Goal: Information Seeking & Learning: Learn about a topic

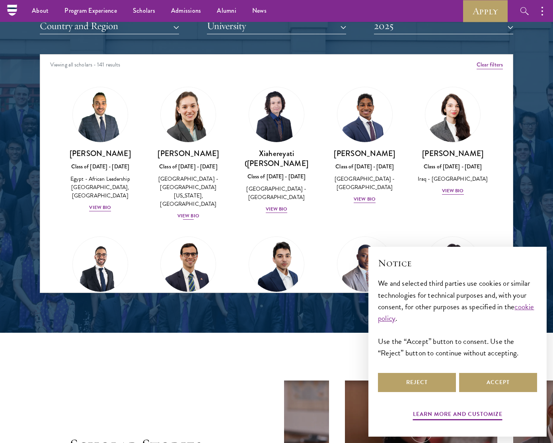
scroll to position [992, 0]
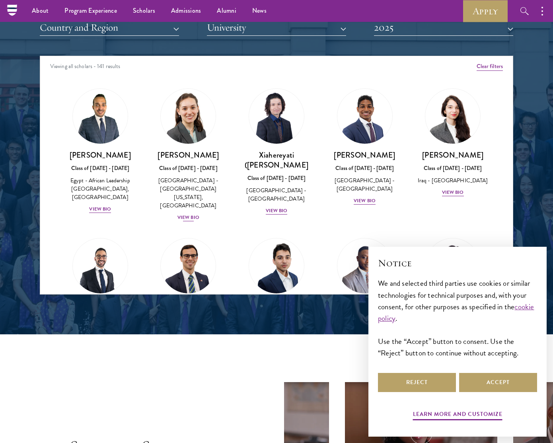
click at [190, 144] on link "[PERSON_NAME] Class of [DATE] - [DATE] [GEOGRAPHIC_DATA] - [GEOGRAPHIC_DATA][US…" at bounding box center [188, 155] width 72 height 134
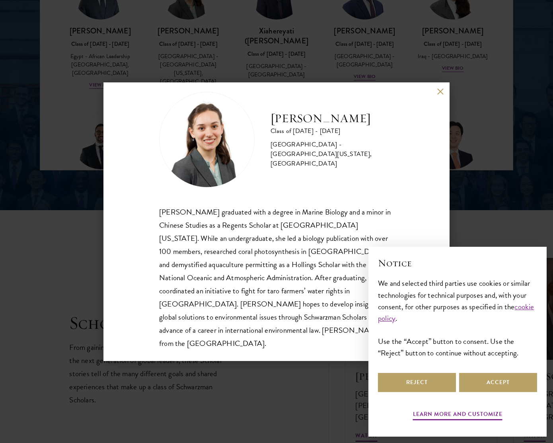
scroll to position [14, 0]
click at [427, 384] on button "Reject" at bounding box center [417, 382] width 78 height 19
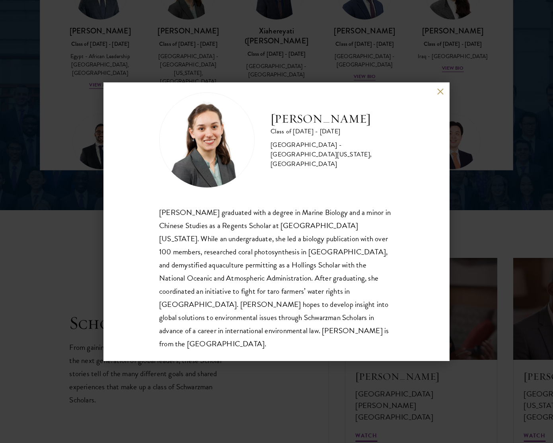
click at [440, 91] on button at bounding box center [440, 91] width 7 height 7
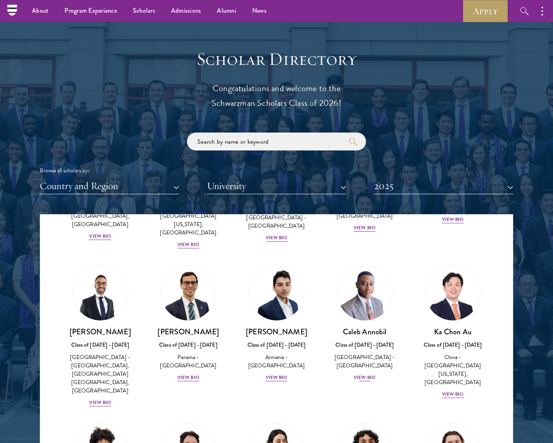
scroll to position [132, 0]
click at [364, 285] on img at bounding box center [365, 292] width 60 height 60
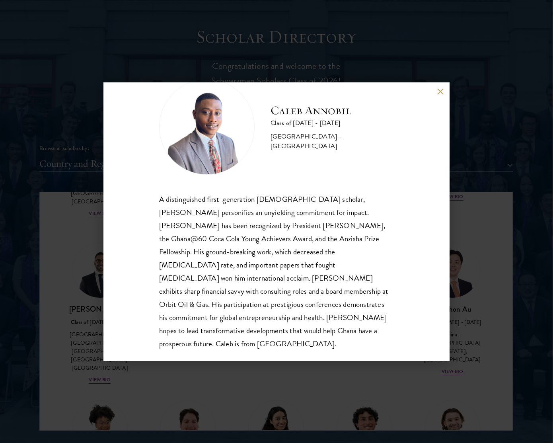
scroll to position [856, 1]
click at [441, 92] on button at bounding box center [440, 91] width 7 height 7
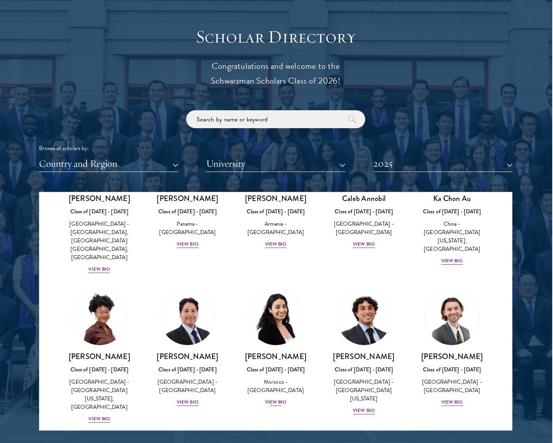
scroll to position [243, 0]
click at [283, 307] on img at bounding box center [276, 317] width 60 height 60
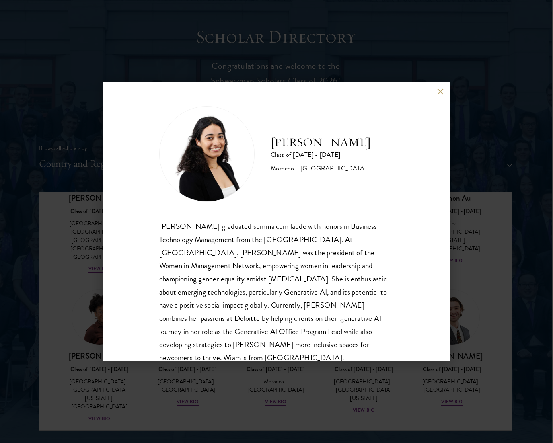
click at [441, 92] on button at bounding box center [440, 91] width 7 height 7
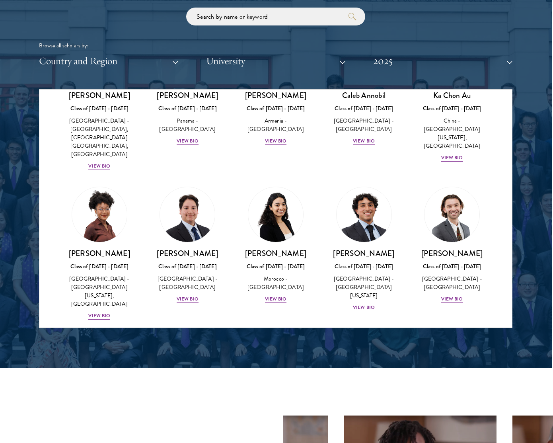
scroll to position [963, 1]
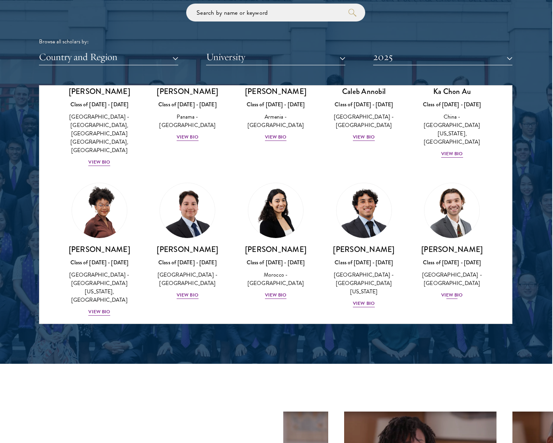
click at [441, 193] on img at bounding box center [452, 210] width 60 height 60
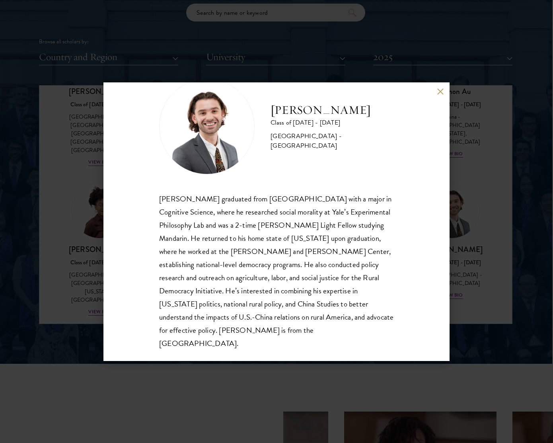
scroll to position [27, 0]
click at [440, 91] on button at bounding box center [440, 91] width 7 height 7
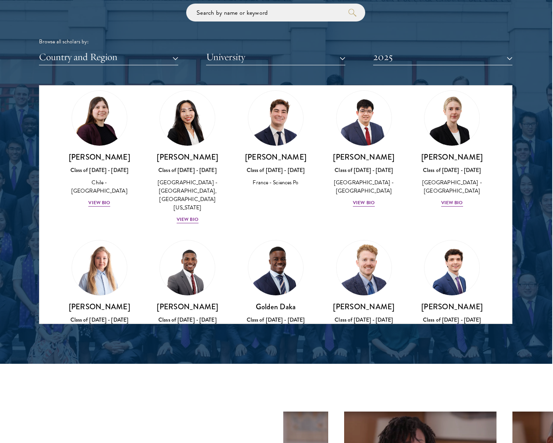
scroll to position [485, 0]
click at [354, 237] on img at bounding box center [364, 267] width 60 height 60
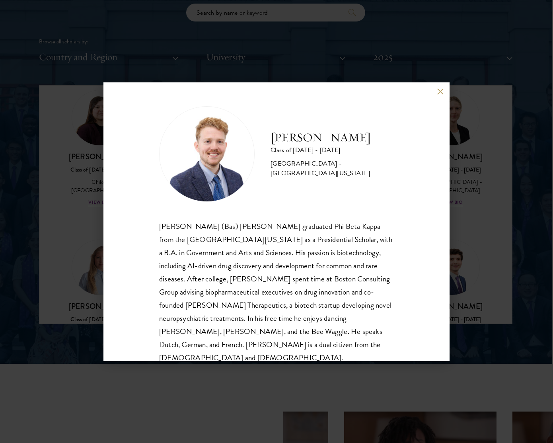
click at [439, 92] on button at bounding box center [440, 91] width 7 height 7
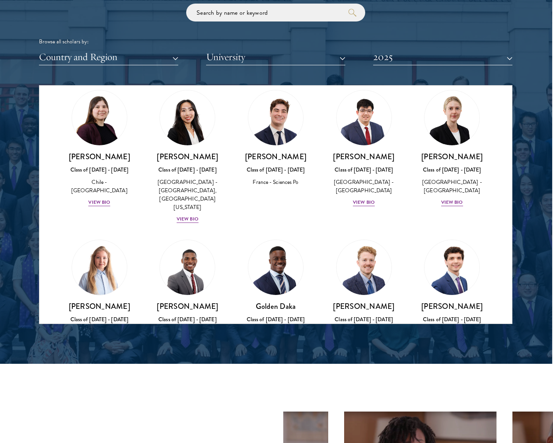
click at [441, 241] on img at bounding box center [452, 267] width 60 height 60
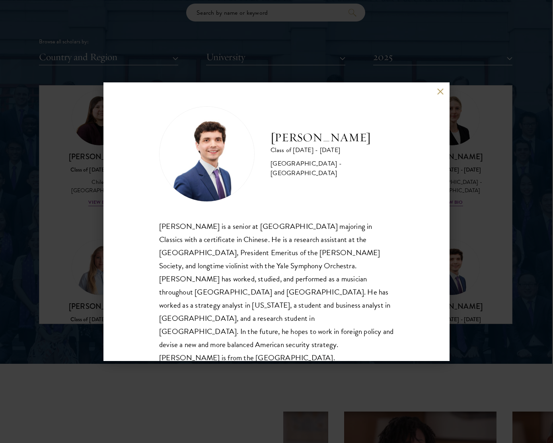
click at [73, 258] on div "[PERSON_NAME] Class of [DATE] - [DATE] [GEOGRAPHIC_DATA] - [GEOGRAPHIC_DATA] [P…" at bounding box center [276, 221] width 553 height 443
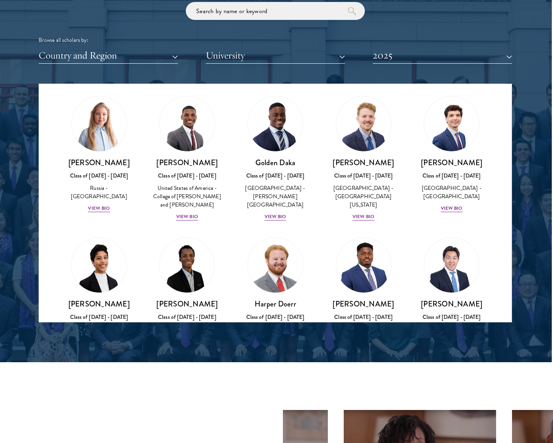
scroll to position [964, 2]
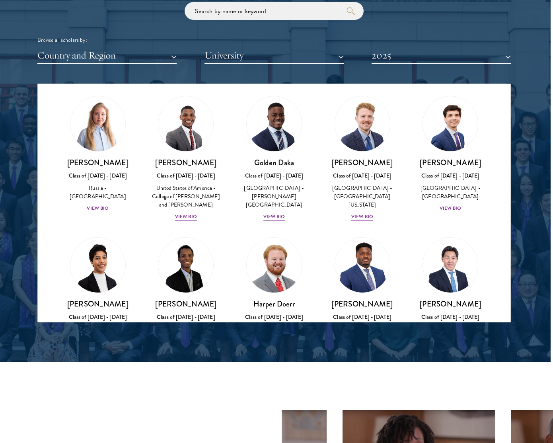
click at [275, 235] on img at bounding box center [274, 265] width 60 height 60
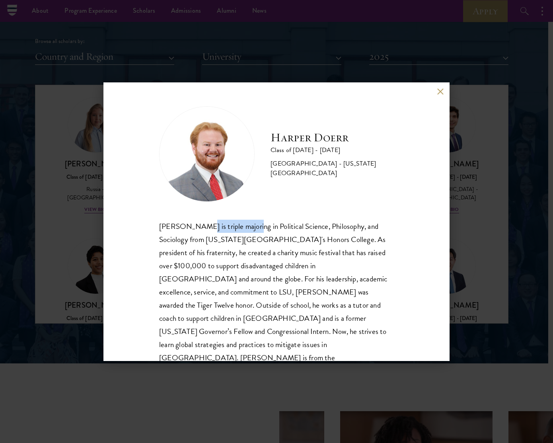
scroll to position [962, 5]
drag, startPoint x: 200, startPoint y: 228, endPoint x: 251, endPoint y: 226, distance: 51.4
click at [251, 226] on div "[PERSON_NAME] is triple majoring in Political Science, Philosophy, and Sociolog…" at bounding box center [276, 299] width 235 height 158
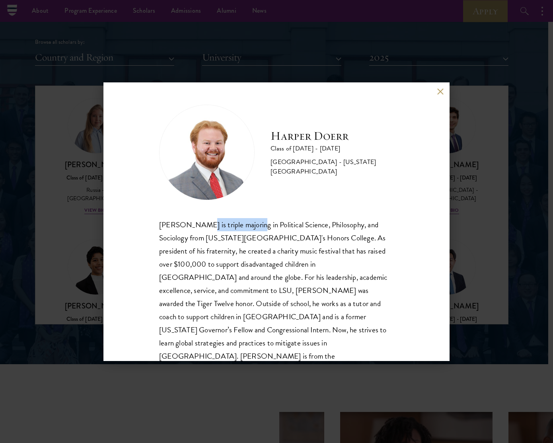
scroll to position [2, 0]
copy div "is triple majoring"
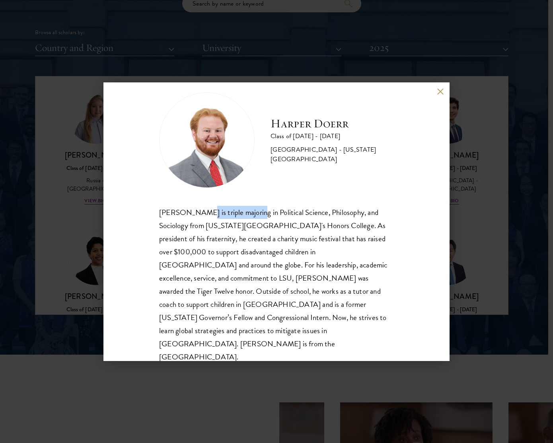
scroll to position [973, 5]
click at [472, 241] on div "[PERSON_NAME] Class of [DATE] - [DATE] [GEOGRAPHIC_DATA] - [US_STATE][GEOGRAPHI…" at bounding box center [276, 221] width 553 height 443
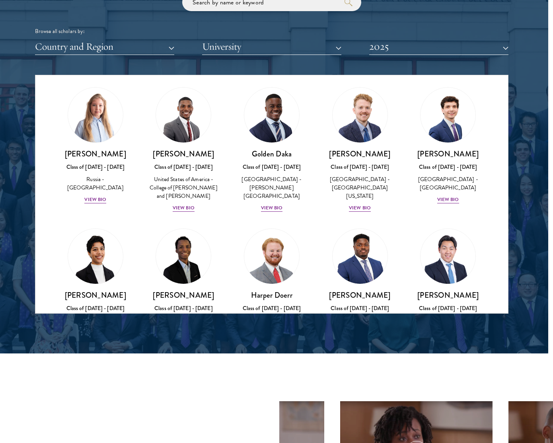
click at [442, 226] on img at bounding box center [448, 256] width 60 height 60
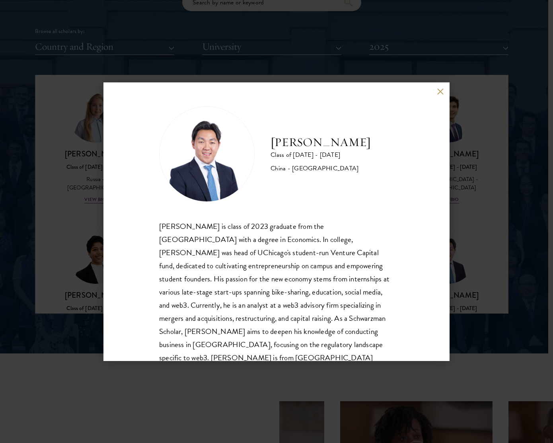
click at [464, 215] on div "[PERSON_NAME] Class of [DATE] - [DATE] [GEOGRAPHIC_DATA] - [GEOGRAPHIC_DATA] [P…" at bounding box center [276, 221] width 553 height 443
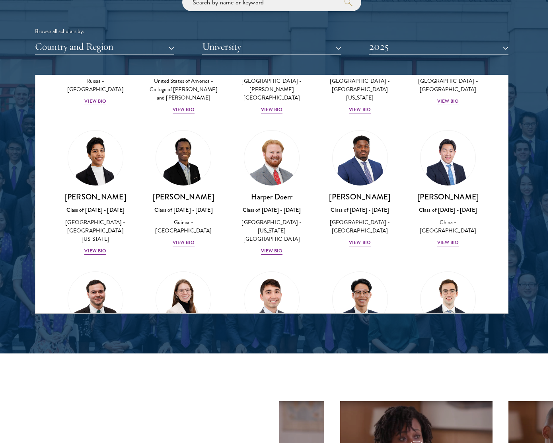
scroll to position [726, 0]
click at [183, 269] on img at bounding box center [183, 299] width 60 height 60
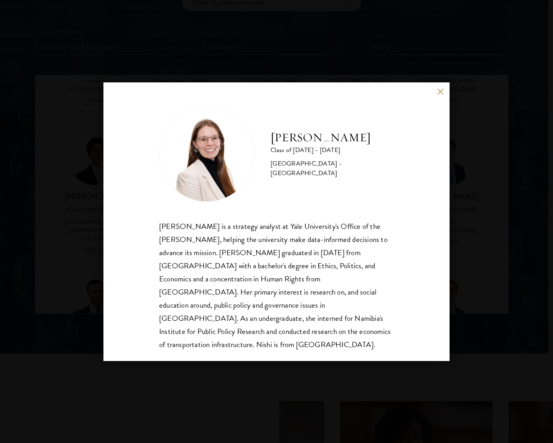
click at [472, 242] on div "[PERSON_NAME] Class of [DATE] - [DATE] [GEOGRAPHIC_DATA] - [GEOGRAPHIC_DATA] [P…" at bounding box center [276, 221] width 553 height 443
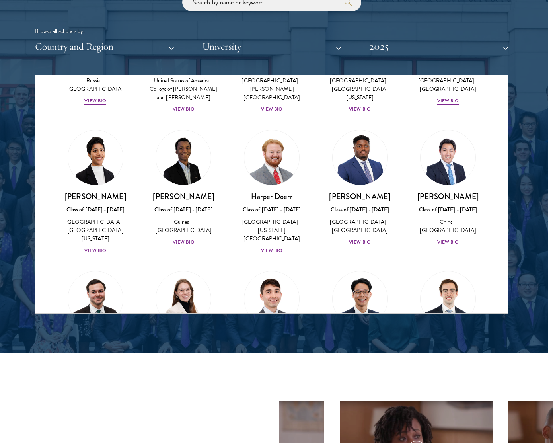
click at [261, 269] on img at bounding box center [272, 299] width 60 height 60
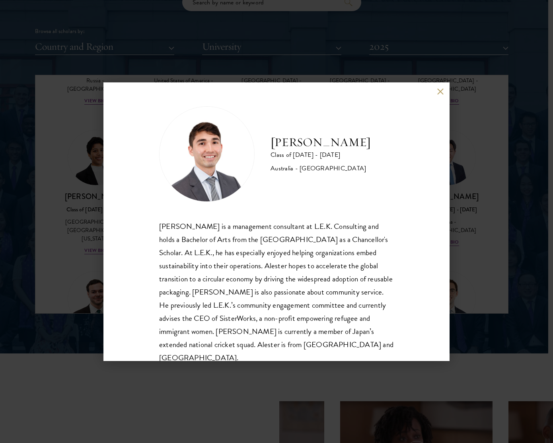
click at [459, 259] on div "[PERSON_NAME] Class of [DATE] - [DATE] [GEOGRAPHIC_DATA] - [GEOGRAPHIC_DATA] [P…" at bounding box center [276, 221] width 553 height 443
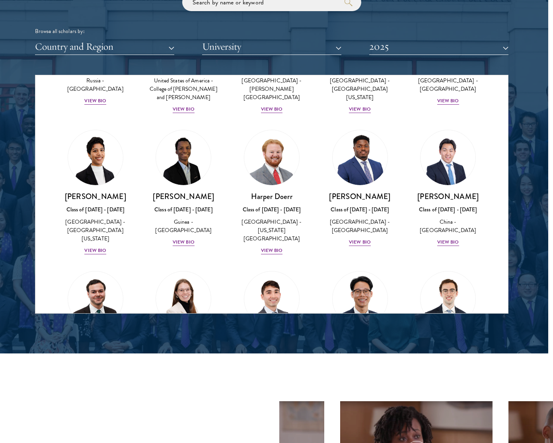
click at [366, 269] on img at bounding box center [360, 299] width 60 height 60
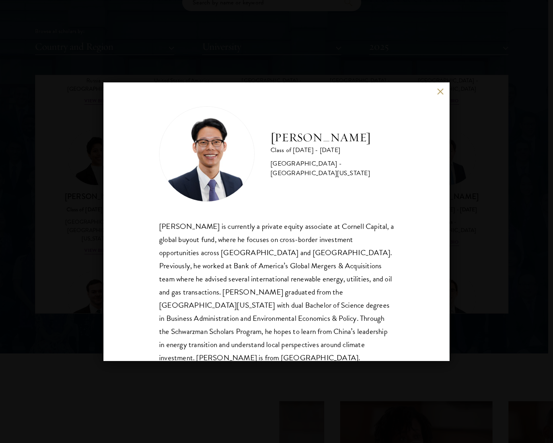
click at [477, 259] on div "[PERSON_NAME] Class of [DATE] - [DATE] [GEOGRAPHIC_DATA] - [GEOGRAPHIC_DATA][US…" at bounding box center [276, 221] width 553 height 443
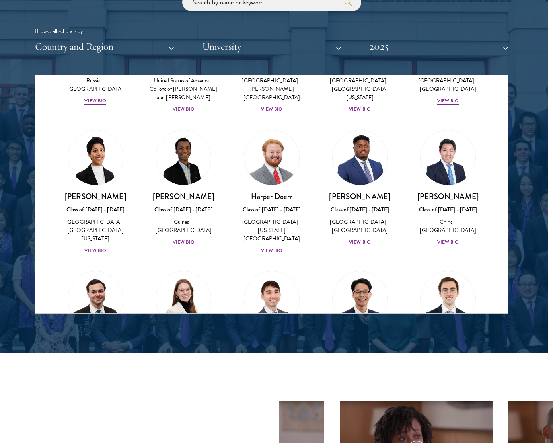
click at [447, 269] on img at bounding box center [448, 299] width 60 height 60
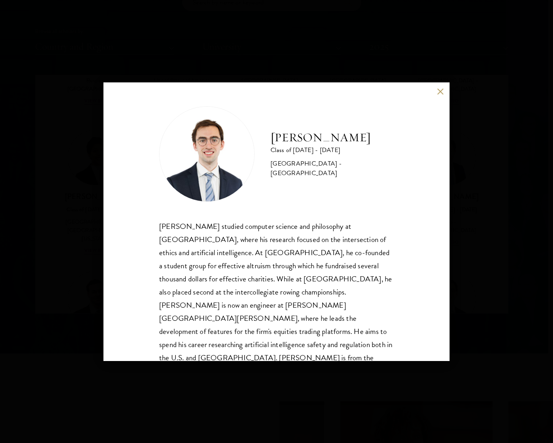
click at [457, 258] on div "[PERSON_NAME] Class of [DATE] - [DATE] [GEOGRAPHIC_DATA] - [GEOGRAPHIC_DATA] [P…" at bounding box center [276, 221] width 553 height 443
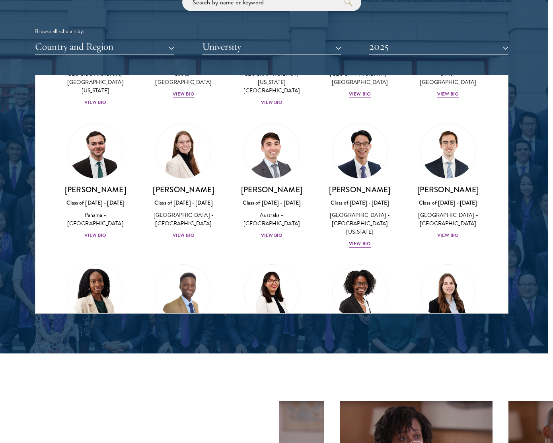
scroll to position [875, 0]
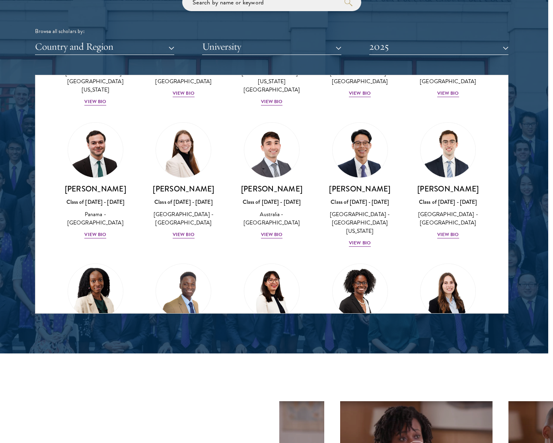
click at [102, 261] on img at bounding box center [95, 291] width 60 height 60
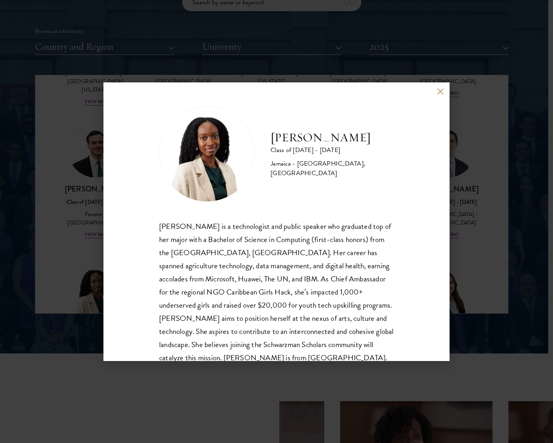
click at [68, 221] on div "[PERSON_NAME] Class of [DATE] - [DATE] [GEOGRAPHIC_DATA] - [GEOGRAPHIC_DATA], […" at bounding box center [276, 221] width 553 height 443
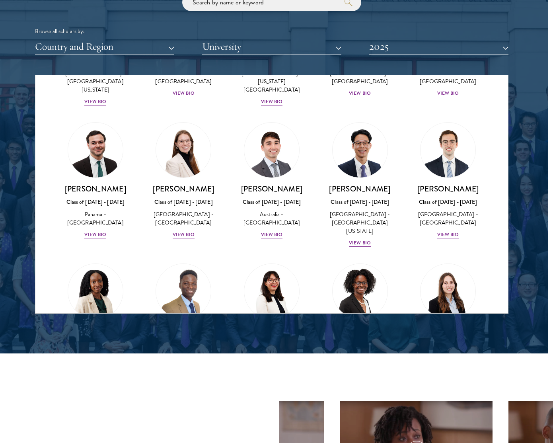
click at [174, 261] on img at bounding box center [183, 291] width 60 height 60
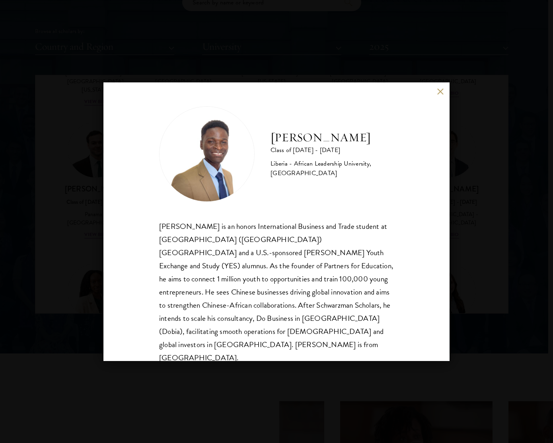
click at [457, 265] on div "[PERSON_NAME] Class of [DATE] - [DATE] [GEOGRAPHIC_DATA] - African Leadership U…" at bounding box center [276, 221] width 553 height 443
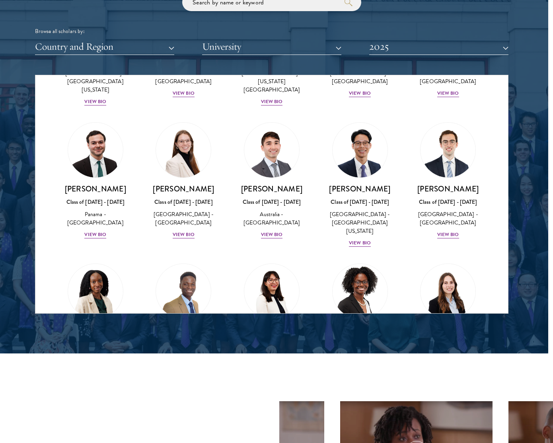
click at [356, 261] on img at bounding box center [360, 291] width 60 height 60
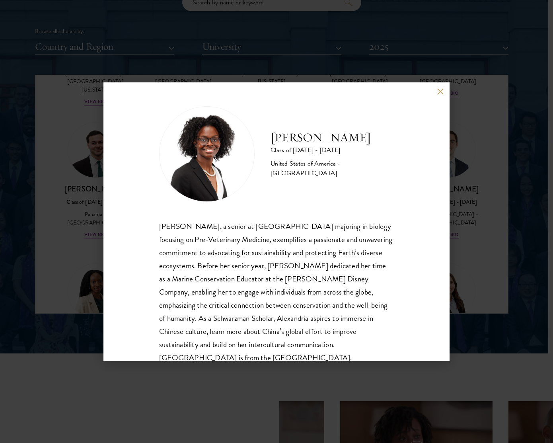
click at [465, 253] on div "[PERSON_NAME] Class of [DATE] - [DATE] [GEOGRAPHIC_DATA] - [GEOGRAPHIC_DATA] [P…" at bounding box center [276, 221] width 553 height 443
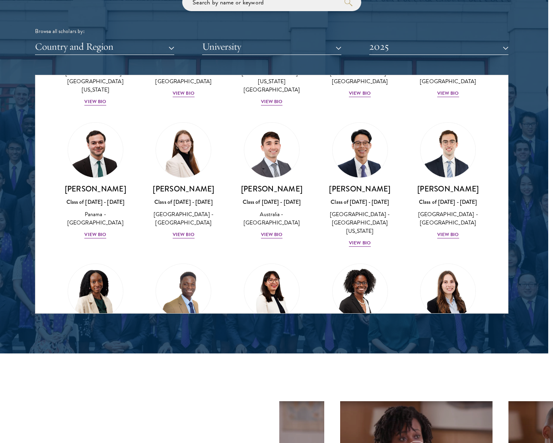
click at [450, 261] on img at bounding box center [448, 291] width 60 height 60
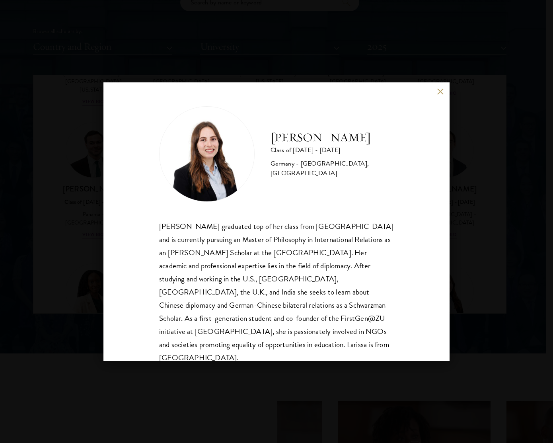
click at [466, 270] on div "[PERSON_NAME] Class of [DATE] - [DATE] [GEOGRAPHIC_DATA] - [GEOGRAPHIC_DATA], […" at bounding box center [276, 221] width 553 height 443
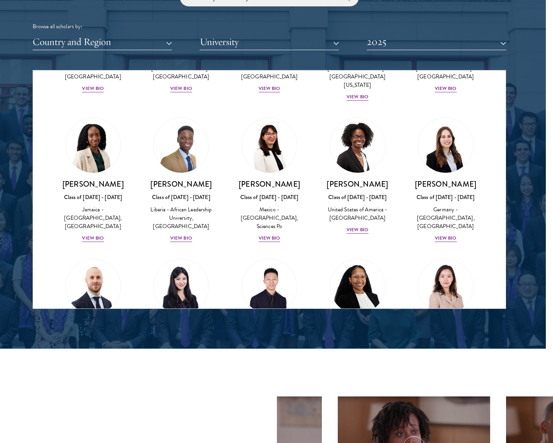
scroll to position [1018, 0]
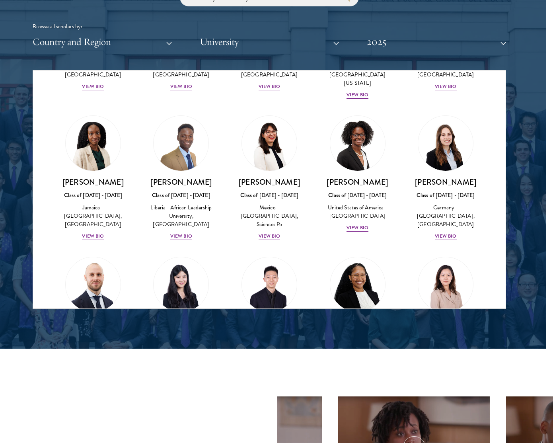
click at [89, 254] on img at bounding box center [93, 284] width 60 height 60
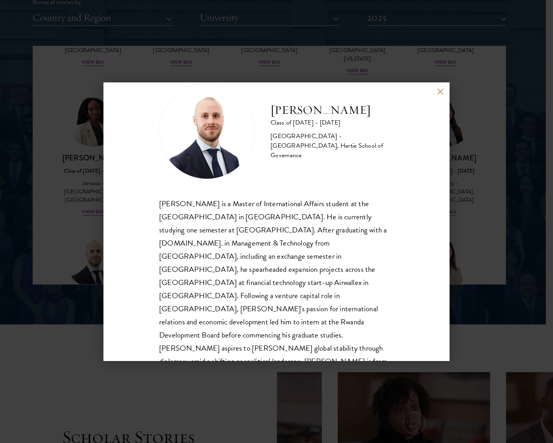
scroll to position [23, 0]
click at [474, 200] on div "[PERSON_NAME] Class of [DATE] - [DATE] [GEOGRAPHIC_DATA] - [GEOGRAPHIC_DATA], H…" at bounding box center [276, 221] width 553 height 443
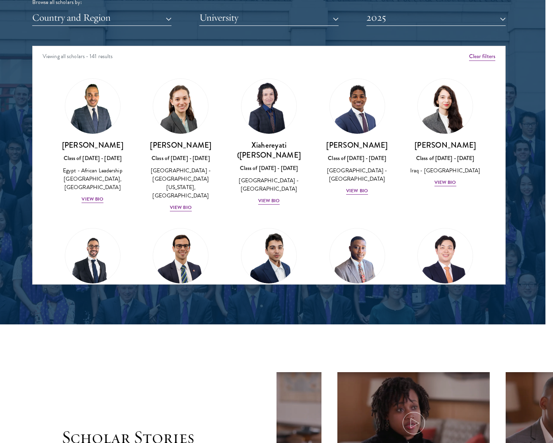
scroll to position [1002, 10]
click at [329, 18] on button "University" at bounding box center [268, 18] width 139 height 16
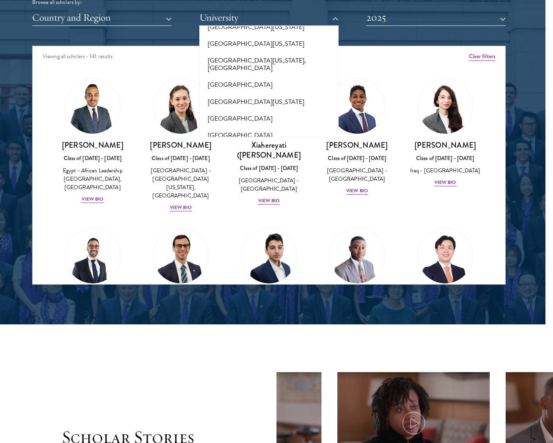
scroll to position [7028, 0]
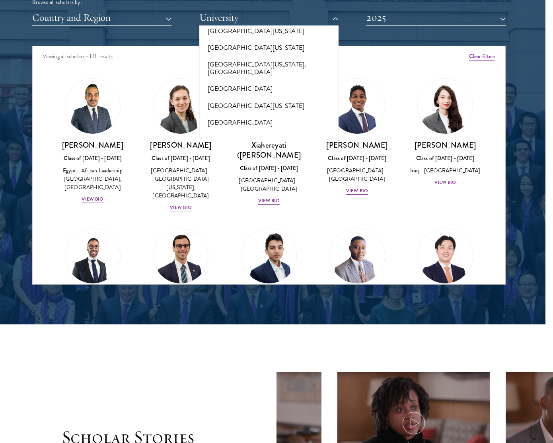
click at [261, 433] on button "[GEOGRAPHIC_DATA][US_STATE]" at bounding box center [269, 441] width 134 height 17
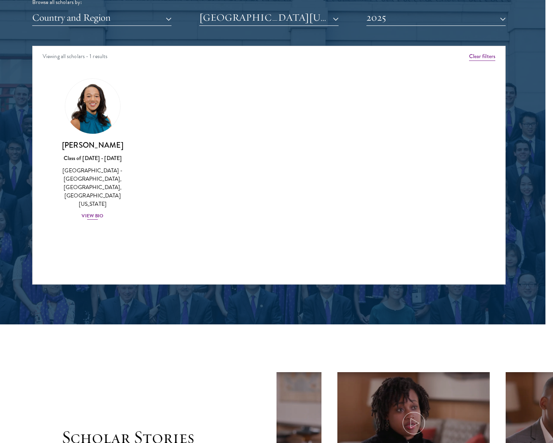
click at [90, 116] on img at bounding box center [92, 106] width 60 height 60
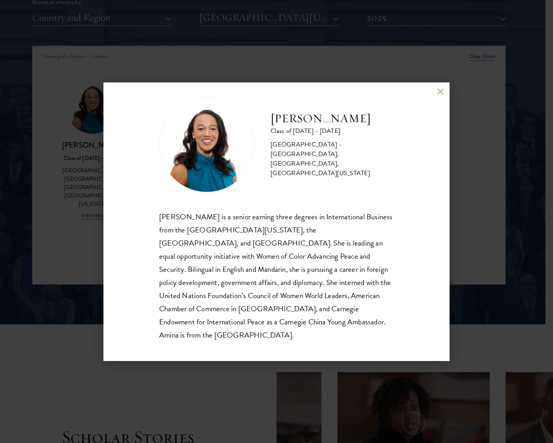
scroll to position [11, 0]
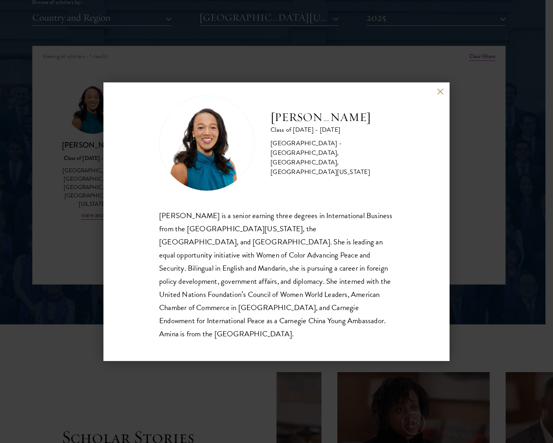
click at [76, 198] on div "[PERSON_NAME] Class of [DATE] - [DATE] [GEOGRAPHIC_DATA] - [GEOGRAPHIC_DATA], […" at bounding box center [276, 221] width 553 height 443
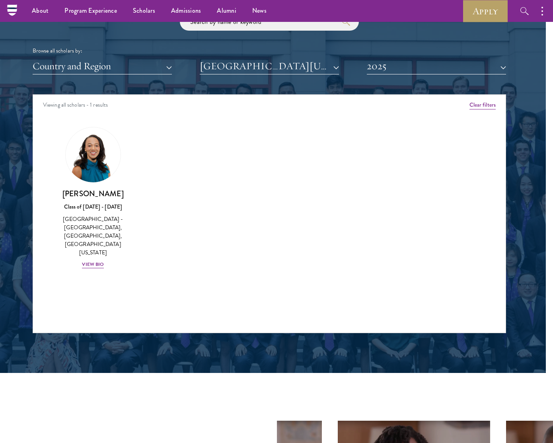
scroll to position [953, 7]
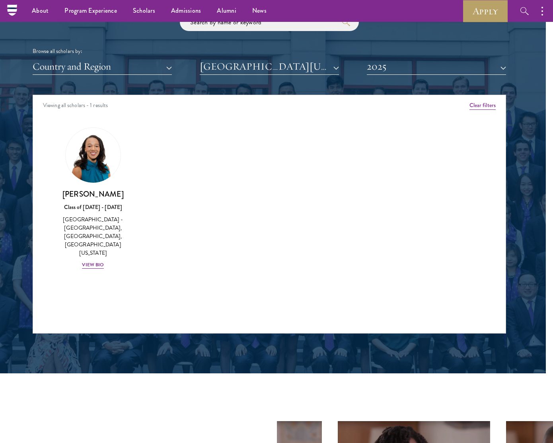
click at [399, 66] on button "2025" at bounding box center [436, 66] width 139 height 16
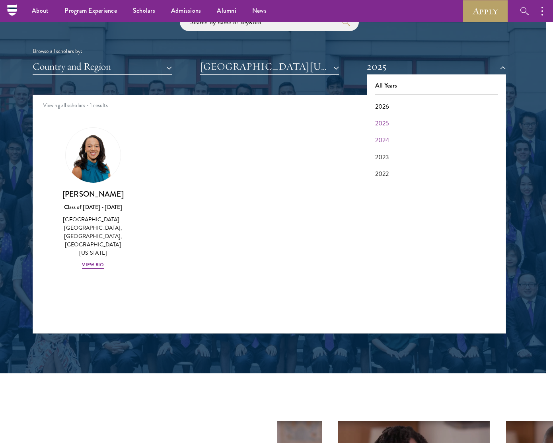
click at [388, 136] on button "2024" at bounding box center [436, 140] width 134 height 17
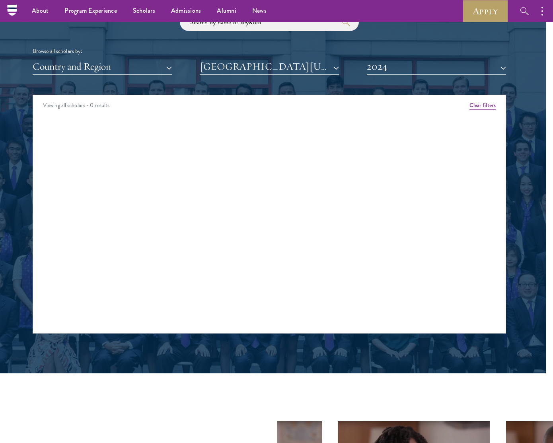
click at [395, 66] on button "2024" at bounding box center [436, 66] width 139 height 16
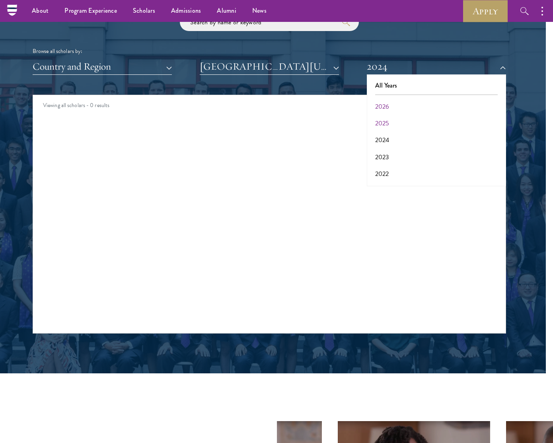
click at [388, 104] on button "2026" at bounding box center [436, 106] width 134 height 17
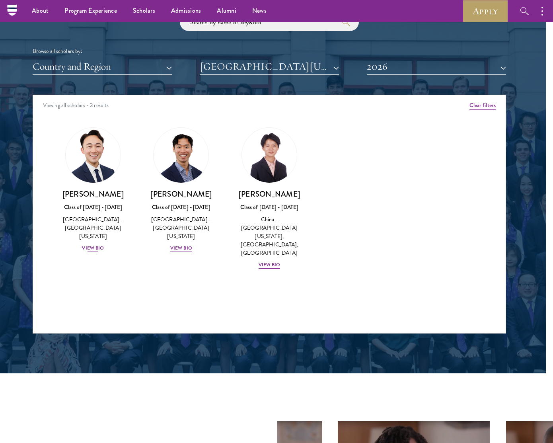
click at [94, 153] on img at bounding box center [93, 155] width 60 height 60
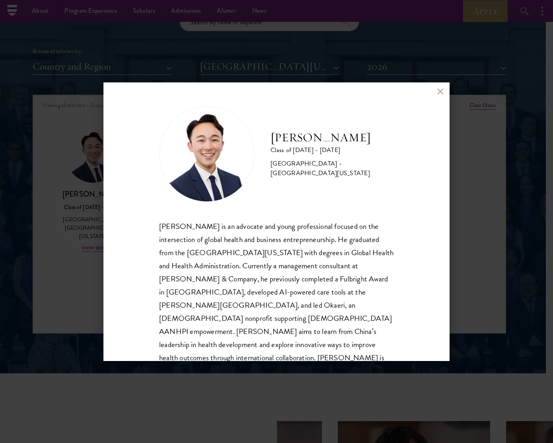
click at [67, 146] on div "[PERSON_NAME] Class of [DATE] - [DATE] [GEOGRAPHIC_DATA] - [GEOGRAPHIC_DATA][US…" at bounding box center [276, 221] width 553 height 443
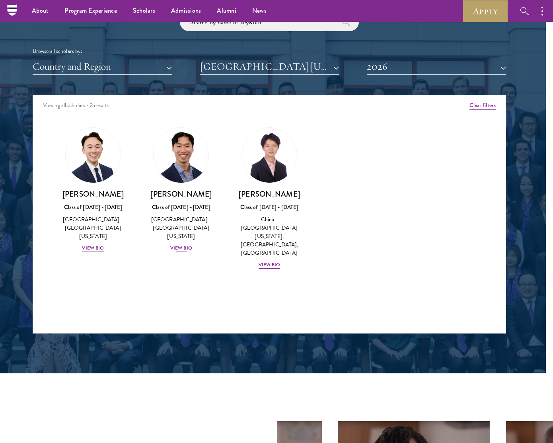
click at [179, 165] on img at bounding box center [181, 155] width 60 height 60
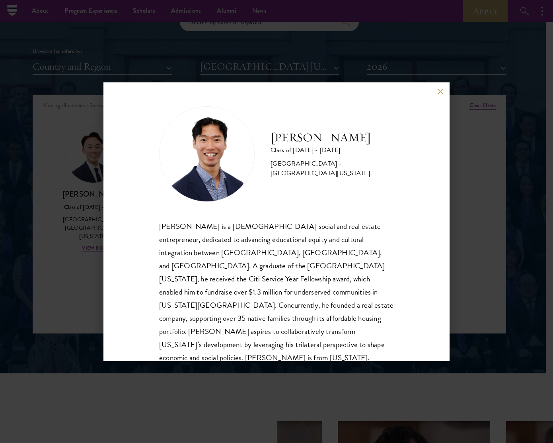
click at [85, 135] on div "[PERSON_NAME] Class of [DATE] - [DATE] [GEOGRAPHIC_DATA] - [GEOGRAPHIC_DATA][US…" at bounding box center [276, 221] width 553 height 443
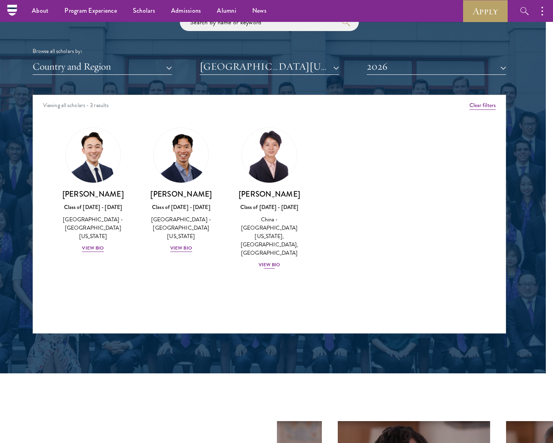
click at [273, 151] on img at bounding box center [269, 155] width 60 height 60
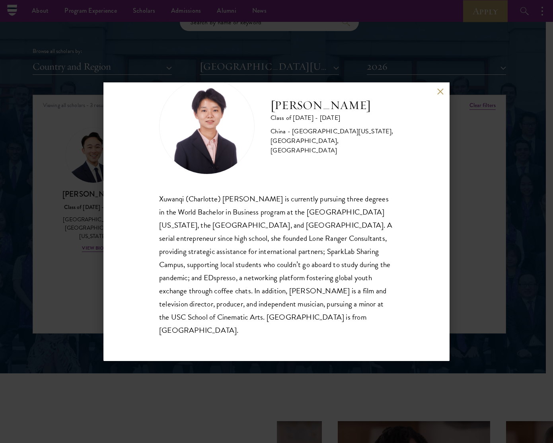
scroll to position [27, 0]
click at [96, 153] on div "[PERSON_NAME] Class of [DATE] - [DATE] [GEOGRAPHIC_DATA] - [GEOGRAPHIC_DATA][US…" at bounding box center [276, 221] width 553 height 443
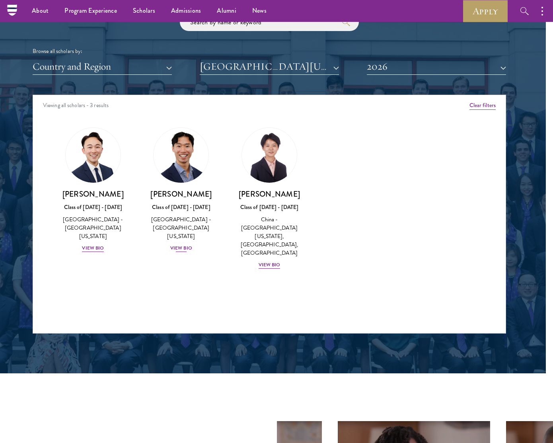
click at [170, 163] on img at bounding box center [181, 155] width 60 height 60
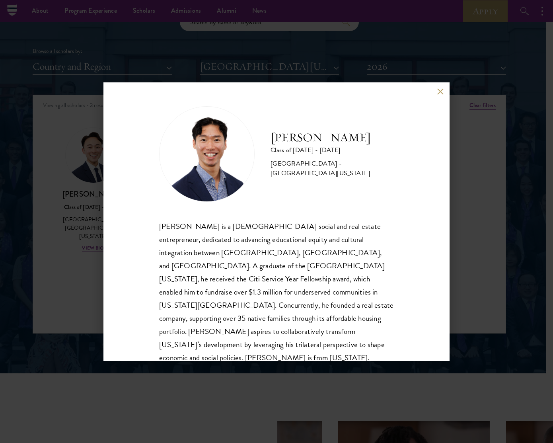
click at [41, 140] on div "[PERSON_NAME] Class of [DATE] - [DATE] [GEOGRAPHIC_DATA] - [GEOGRAPHIC_DATA][US…" at bounding box center [276, 221] width 553 height 443
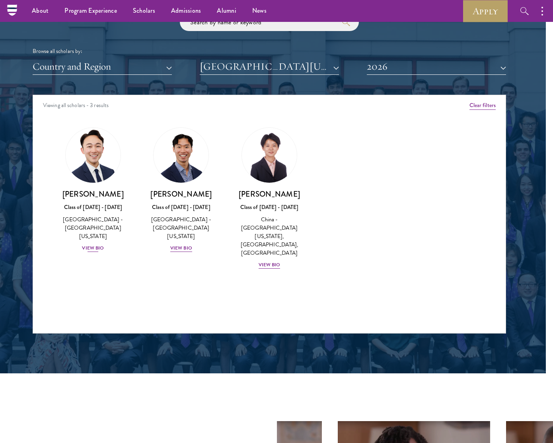
click at [105, 157] on img at bounding box center [93, 155] width 60 height 60
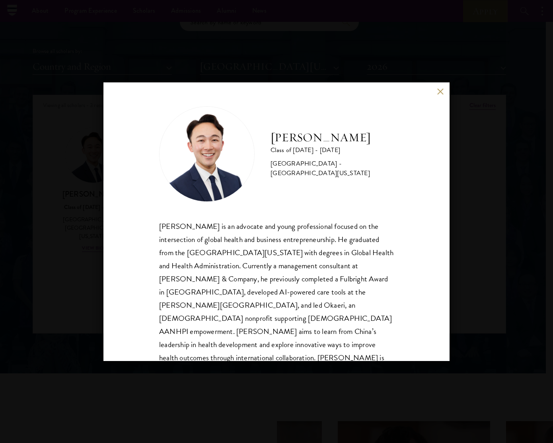
click at [57, 149] on div "[PERSON_NAME] Class of [DATE] - [DATE] [GEOGRAPHIC_DATA] - [GEOGRAPHIC_DATA][US…" at bounding box center [276, 221] width 553 height 443
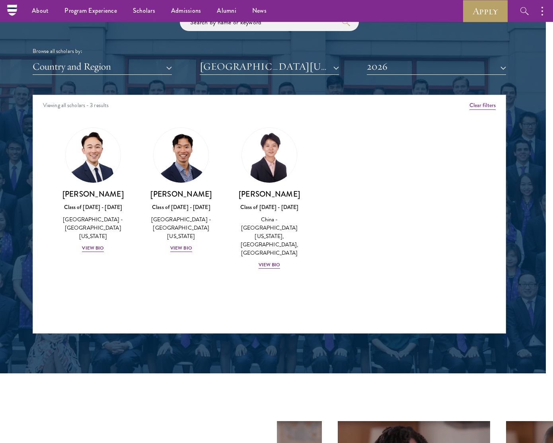
click at [333, 65] on button "[GEOGRAPHIC_DATA][US_STATE]" at bounding box center [269, 66] width 139 height 16
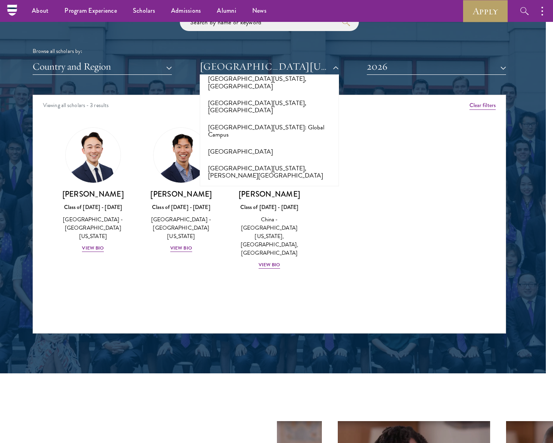
scroll to position [6907, 0]
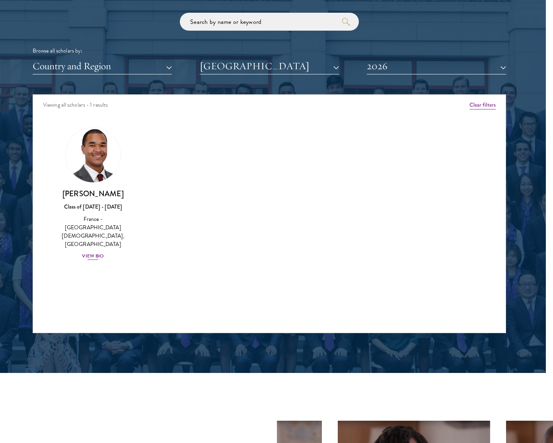
click at [96, 171] on img at bounding box center [93, 155] width 60 height 60
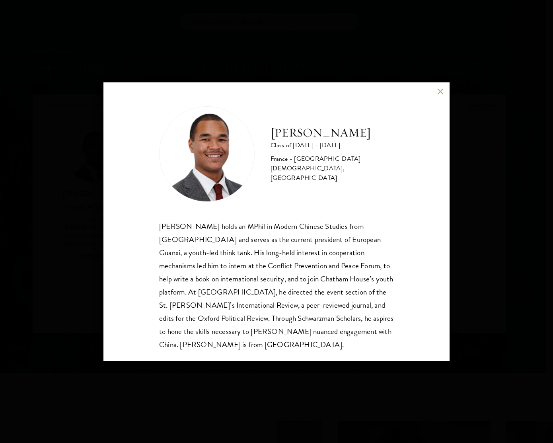
click at [475, 257] on div "[PERSON_NAME] Class of [DATE] - [DATE] France - [GEOGRAPHIC_DATA][DEMOGRAPHIC_D…" at bounding box center [276, 221] width 553 height 443
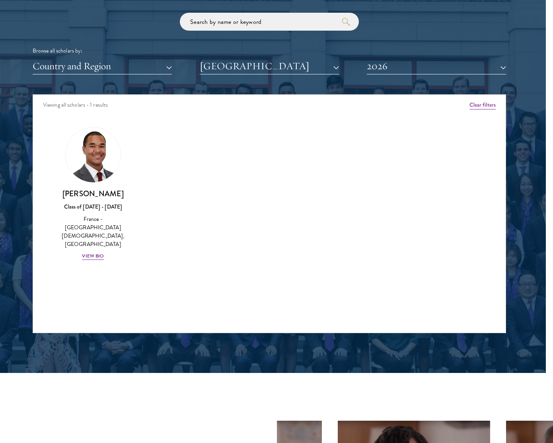
click at [394, 61] on button "2026" at bounding box center [436, 66] width 139 height 16
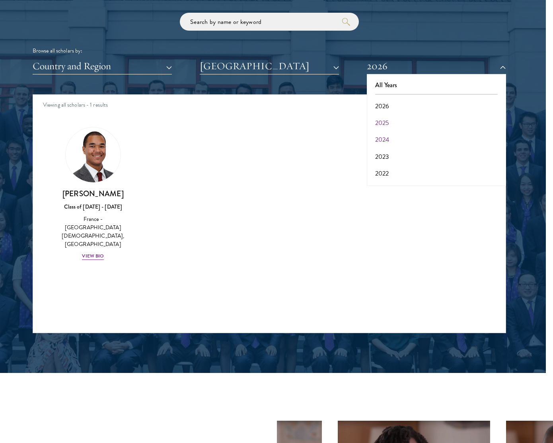
click at [387, 136] on button "2024" at bounding box center [436, 139] width 134 height 17
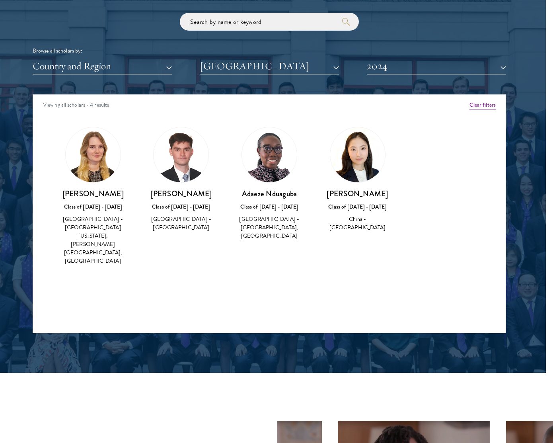
click at [76, 155] on img at bounding box center [93, 154] width 55 height 55
click at [85, 156] on img at bounding box center [93, 154] width 55 height 55
click at [96, 154] on img at bounding box center [93, 154] width 55 height 55
click at [183, 160] on img at bounding box center [181, 154] width 55 height 55
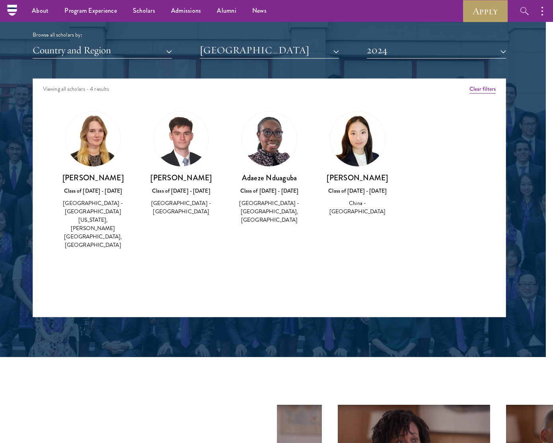
scroll to position [968, 7]
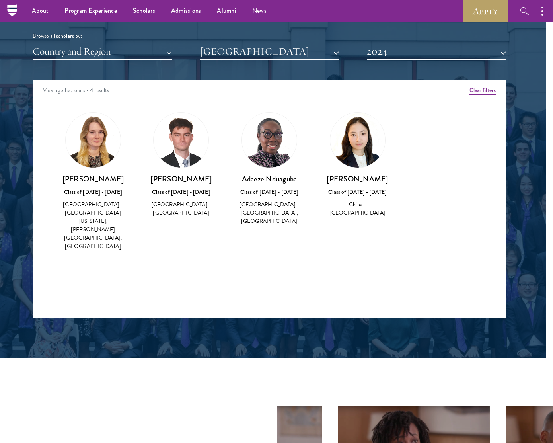
click at [274, 155] on img at bounding box center [269, 140] width 55 height 55
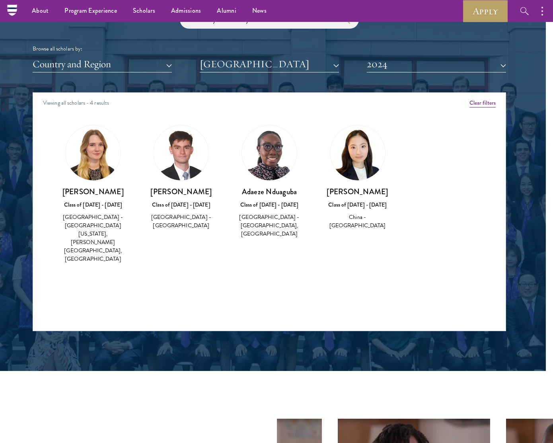
scroll to position [951, 7]
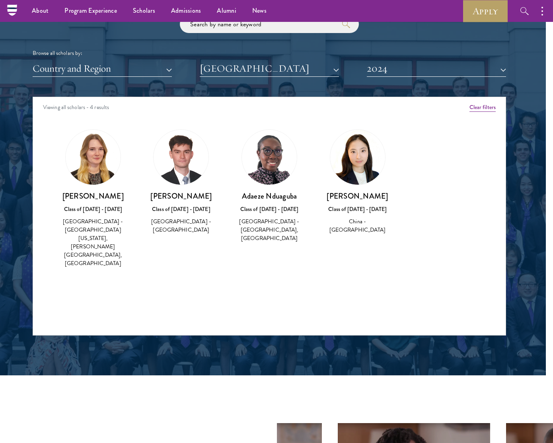
click at [380, 66] on button "2024" at bounding box center [436, 68] width 139 height 16
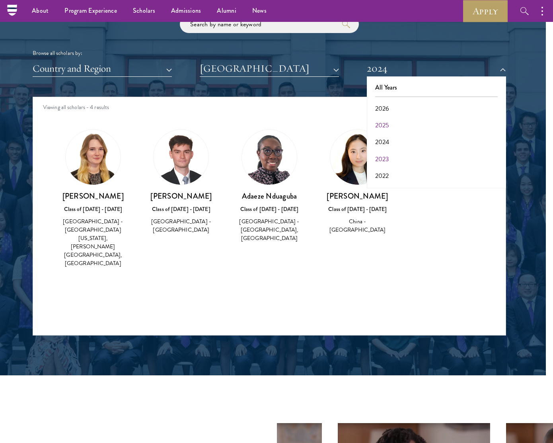
click at [390, 159] on button "2023" at bounding box center [436, 159] width 134 height 17
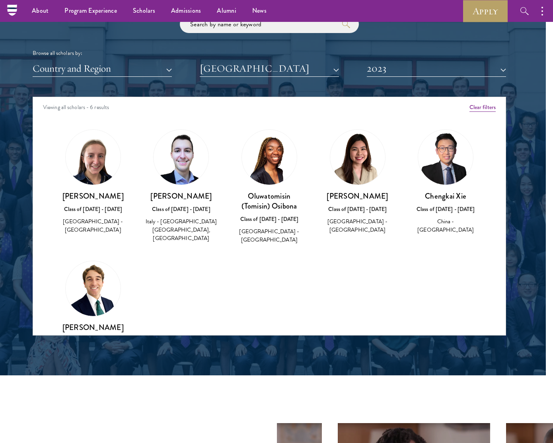
click at [351, 173] on img at bounding box center [357, 157] width 55 height 55
click at [305, 67] on button "[GEOGRAPHIC_DATA]" at bounding box center [269, 68] width 139 height 16
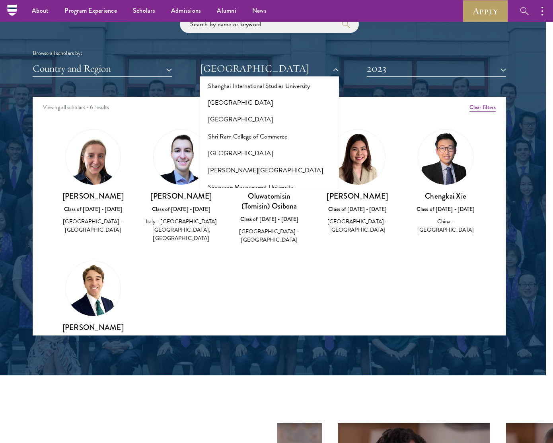
scroll to position [4521, 0]
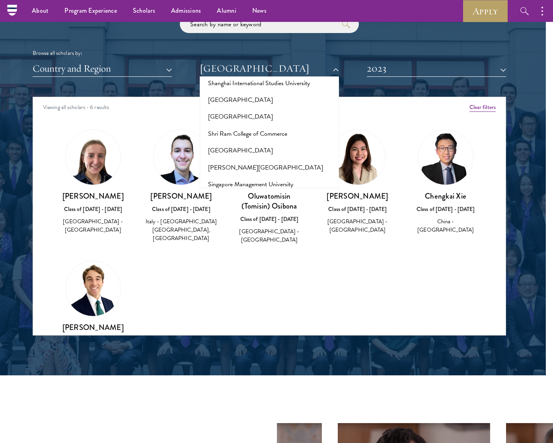
click at [267, 318] on button "[GEOGRAPHIC_DATA]" at bounding box center [269, 326] width 134 height 17
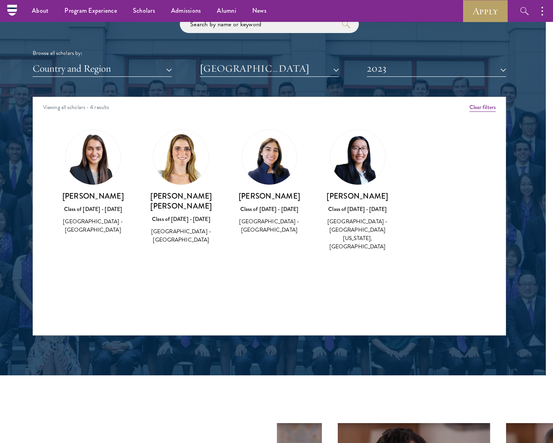
click at [89, 186] on div "[PERSON_NAME] Class of [DATE] - [DATE] [GEOGRAPHIC_DATA] - [GEOGRAPHIC_DATA]" at bounding box center [93, 181] width 72 height 105
click at [93, 170] on img at bounding box center [93, 157] width 55 height 55
click at [276, 156] on img at bounding box center [269, 157] width 55 height 55
click at [359, 166] on img at bounding box center [357, 157] width 55 height 55
click at [382, 68] on button "2023" at bounding box center [436, 68] width 139 height 16
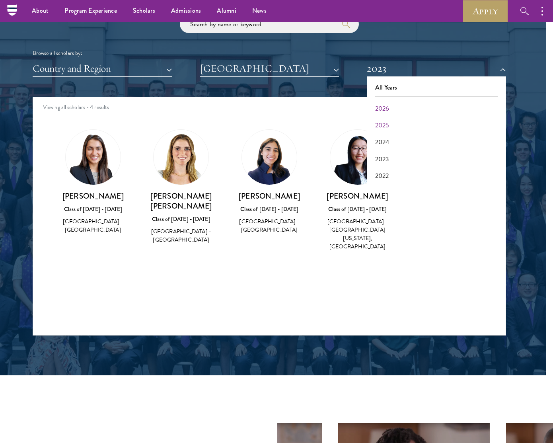
click at [388, 107] on button "2026" at bounding box center [436, 108] width 134 height 17
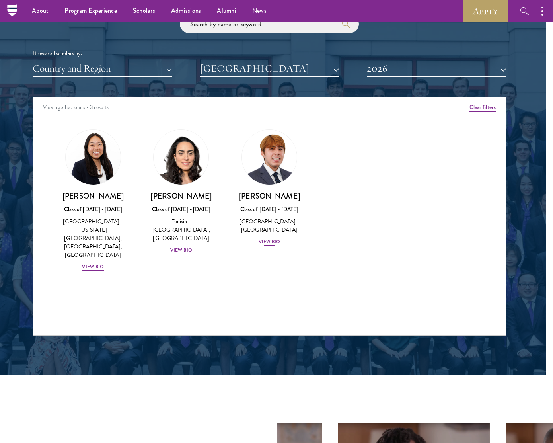
click at [274, 153] on img at bounding box center [269, 157] width 60 height 60
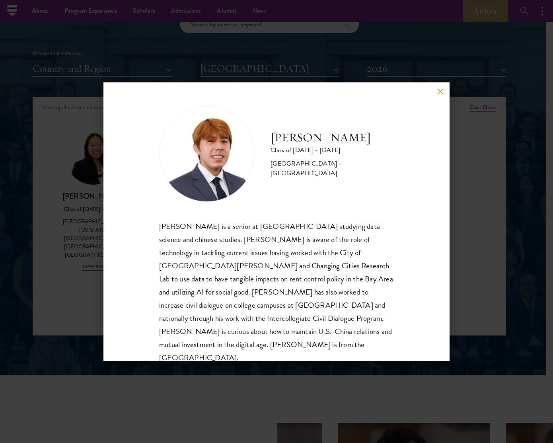
click at [482, 175] on div "[PERSON_NAME] Class of [DATE] - [DATE] [GEOGRAPHIC_DATA] - [GEOGRAPHIC_DATA] [P…" at bounding box center [276, 221] width 553 height 443
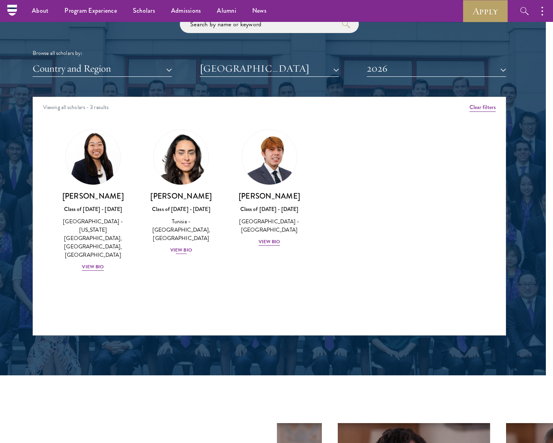
click at [188, 158] on img at bounding box center [181, 157] width 60 height 60
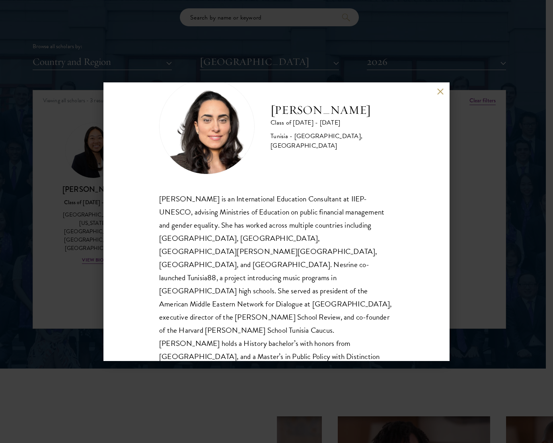
scroll to position [27, 0]
click at [88, 189] on div "[PERSON_NAME] Class of [DATE] - [DATE] [GEOGRAPHIC_DATA] - [GEOGRAPHIC_DATA], […" at bounding box center [276, 221] width 553 height 443
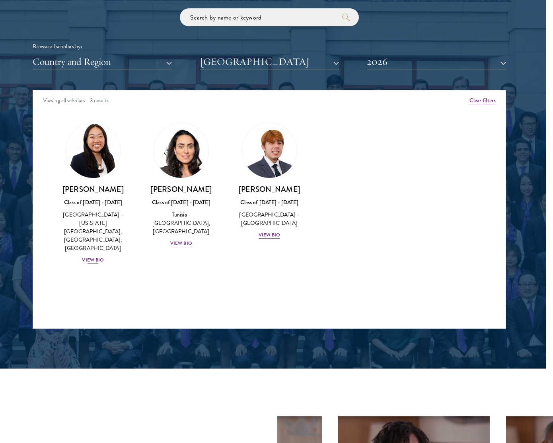
click at [95, 158] on img at bounding box center [93, 150] width 60 height 60
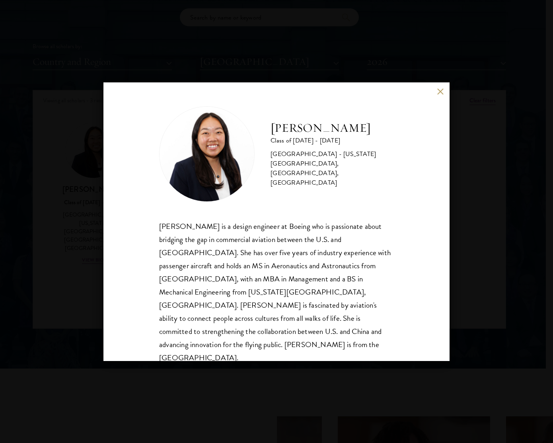
click at [465, 169] on div "[PERSON_NAME] Class of [DATE] - [DATE] [GEOGRAPHIC_DATA] - [US_STATE][GEOGRAPHI…" at bounding box center [276, 221] width 553 height 443
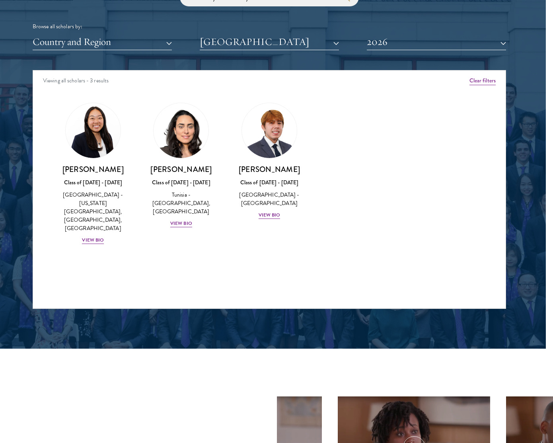
scroll to position [978, 7]
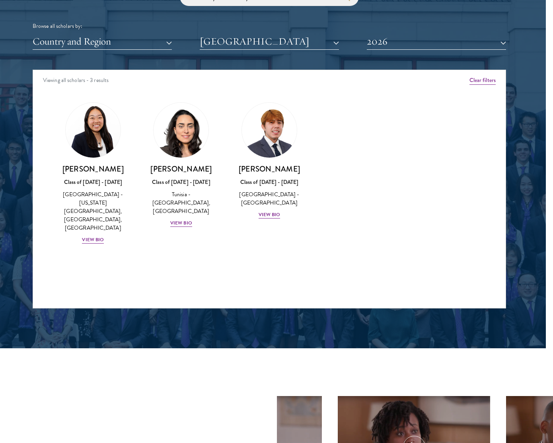
scroll to position [958, 7]
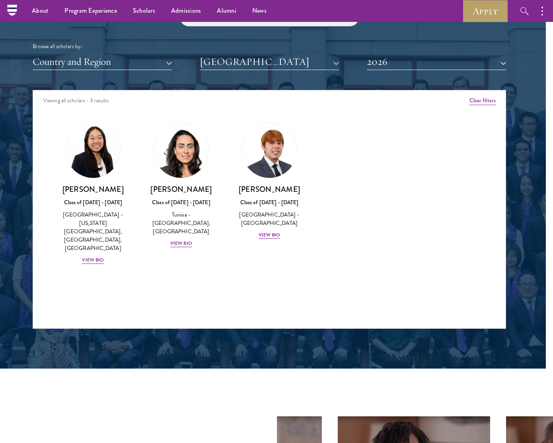
click at [264, 59] on button "[GEOGRAPHIC_DATA]" at bounding box center [269, 62] width 139 height 16
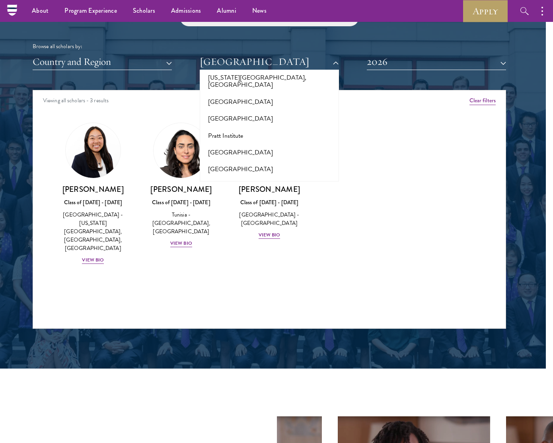
scroll to position [3930, 0]
click at [247, 330] on button "[GEOGRAPHIC_DATA]" at bounding box center [269, 338] width 134 height 17
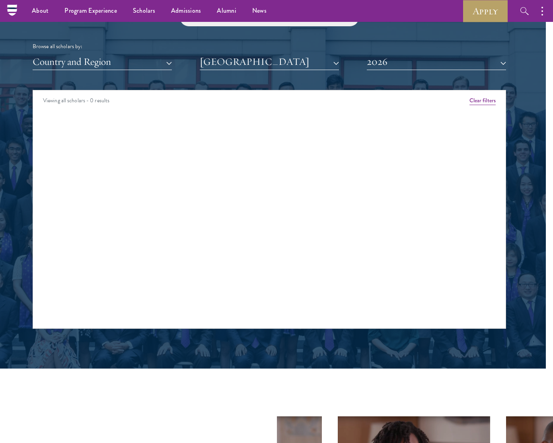
click at [404, 61] on button "2026" at bounding box center [436, 62] width 139 height 16
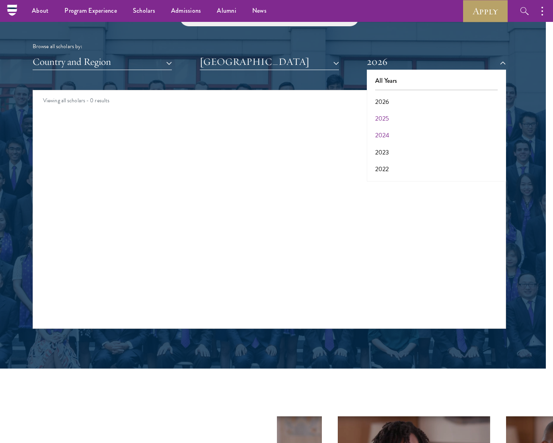
click at [381, 129] on button "2024" at bounding box center [436, 135] width 134 height 17
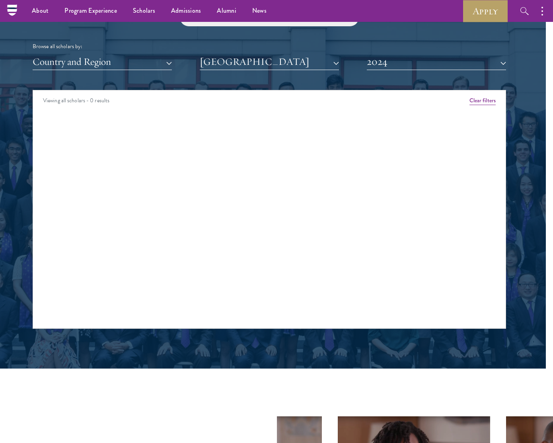
click at [391, 59] on button "2024" at bounding box center [436, 62] width 139 height 16
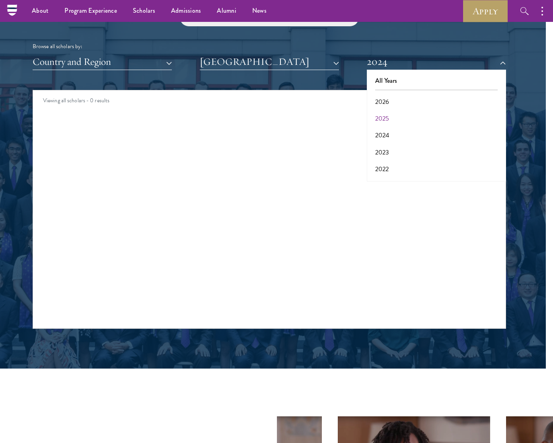
click at [298, 64] on button "[GEOGRAPHIC_DATA]" at bounding box center [269, 62] width 139 height 16
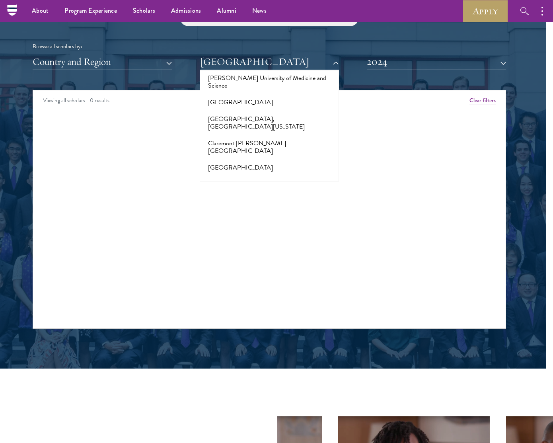
scroll to position [1078, 0]
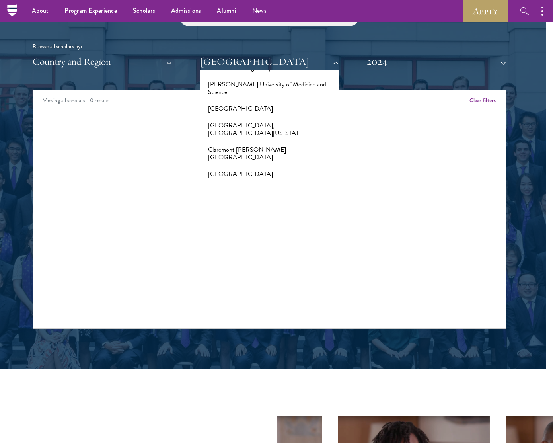
click at [248, 224] on button "[GEOGRAPHIC_DATA]" at bounding box center [269, 232] width 134 height 17
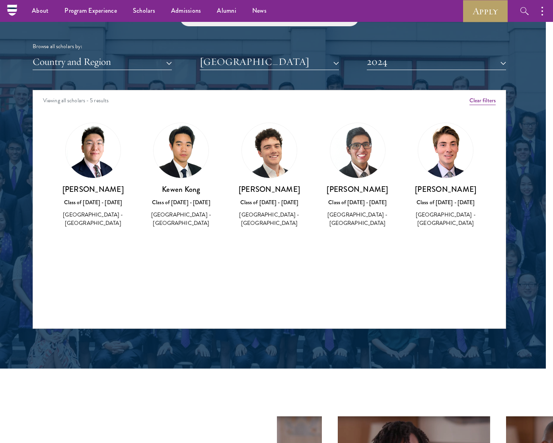
click at [360, 161] on img at bounding box center [357, 150] width 55 height 55
click at [359, 158] on img at bounding box center [357, 150] width 55 height 55
click at [403, 59] on button "2024" at bounding box center [436, 62] width 139 height 16
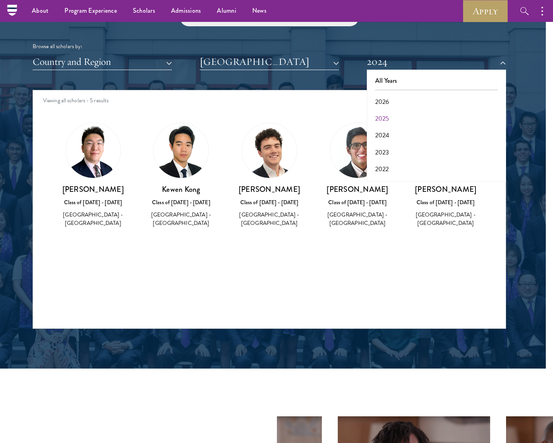
click at [392, 115] on button "2025" at bounding box center [436, 118] width 134 height 17
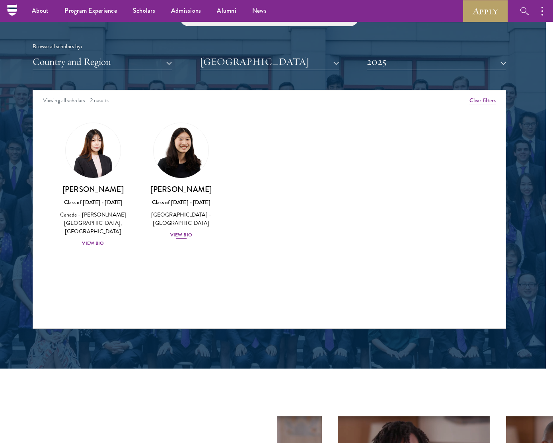
click at [183, 150] on img at bounding box center [181, 150] width 60 height 60
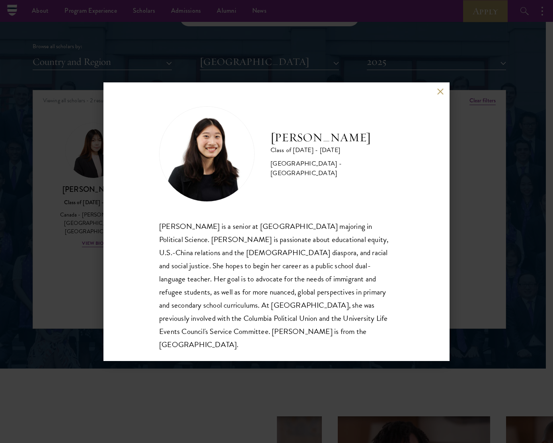
click at [441, 95] on button at bounding box center [440, 91] width 7 height 7
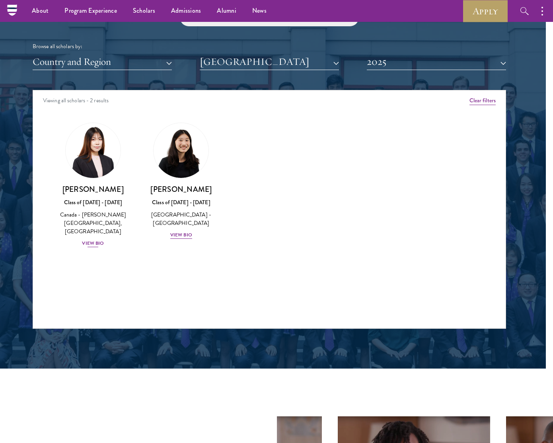
click at [90, 154] on img at bounding box center [93, 150] width 60 height 60
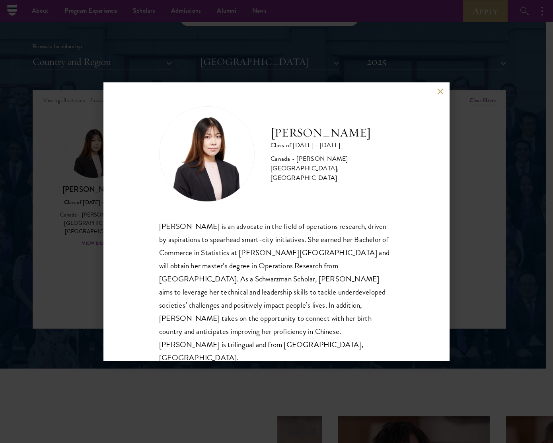
click at [469, 156] on div "[PERSON_NAME] Class of [DATE] - [DATE] [GEOGRAPHIC_DATA] - [PERSON_NAME][GEOGRA…" at bounding box center [276, 221] width 553 height 443
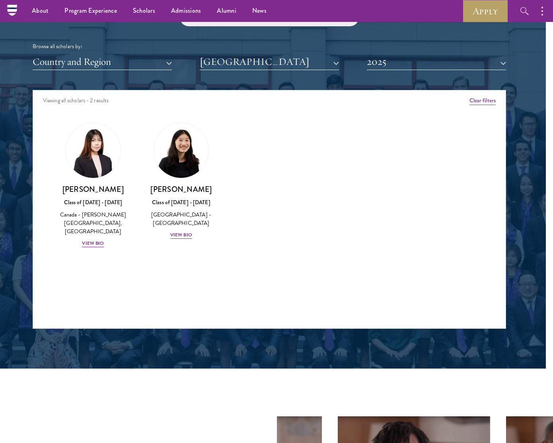
click at [401, 62] on button "2025" at bounding box center [436, 62] width 139 height 16
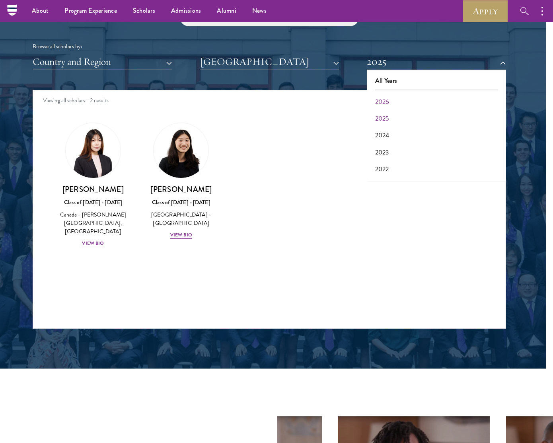
click at [390, 101] on button "2026" at bounding box center [436, 102] width 134 height 17
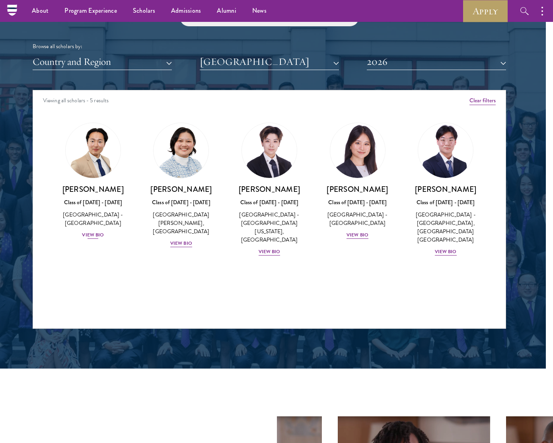
click at [88, 162] on img at bounding box center [93, 150] width 60 height 60
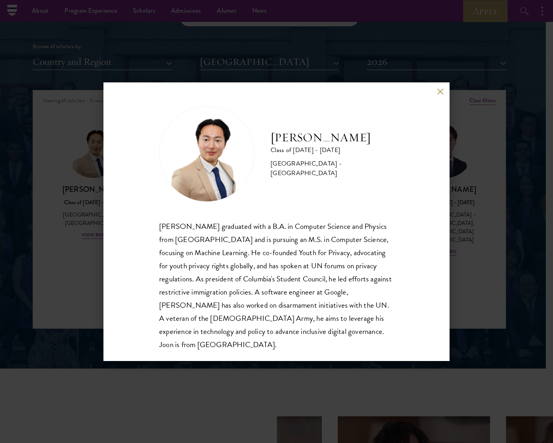
click at [31, 169] on div "[PERSON_NAME] Class of [DATE] - [DATE] [GEOGRAPHIC_DATA] - [GEOGRAPHIC_DATA] [P…" at bounding box center [276, 221] width 553 height 443
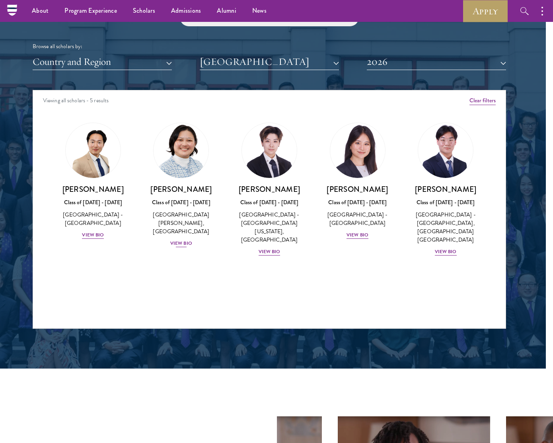
click at [171, 155] on img at bounding box center [181, 150] width 60 height 60
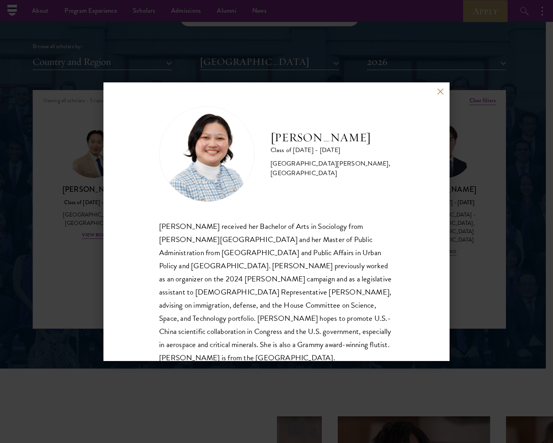
click at [487, 201] on div "[PERSON_NAME] Class of [DATE] - [DATE] [GEOGRAPHIC_DATA] - [PERSON_NAME][GEOGRA…" at bounding box center [276, 221] width 553 height 443
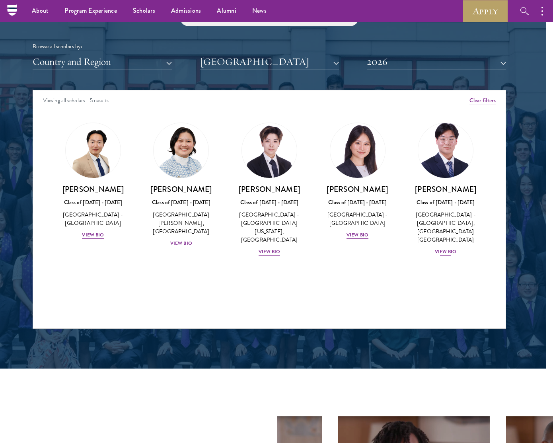
click at [439, 154] on img at bounding box center [445, 150] width 60 height 60
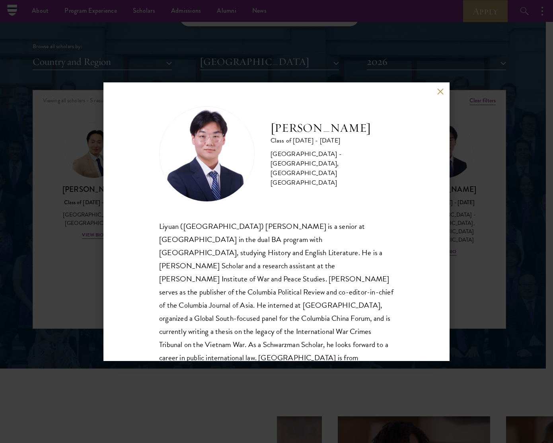
click at [464, 220] on div "[PERSON_NAME] Class of [DATE] - [DATE] [GEOGRAPHIC_DATA] - [GEOGRAPHIC_DATA], […" at bounding box center [276, 221] width 553 height 443
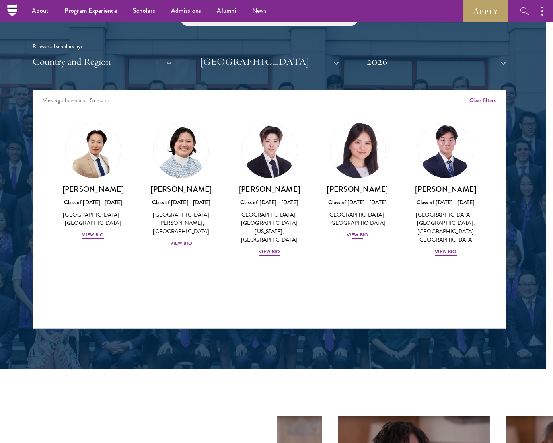
click at [359, 147] on img at bounding box center [357, 150] width 60 height 60
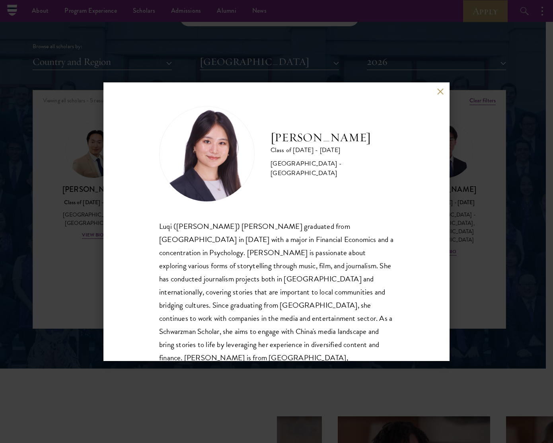
click at [471, 242] on div "[PERSON_NAME] Class of [DATE] - [DATE] [GEOGRAPHIC_DATA] - [GEOGRAPHIC_DATA] Lu…" at bounding box center [276, 221] width 553 height 443
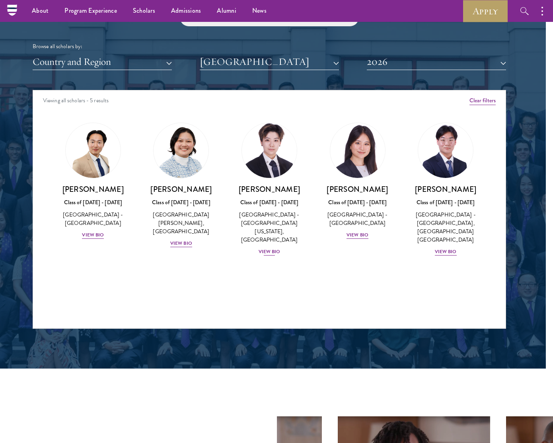
click at [268, 153] on img at bounding box center [269, 150] width 60 height 60
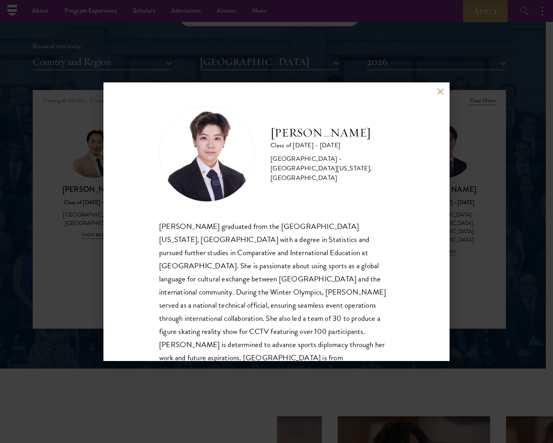
click at [481, 256] on div "[PERSON_NAME] Class of [DATE] - [DATE] [GEOGRAPHIC_DATA] - [GEOGRAPHIC_DATA][US…" at bounding box center [276, 221] width 553 height 443
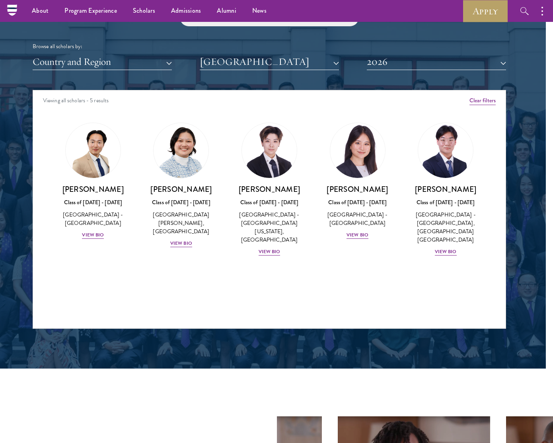
click at [376, 62] on button "2026" at bounding box center [436, 62] width 139 height 16
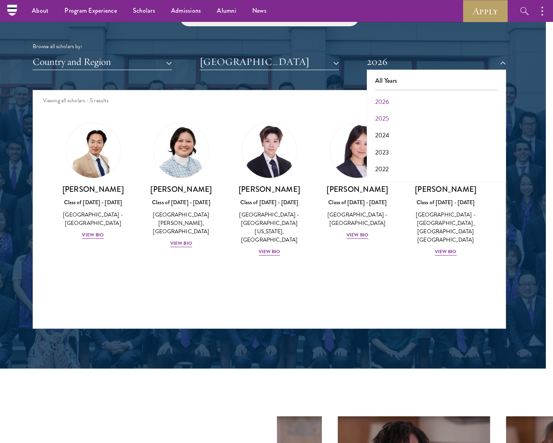
click at [382, 97] on button "2026" at bounding box center [436, 102] width 134 height 17
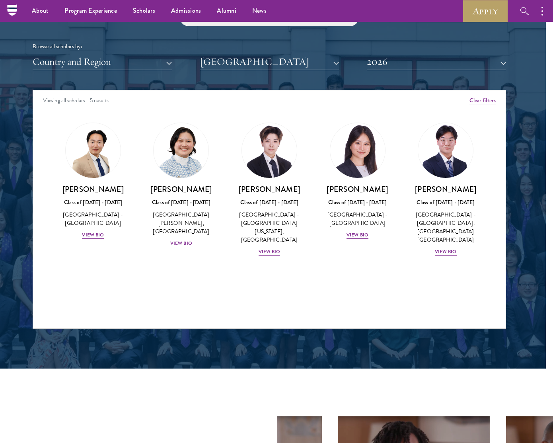
click at [321, 64] on button "[GEOGRAPHIC_DATA]" at bounding box center [269, 62] width 139 height 16
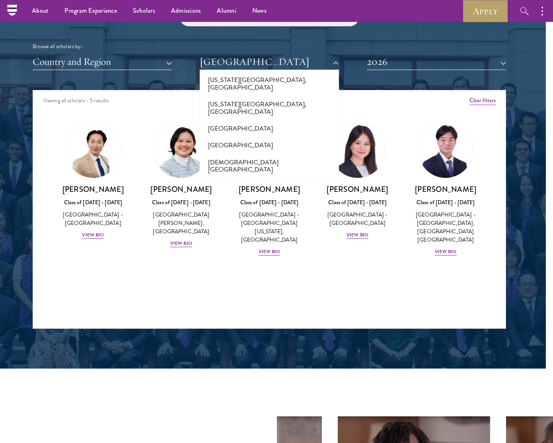
scroll to position [859, 0]
click at [257, 194] on button "[GEOGRAPHIC_DATA]" at bounding box center [269, 202] width 134 height 17
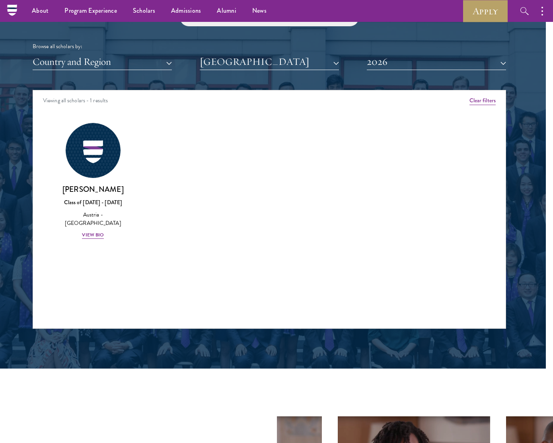
scroll to position [958, 7]
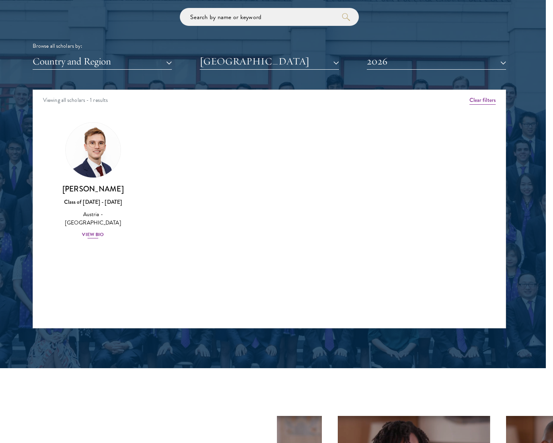
click at [86, 163] on img at bounding box center [93, 150] width 60 height 60
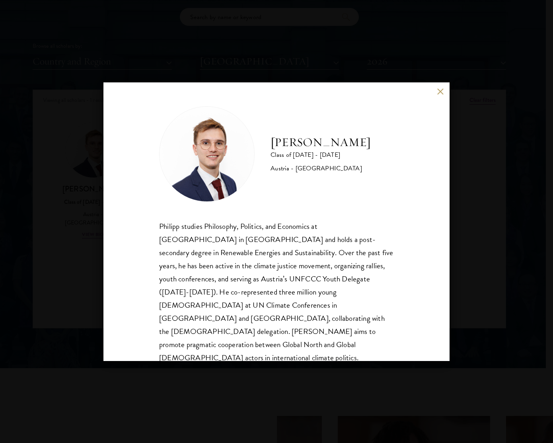
click at [474, 201] on div "[PERSON_NAME] Class of [DATE] - [DATE] [GEOGRAPHIC_DATA] - [GEOGRAPHIC_DATA] [P…" at bounding box center [276, 221] width 553 height 443
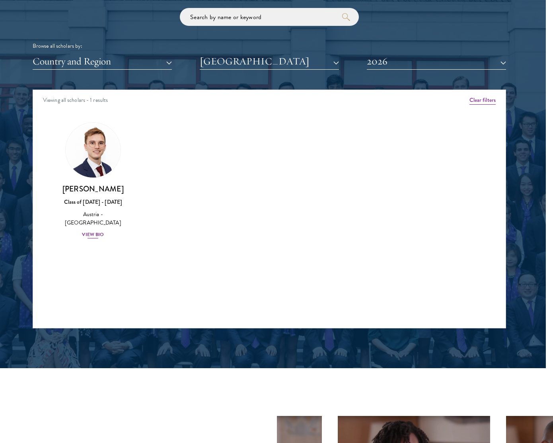
click at [109, 142] on img at bounding box center [93, 150] width 60 height 60
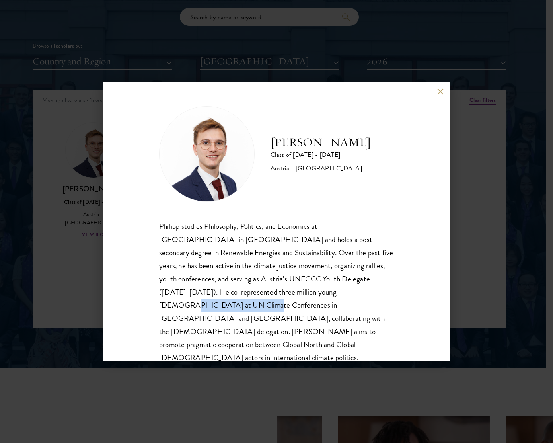
drag, startPoint x: 296, startPoint y: 294, endPoint x: 372, endPoint y: 292, distance: 76.4
click at [372, 292] on div "Philipp studies Philosophy, Politics, and Economics at [GEOGRAPHIC_DATA] in [GE…" at bounding box center [276, 299] width 235 height 158
copy div "UN Climate Conferences"
click at [442, 93] on button at bounding box center [440, 91] width 7 height 7
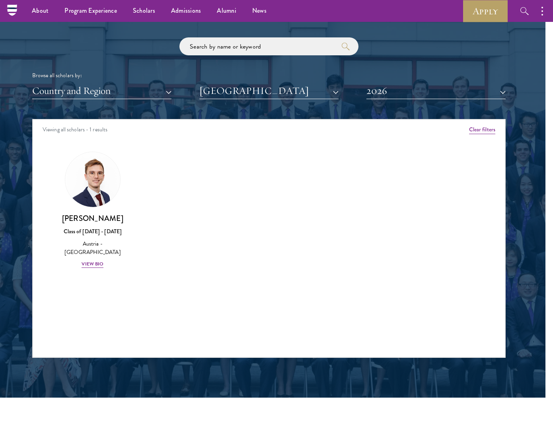
scroll to position [928, 8]
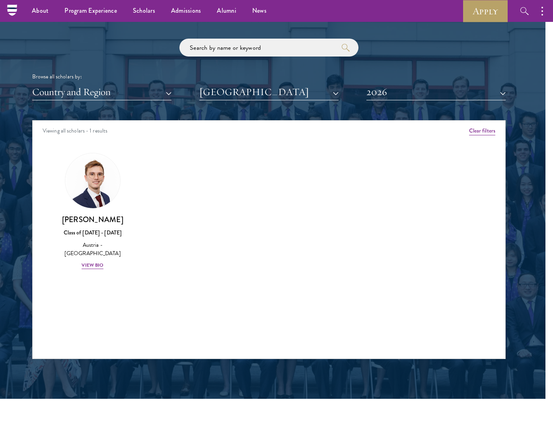
click at [312, 88] on button "[GEOGRAPHIC_DATA]" at bounding box center [268, 92] width 139 height 16
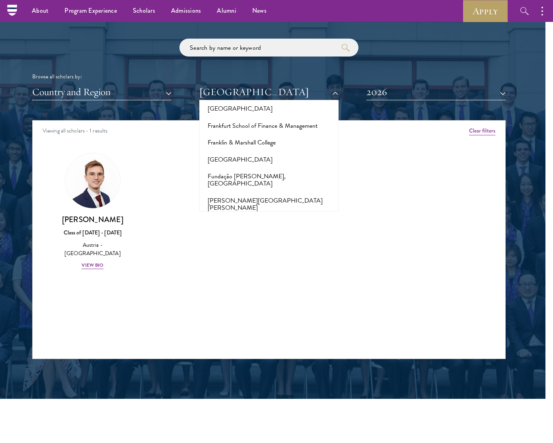
scroll to position [1761, 0]
click at [294, 215] on button "[PERSON_NAME][GEOGRAPHIC_DATA][US_STATE]" at bounding box center [269, 227] width 134 height 24
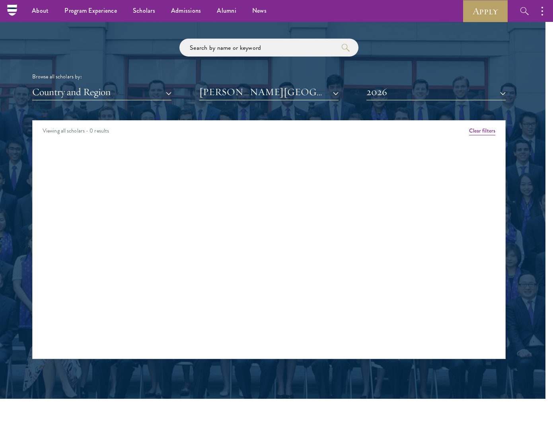
click at [405, 86] on button "2026" at bounding box center [435, 92] width 139 height 16
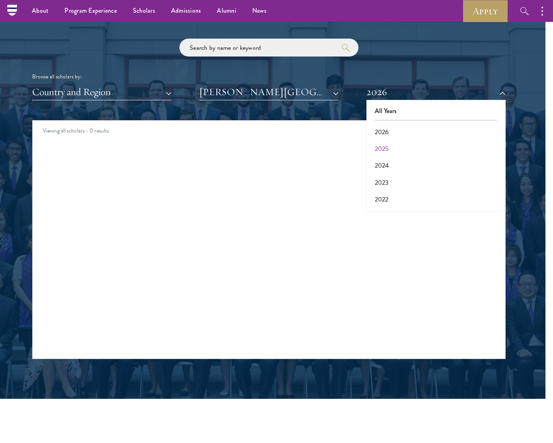
click at [388, 145] on button "2025" at bounding box center [436, 148] width 134 height 17
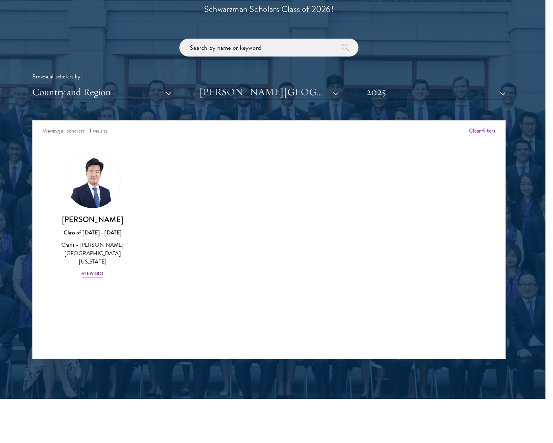
scroll to position [928, 8]
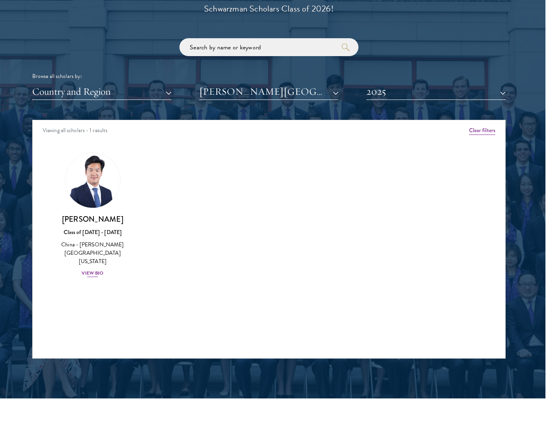
click at [91, 191] on img at bounding box center [92, 180] width 60 height 60
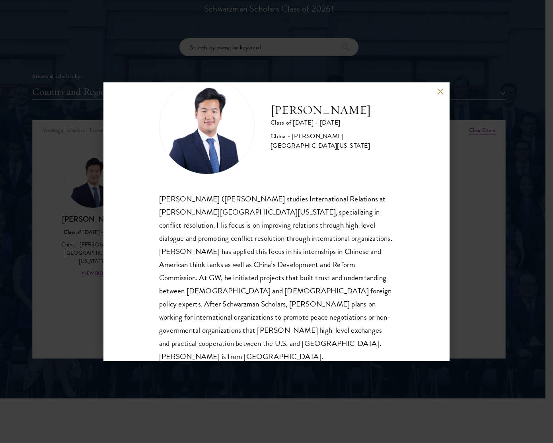
scroll to position [27, 0]
click at [466, 140] on div "[PERSON_NAME] Class of [DATE] - [DATE] [GEOGRAPHIC_DATA] - [PERSON_NAME][GEOGRA…" at bounding box center [276, 221] width 553 height 443
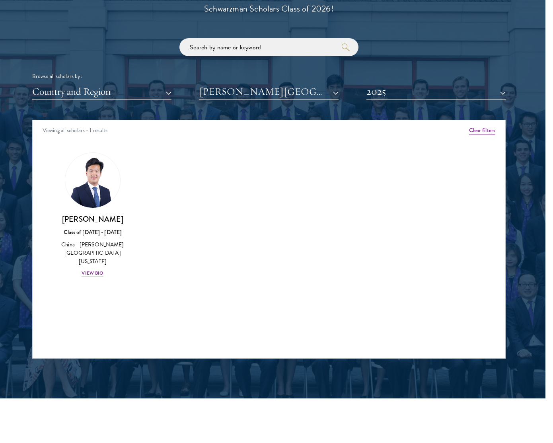
click at [166, 90] on button "Country and Region" at bounding box center [101, 92] width 139 height 16
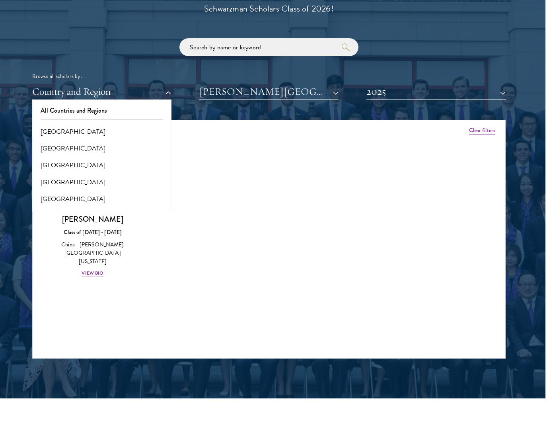
click at [299, 89] on button "[PERSON_NAME][GEOGRAPHIC_DATA][US_STATE]" at bounding box center [268, 92] width 139 height 16
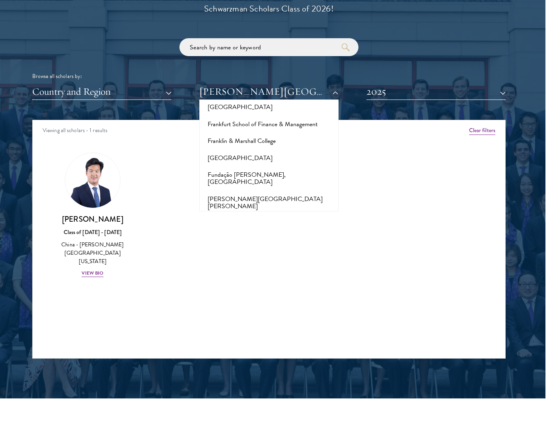
click at [401, 85] on button "2025" at bounding box center [435, 92] width 139 height 16
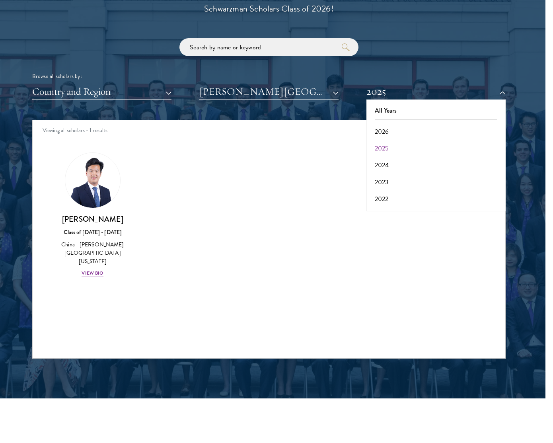
click at [392, 161] on button "2024" at bounding box center [436, 165] width 134 height 17
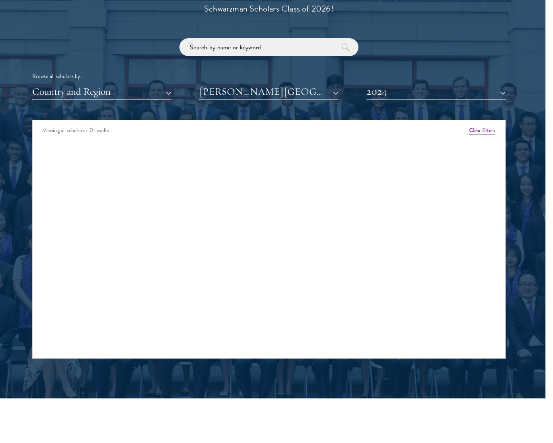
click at [395, 91] on button "2024" at bounding box center [435, 92] width 139 height 16
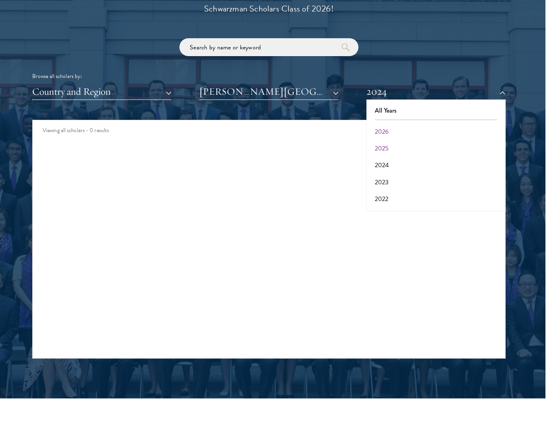
click at [385, 129] on button "2026" at bounding box center [436, 131] width 134 height 17
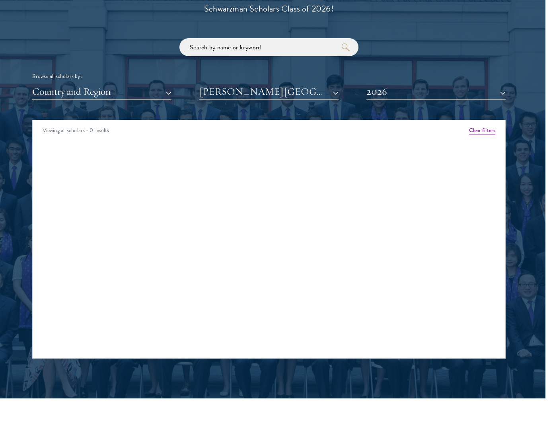
click at [324, 91] on button "[PERSON_NAME][GEOGRAPHIC_DATA][US_STATE]" at bounding box center [268, 92] width 139 height 16
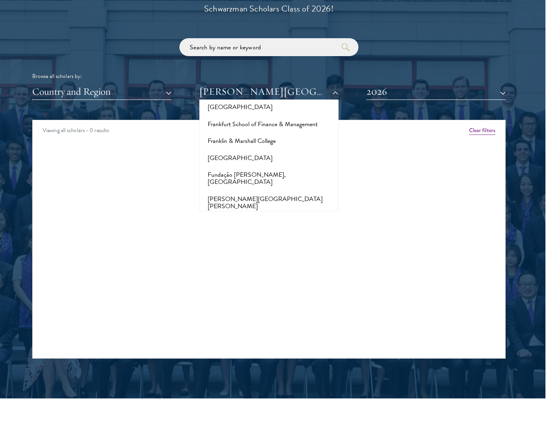
click at [285, 239] on button "[GEOGRAPHIC_DATA]" at bounding box center [269, 247] width 134 height 17
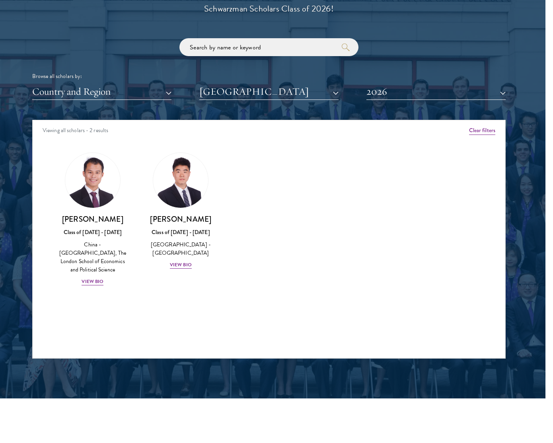
click at [293, 92] on button "[GEOGRAPHIC_DATA]" at bounding box center [268, 92] width 139 height 16
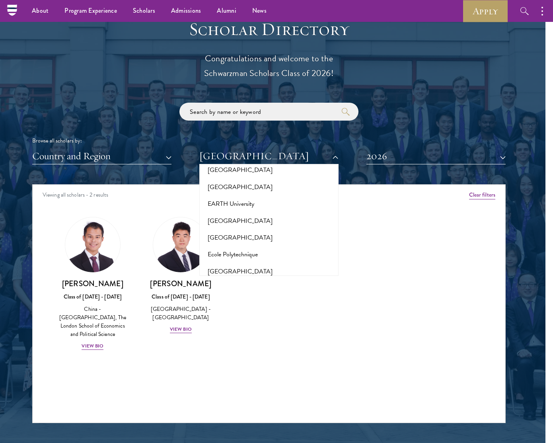
scroll to position [1465, 0]
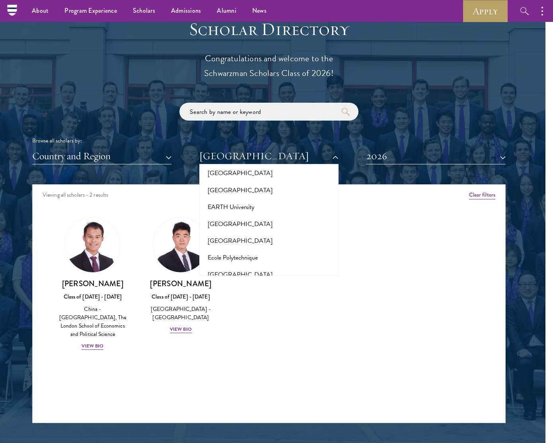
click at [270, 300] on button "[GEOGRAPHIC_DATA]" at bounding box center [269, 308] width 134 height 17
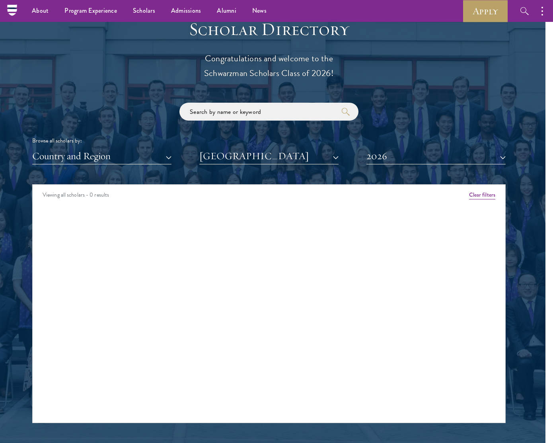
click at [400, 151] on button "2026" at bounding box center [435, 156] width 139 height 16
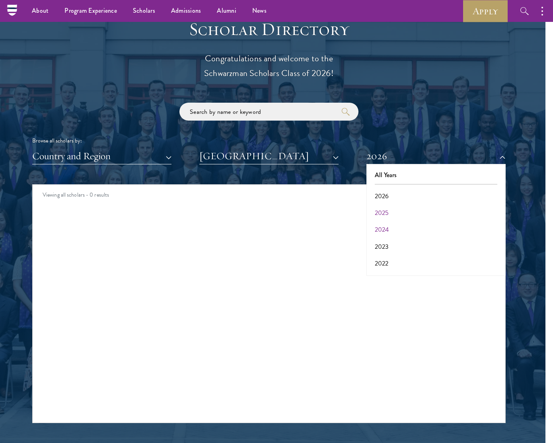
click at [384, 226] on button "2024" at bounding box center [436, 229] width 134 height 17
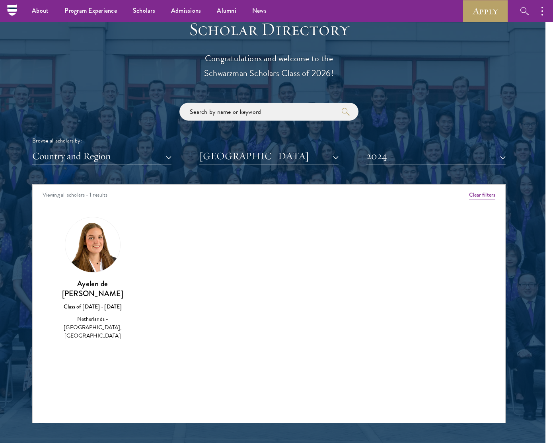
click at [100, 245] on img at bounding box center [92, 244] width 55 height 55
click at [372, 156] on button "2024" at bounding box center [435, 156] width 139 height 16
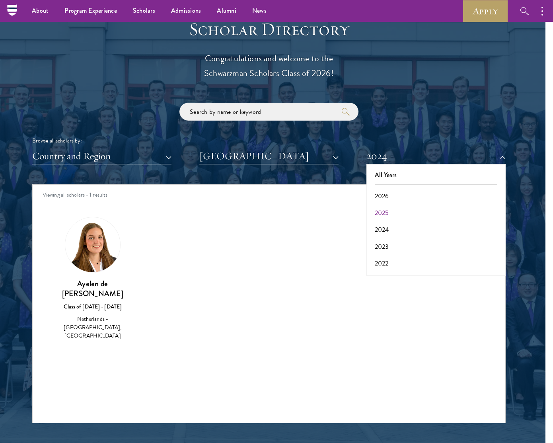
click at [381, 205] on button "2025" at bounding box center [436, 213] width 134 height 17
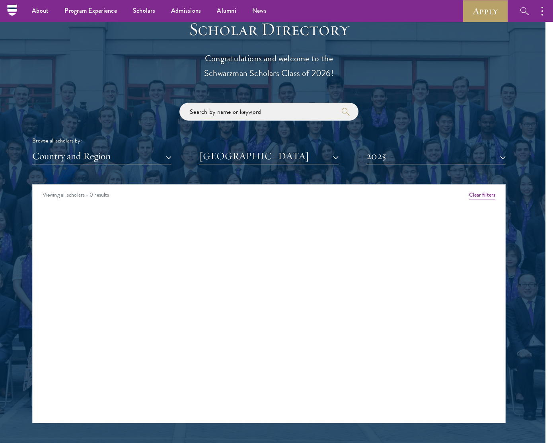
click at [381, 156] on button "2025" at bounding box center [435, 156] width 139 height 16
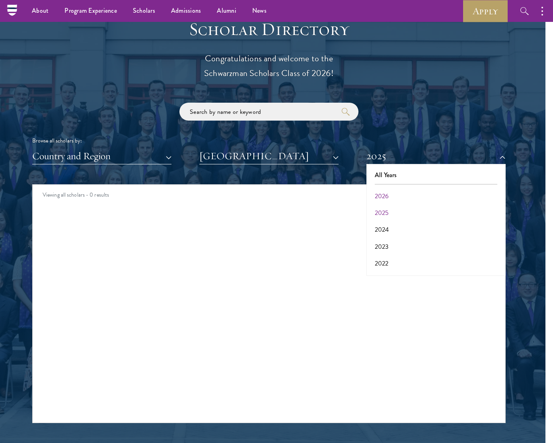
click at [382, 195] on button "2026" at bounding box center [436, 196] width 134 height 17
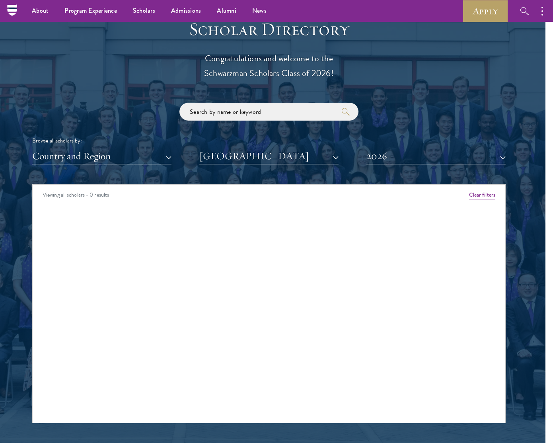
click at [307, 152] on button "[GEOGRAPHIC_DATA]" at bounding box center [268, 156] width 139 height 16
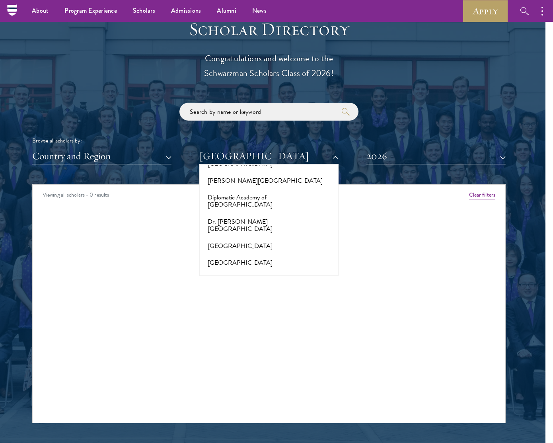
scroll to position [1359, 0]
click at [234, 271] on button "[GEOGRAPHIC_DATA]" at bounding box center [269, 279] width 134 height 17
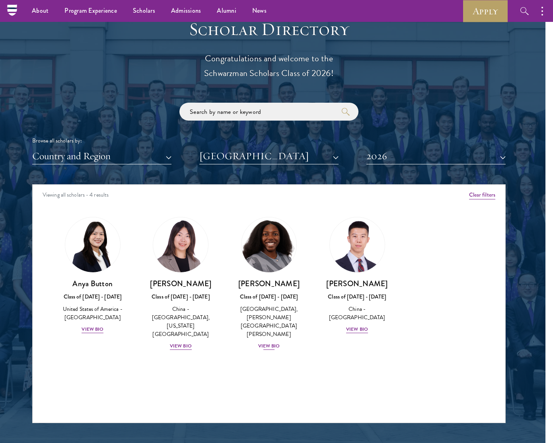
click at [271, 244] on img at bounding box center [269, 244] width 60 height 60
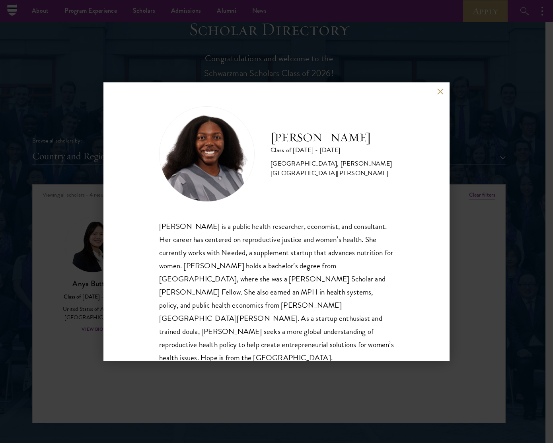
click at [443, 88] on div "[PERSON_NAME] Class of [DATE] - [DATE] [GEOGRAPHIC_DATA] - [GEOGRAPHIC_DATA], […" at bounding box center [276, 221] width 346 height 279
click at [441, 93] on button at bounding box center [440, 91] width 7 height 7
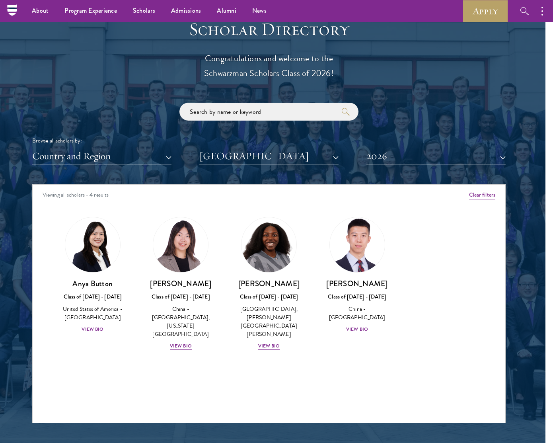
click at [351, 248] on img at bounding box center [357, 244] width 60 height 60
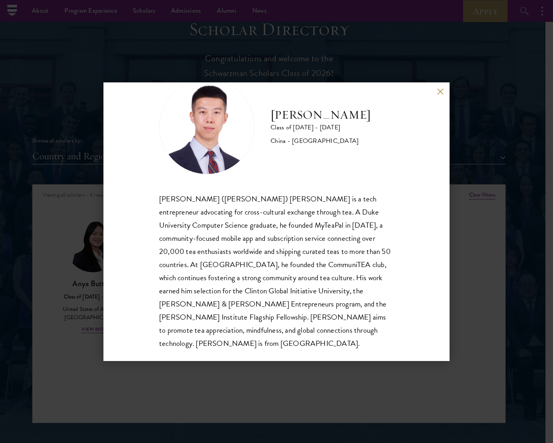
scroll to position [27, 0]
click at [92, 264] on div "[PERSON_NAME] Class of [DATE] - [DATE] [GEOGRAPHIC_DATA] - [GEOGRAPHIC_DATA] [P…" at bounding box center [276, 221] width 553 height 443
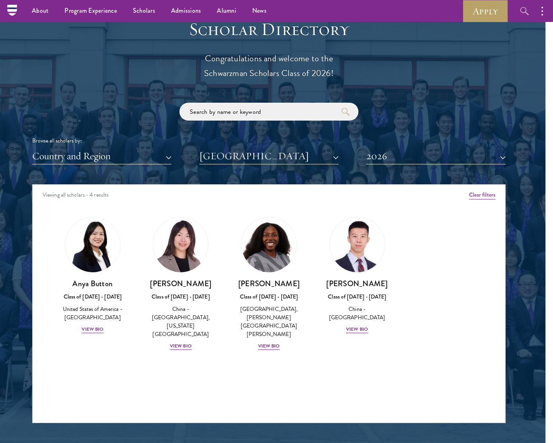
click at [94, 252] on img at bounding box center [92, 244] width 55 height 55
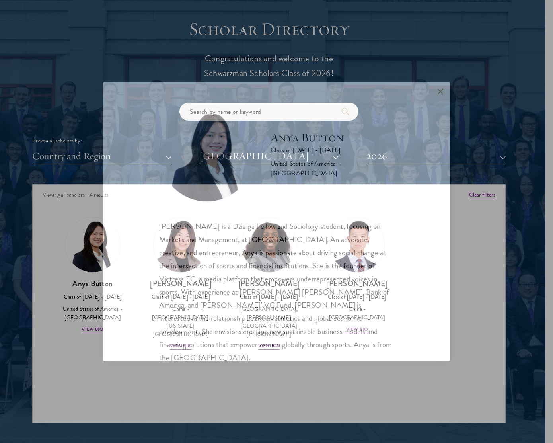
scroll to position [864, 8]
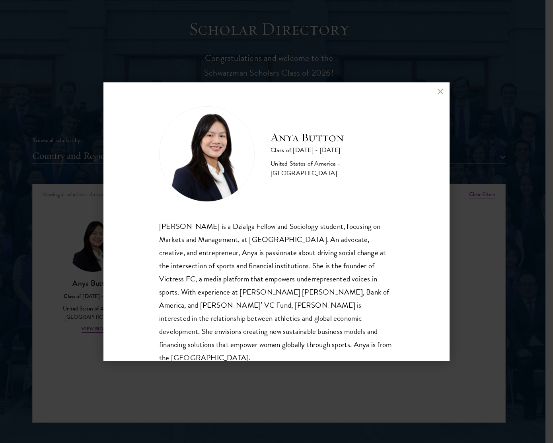
click at [438, 94] on button at bounding box center [440, 91] width 7 height 7
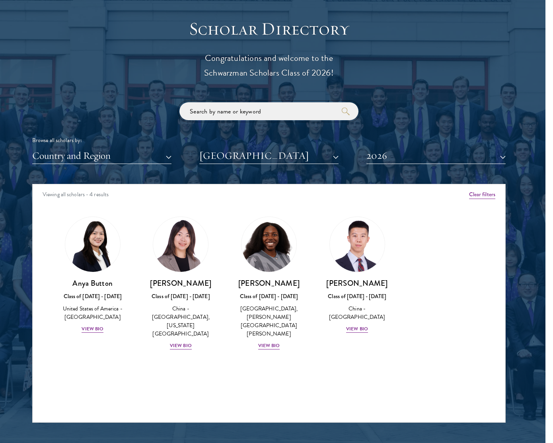
click at [285, 110] on input "search" at bounding box center [268, 111] width 179 height 18
type input "[GEOGRAPHIC_DATA]"
click button "submit" at bounding box center [0, 0] width 0 height 0
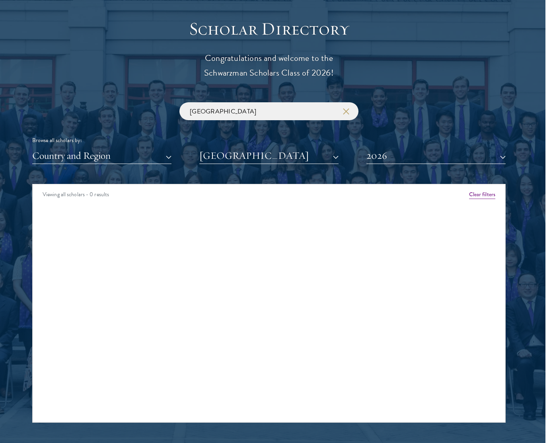
click at [288, 151] on button "[GEOGRAPHIC_DATA]" at bounding box center [268, 156] width 139 height 16
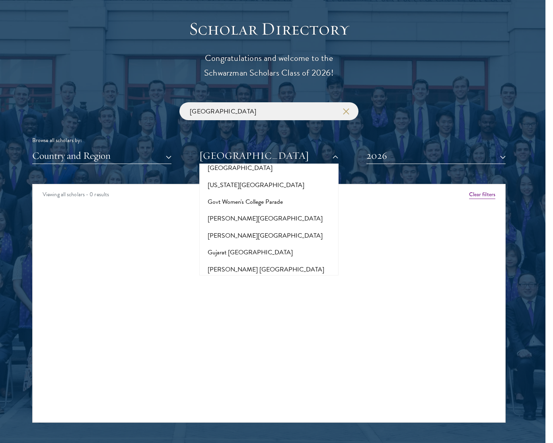
scroll to position [1905, 0]
click at [244, 344] on button "[GEOGRAPHIC_DATA]" at bounding box center [269, 352] width 134 height 17
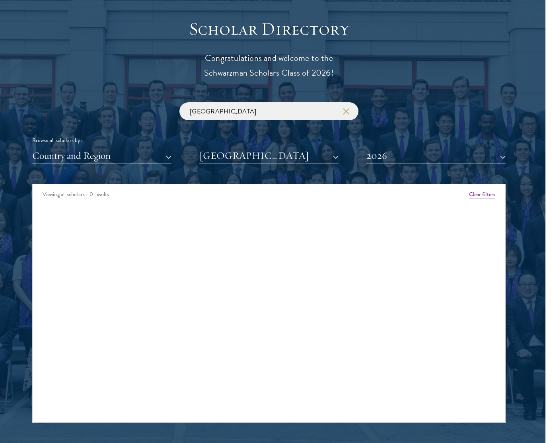
click at [385, 153] on button "2026" at bounding box center [435, 156] width 139 height 16
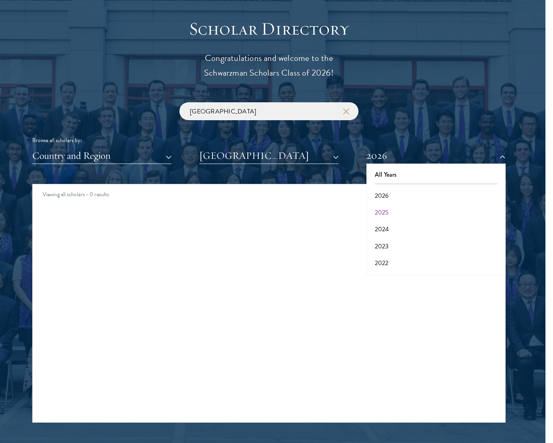
click at [345, 109] on use "button" at bounding box center [345, 111] width 11 height 11
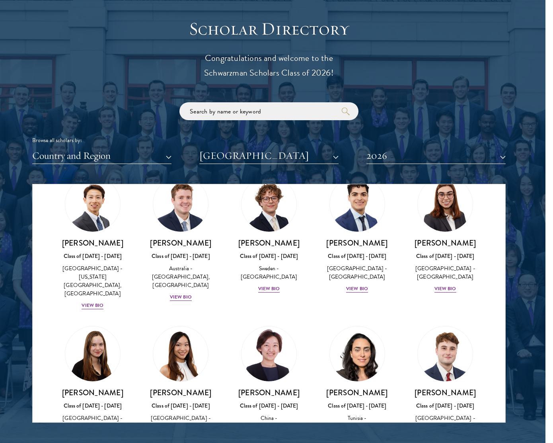
scroll to position [39, 0]
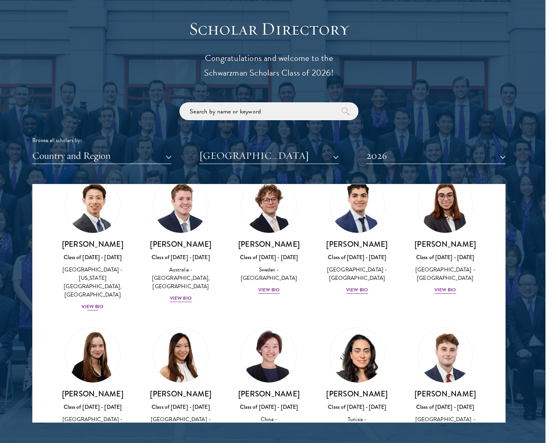
click at [90, 228] on img at bounding box center [92, 205] width 60 height 60
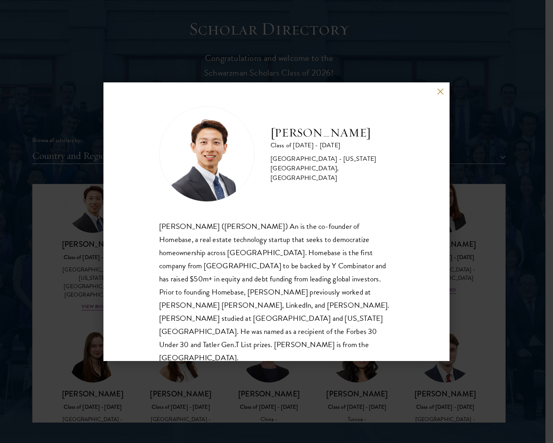
click at [442, 90] on button at bounding box center [440, 91] width 7 height 7
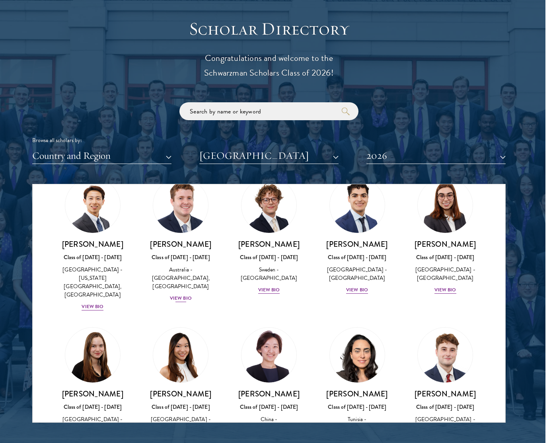
click at [188, 206] on img at bounding box center [180, 205] width 60 height 60
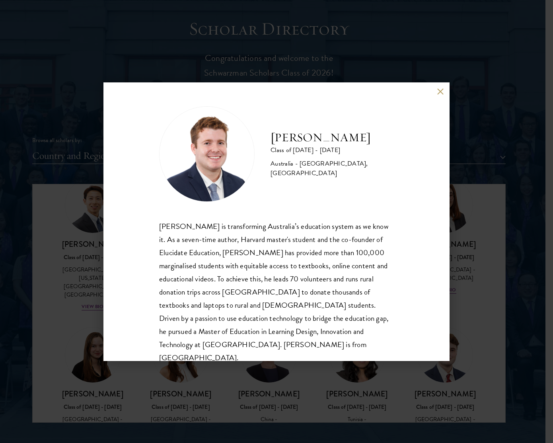
click at [440, 92] on button at bounding box center [440, 91] width 7 height 7
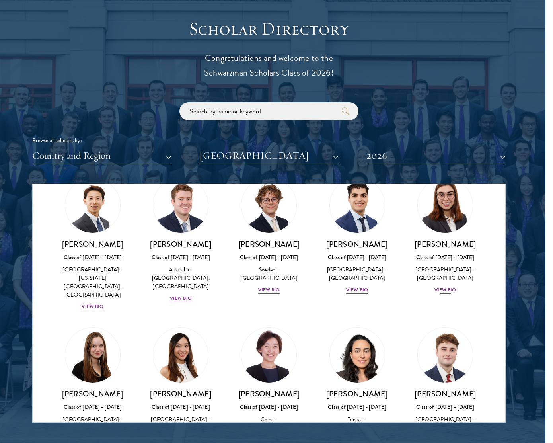
click at [444, 203] on img at bounding box center [445, 205] width 60 height 60
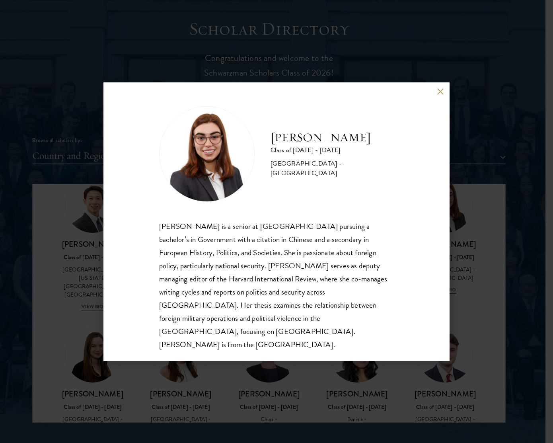
scroll to position [871, 11]
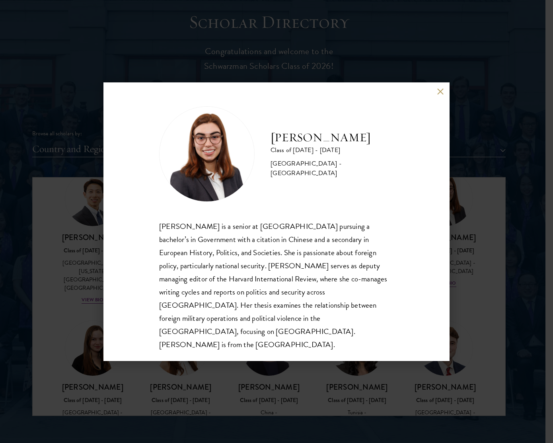
click at [438, 95] on button at bounding box center [440, 91] width 7 height 7
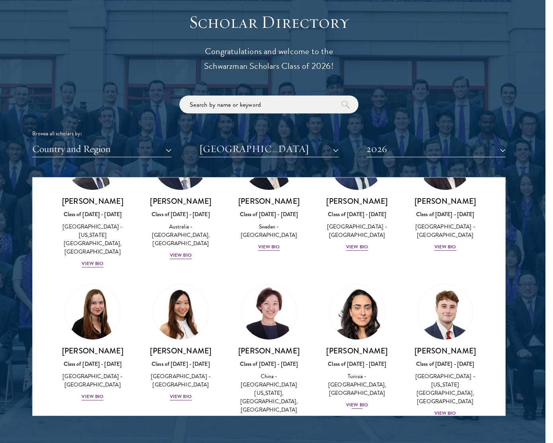
scroll to position [76, 0]
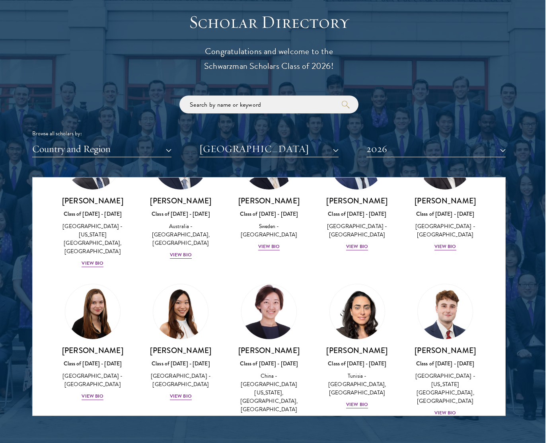
click at [265, 310] on img at bounding box center [269, 311] width 60 height 60
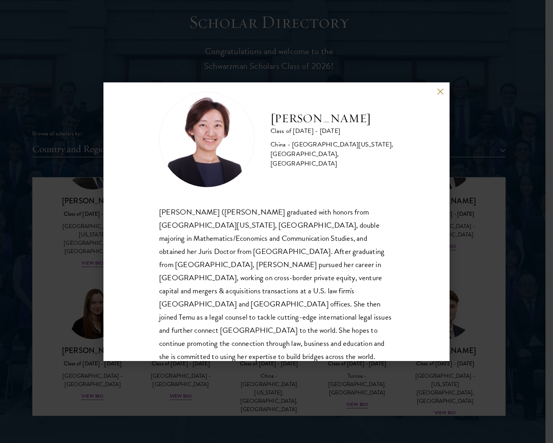
scroll to position [14, 0]
click at [491, 330] on div "[PERSON_NAME] Class of [DATE] - [DATE] [GEOGRAPHIC_DATA] - [GEOGRAPHIC_DATA][US…" at bounding box center [276, 221] width 553 height 443
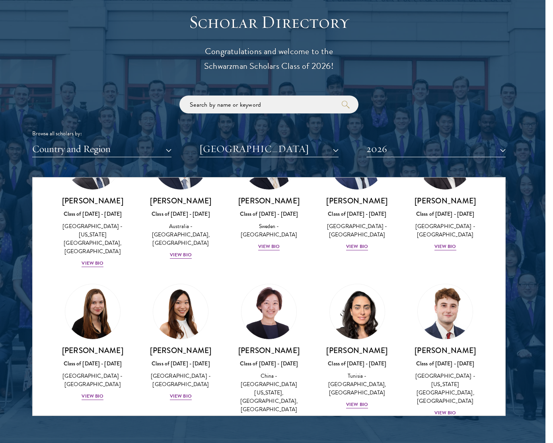
click at [438, 310] on img at bounding box center [445, 311] width 60 height 60
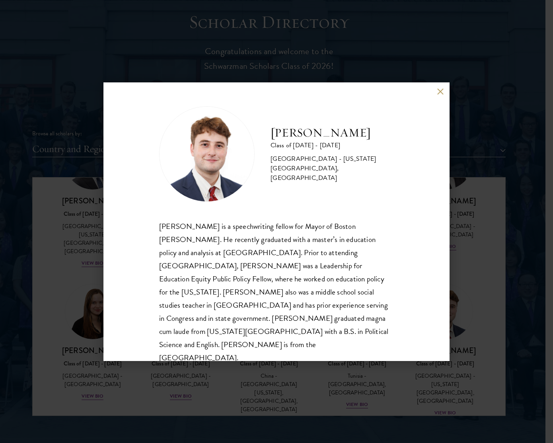
click at [441, 93] on button at bounding box center [440, 91] width 7 height 7
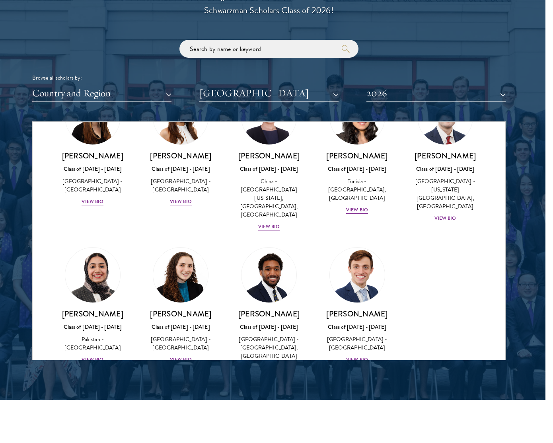
scroll to position [215, 0]
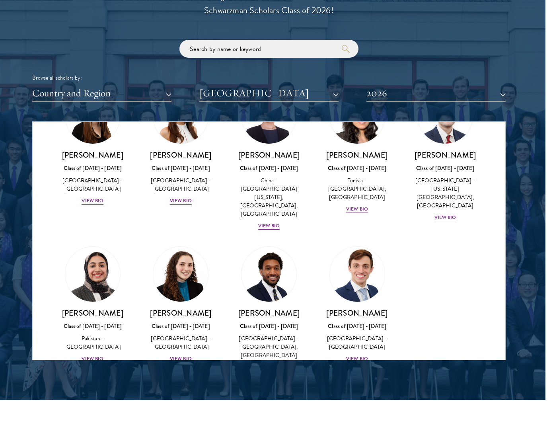
click at [358, 250] on img at bounding box center [357, 274] width 60 height 60
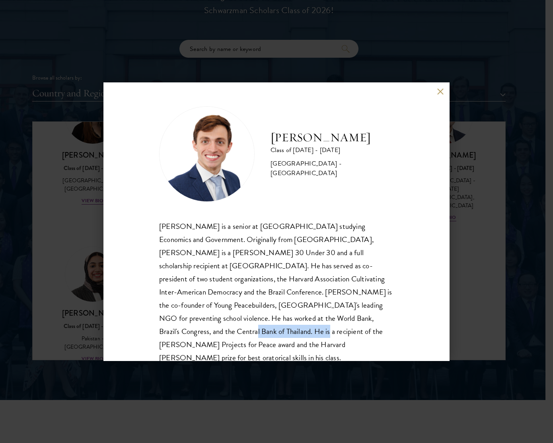
drag, startPoint x: 306, startPoint y: 318, endPoint x: 380, endPoint y: 321, distance: 74.5
click at [380, 321] on div "[PERSON_NAME] is a senior at [GEOGRAPHIC_DATA] studying Economics and Governmen…" at bounding box center [276, 299] width 235 height 158
copy div "[PERSON_NAME] Projects for Peace"
click at [442, 92] on button at bounding box center [440, 91] width 7 height 7
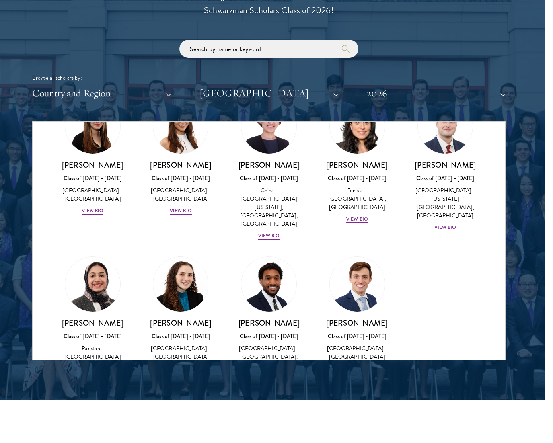
scroll to position [205, 0]
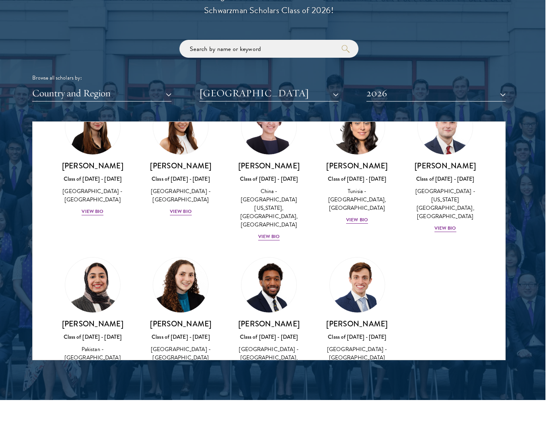
click at [176, 273] on img at bounding box center [180, 285] width 60 height 60
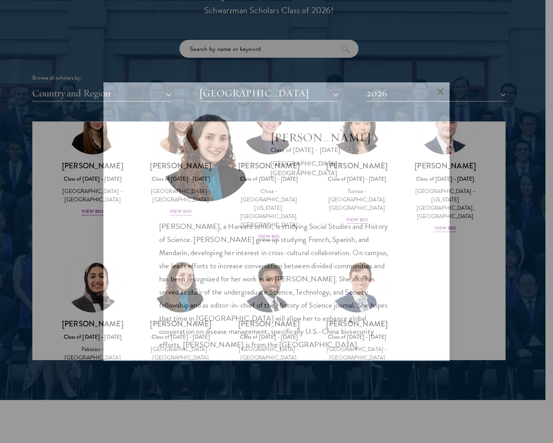
scroll to position [0, 0]
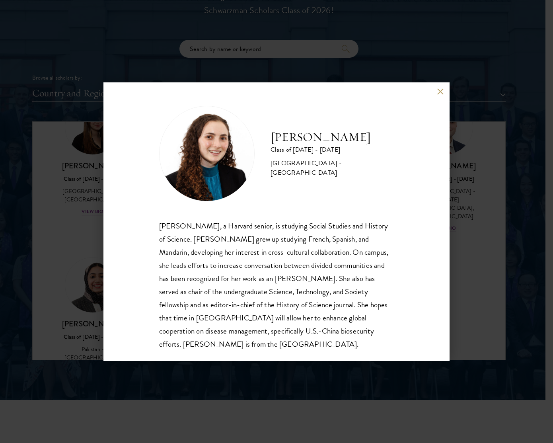
click at [438, 91] on button at bounding box center [440, 91] width 7 height 7
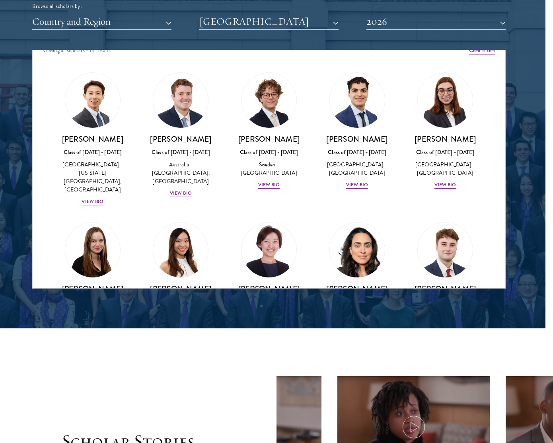
scroll to position [9, 0]
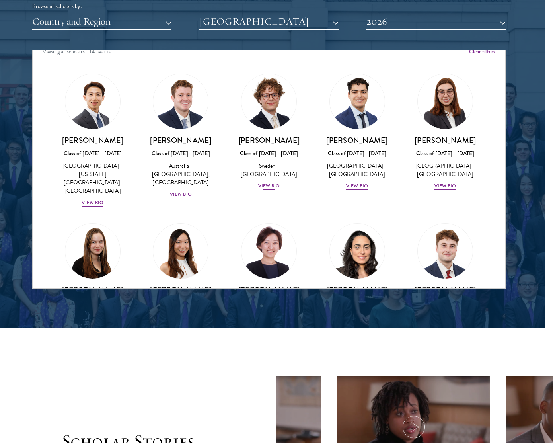
click at [271, 96] on img at bounding box center [269, 101] width 60 height 60
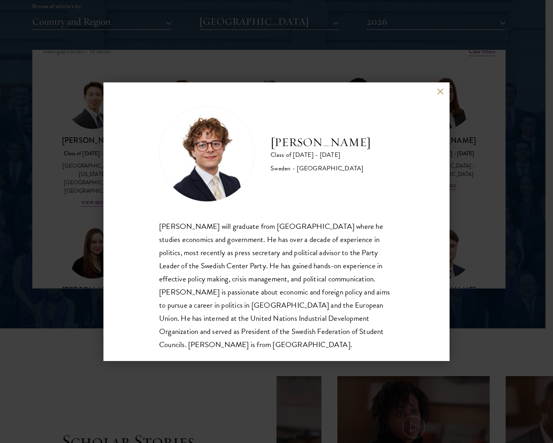
click at [441, 92] on button at bounding box center [440, 91] width 7 height 7
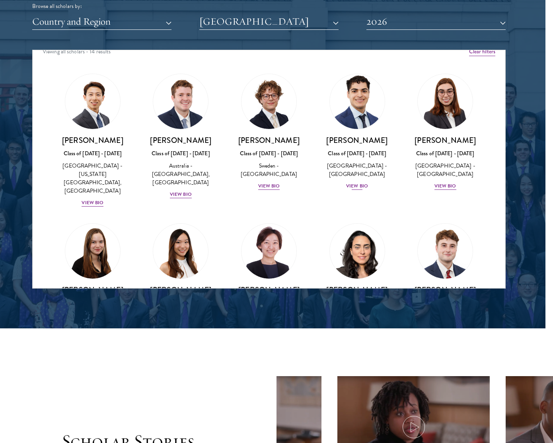
click at [365, 97] on img at bounding box center [357, 101] width 60 height 60
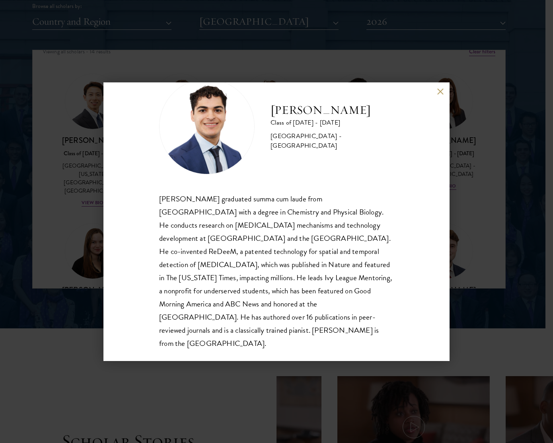
scroll to position [27, 0]
click at [439, 90] on button at bounding box center [440, 91] width 7 height 7
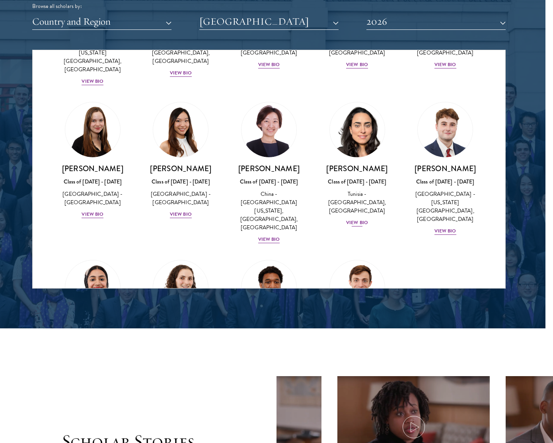
scroll to position [131, 0]
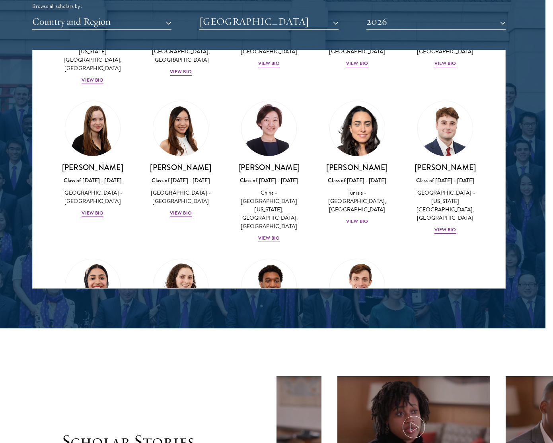
click at [362, 122] on img at bounding box center [357, 128] width 60 height 60
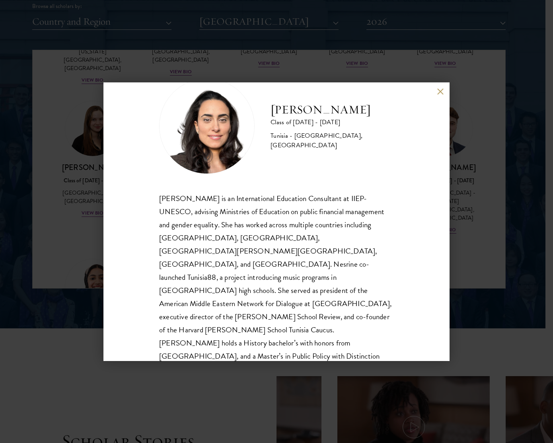
scroll to position [27, 0]
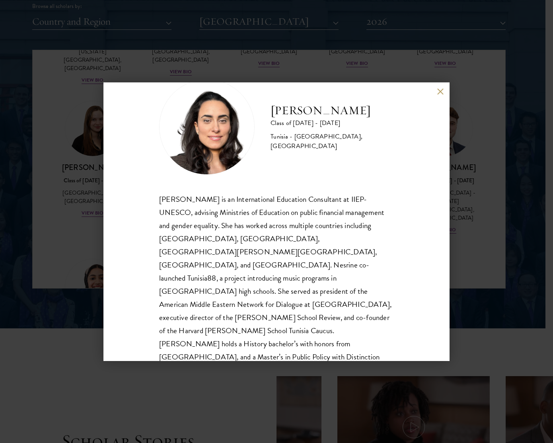
click at [468, 136] on div "[PERSON_NAME] Class of [DATE] - [DATE] [GEOGRAPHIC_DATA] - [GEOGRAPHIC_DATA], […" at bounding box center [276, 221] width 553 height 443
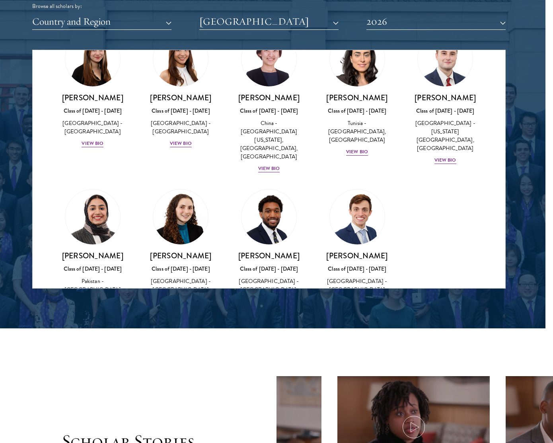
scroll to position [202, 0]
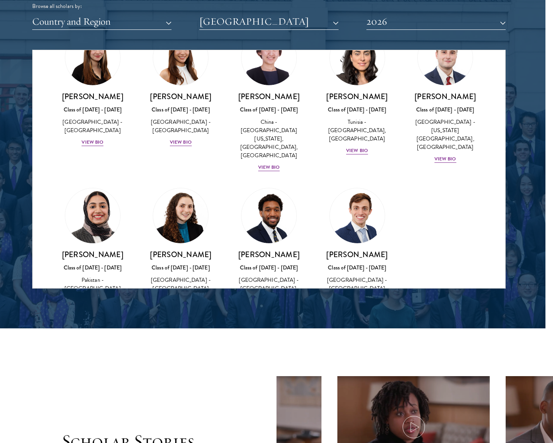
click at [100, 185] on img at bounding box center [92, 215] width 60 height 60
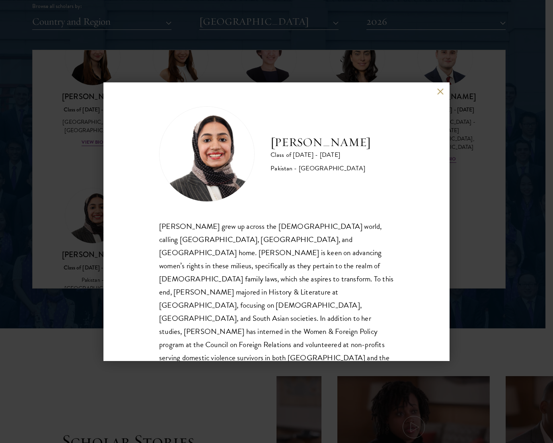
click at [441, 91] on button at bounding box center [440, 91] width 7 height 7
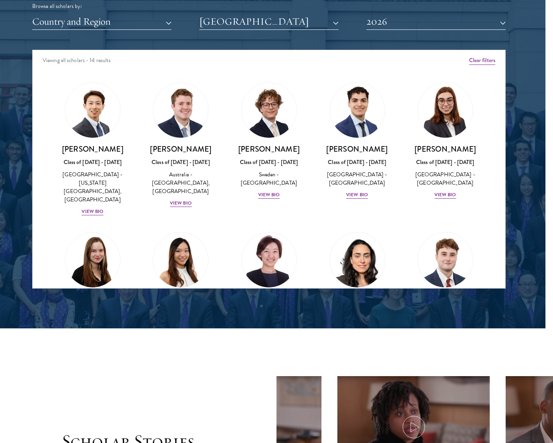
click at [392, 23] on button "2026" at bounding box center [435, 22] width 139 height 16
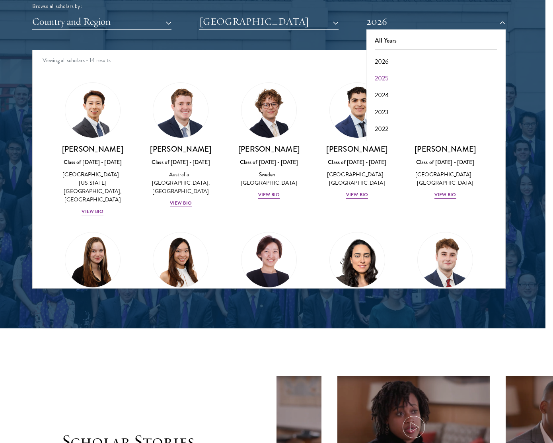
click at [382, 73] on button "2025" at bounding box center [436, 78] width 134 height 17
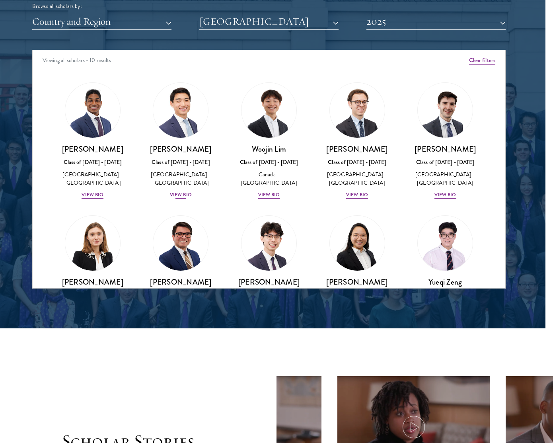
click at [178, 109] on img at bounding box center [180, 110] width 60 height 60
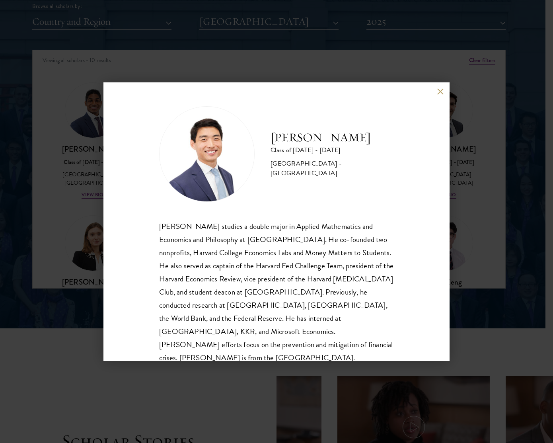
click at [442, 92] on button at bounding box center [440, 91] width 7 height 7
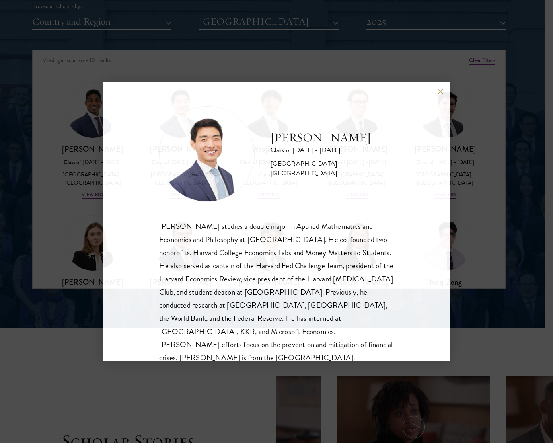
scroll to position [998, 11]
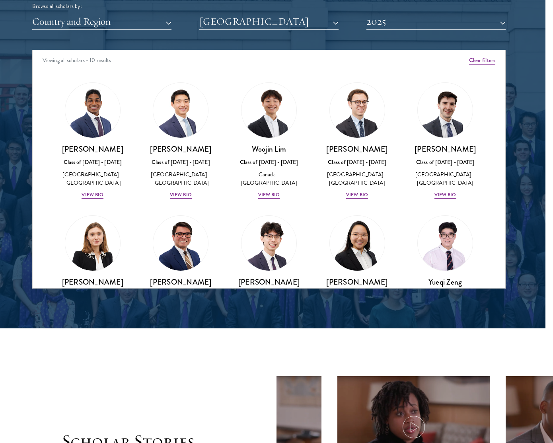
click at [355, 251] on img at bounding box center [357, 243] width 60 height 60
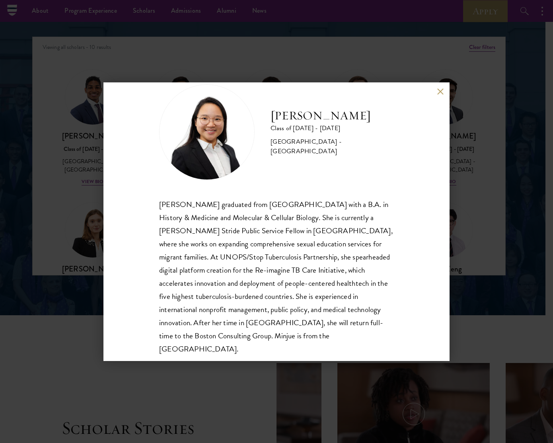
scroll to position [20, 0]
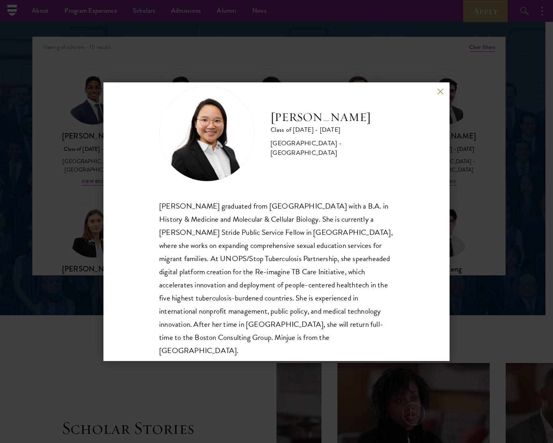
click at [473, 243] on div "Minjue Wu Class of [DATE] - [DATE] [GEOGRAPHIC_DATA] - [GEOGRAPHIC_DATA] [PERSO…" at bounding box center [276, 221] width 553 height 443
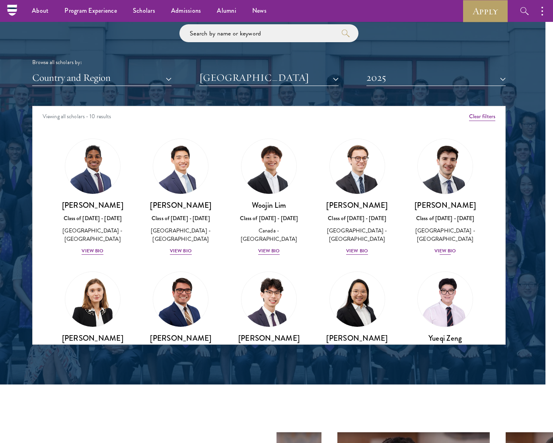
scroll to position [941, 11]
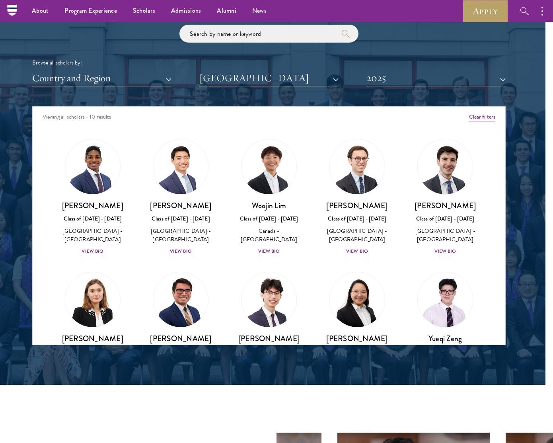
click at [433, 176] on img at bounding box center [445, 166] width 60 height 60
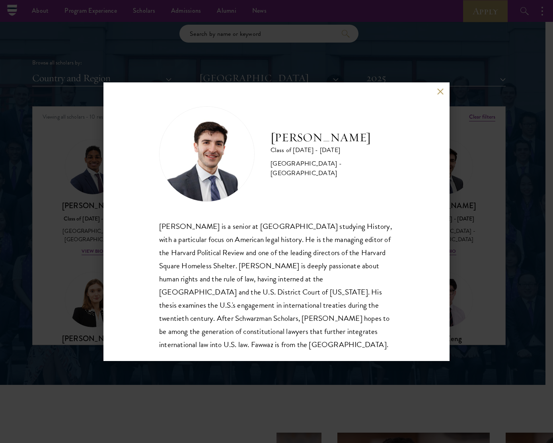
scroll to position [7, 0]
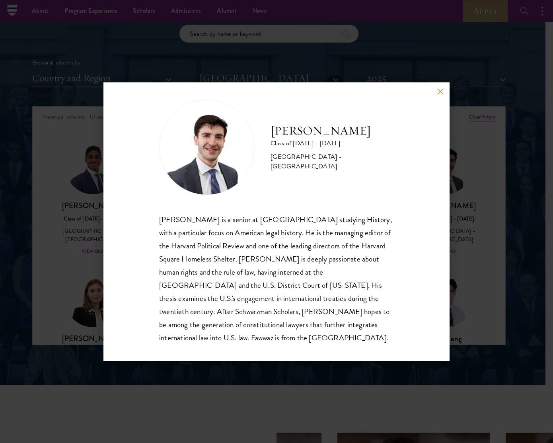
click at [439, 92] on button at bounding box center [440, 91] width 7 height 7
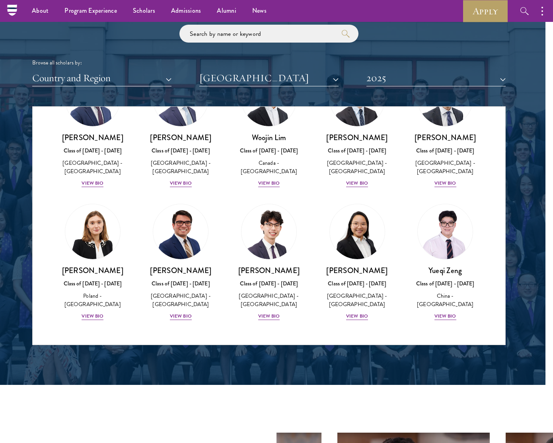
scroll to position [78, 0]
click at [264, 239] on img at bounding box center [269, 231] width 60 height 60
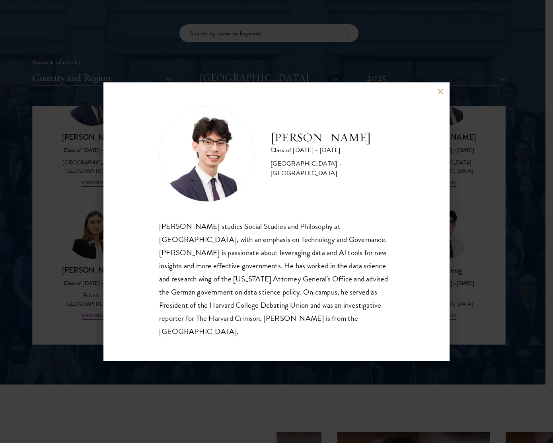
click at [439, 95] on button at bounding box center [440, 91] width 7 height 7
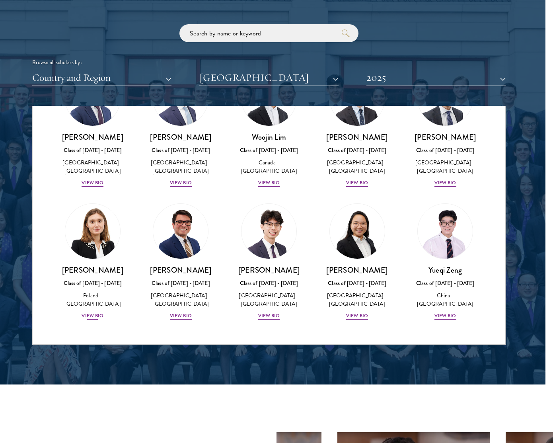
click at [94, 236] on img at bounding box center [92, 231] width 60 height 60
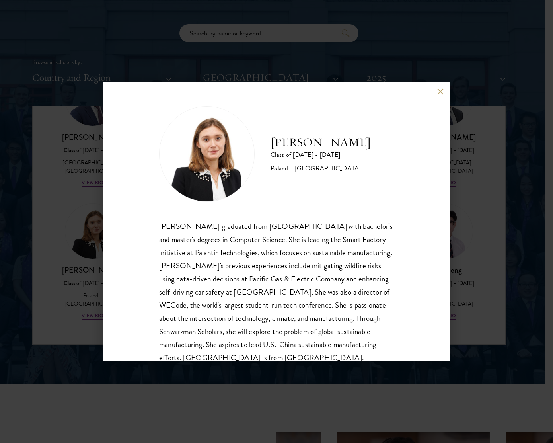
click at [441, 94] on button at bounding box center [440, 91] width 7 height 7
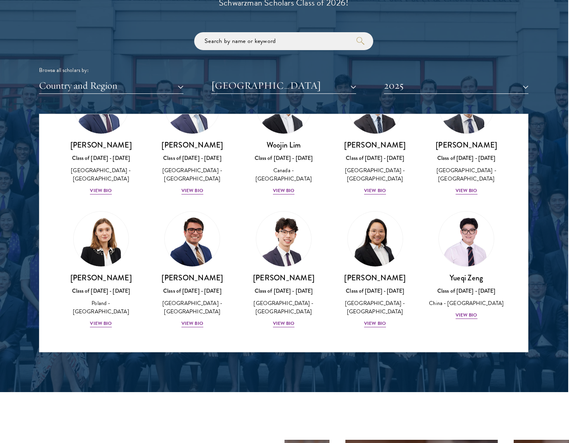
scroll to position [68, 0]
click at [184, 249] on img at bounding box center [192, 239] width 60 height 60
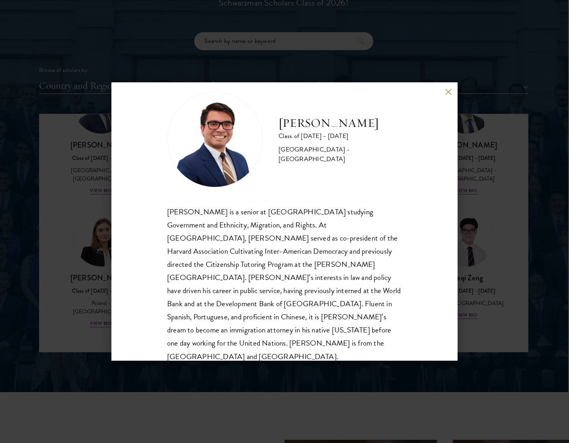
scroll to position [14, 0]
click at [449, 94] on button at bounding box center [448, 91] width 7 height 7
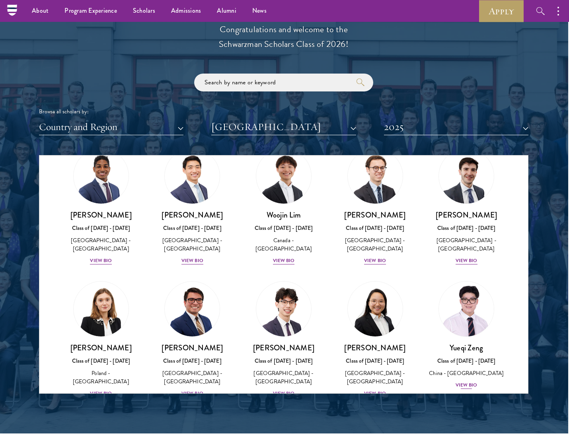
scroll to position [900, 4]
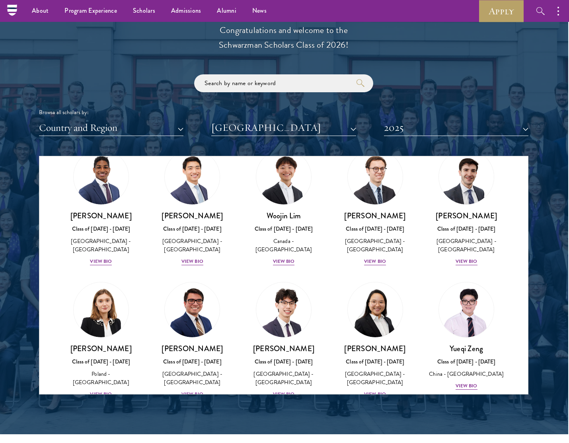
click at [397, 126] on button "2025" at bounding box center [456, 128] width 144 height 16
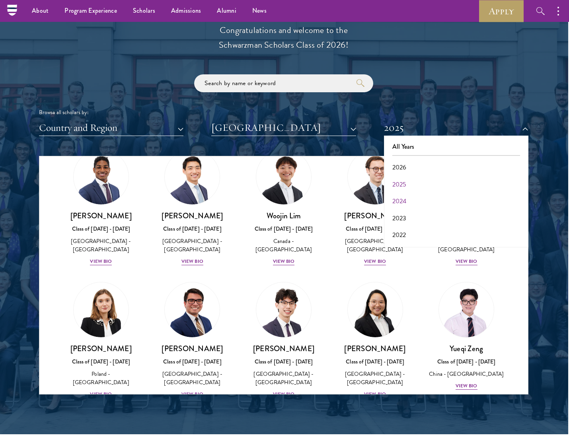
click at [402, 199] on button "2024" at bounding box center [456, 201] width 140 height 17
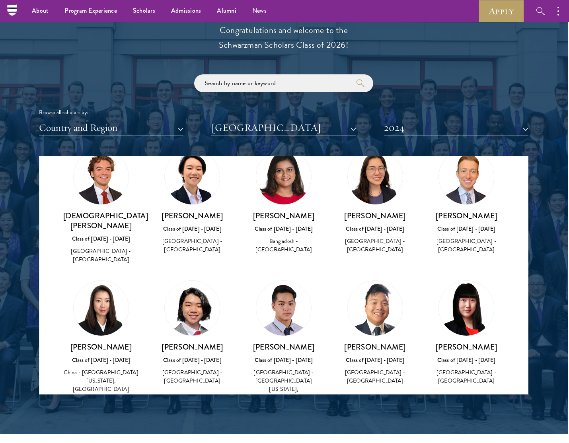
drag, startPoint x: 368, startPoint y: 246, endPoint x: 370, endPoint y: 237, distance: 9.8
click at [368, 246] on div "[GEOGRAPHIC_DATA] - [GEOGRAPHIC_DATA]" at bounding box center [375, 245] width 76 height 17
click at [372, 185] on img at bounding box center [375, 177] width 55 height 55
click at [437, 129] on button "2024" at bounding box center [456, 128] width 144 height 16
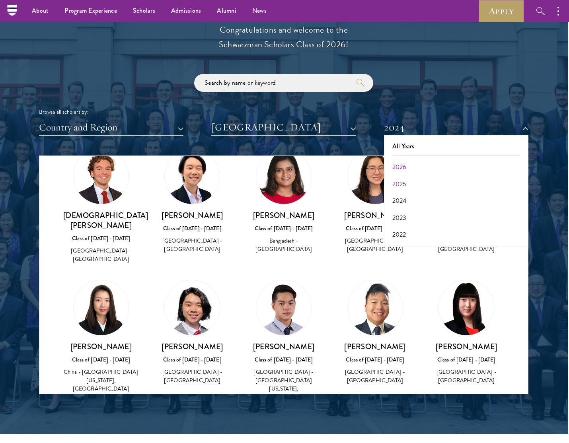
scroll to position [898, 4]
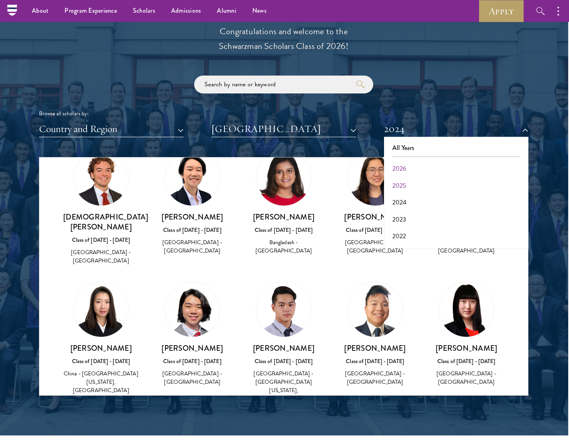
click at [404, 165] on button "2026" at bounding box center [456, 168] width 140 height 17
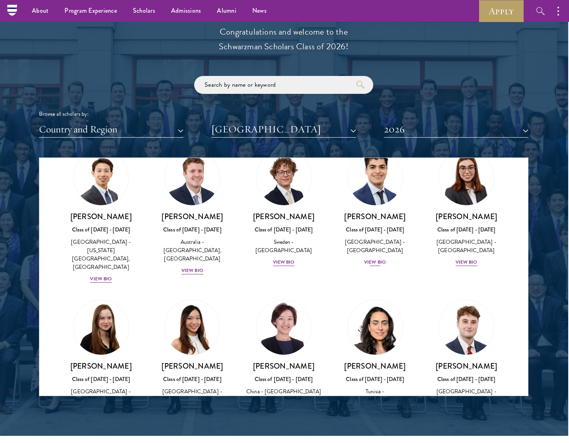
scroll to position [898, 4]
click at [188, 312] on img at bounding box center [192, 327] width 60 height 60
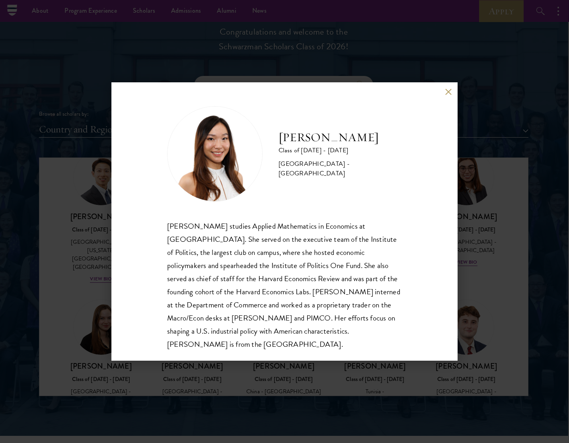
click at [449, 93] on button at bounding box center [448, 91] width 7 height 7
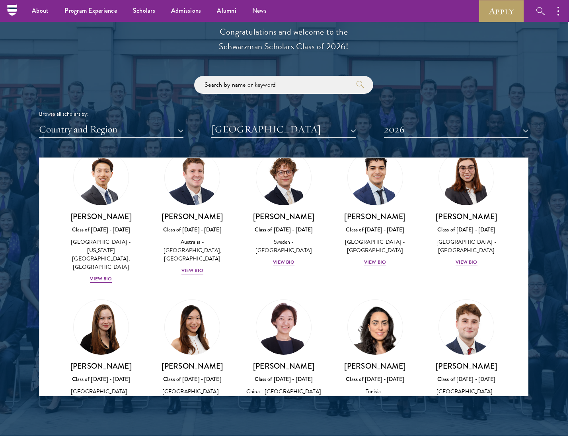
click at [458, 318] on img at bounding box center [466, 327] width 60 height 60
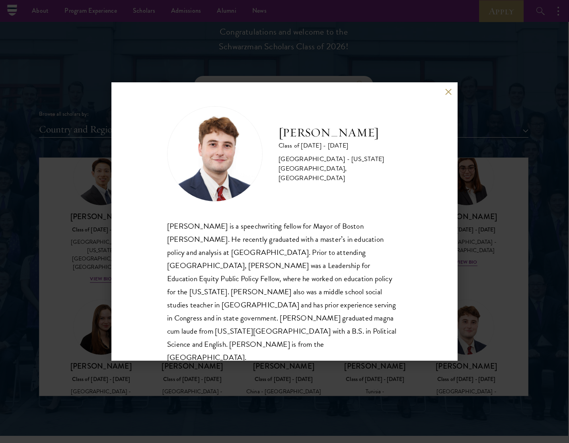
click at [478, 314] on div "[PERSON_NAME] Class of [DATE] - [DATE] [GEOGRAPHIC_DATA] - [US_STATE][GEOGRAPHI…" at bounding box center [284, 221] width 569 height 443
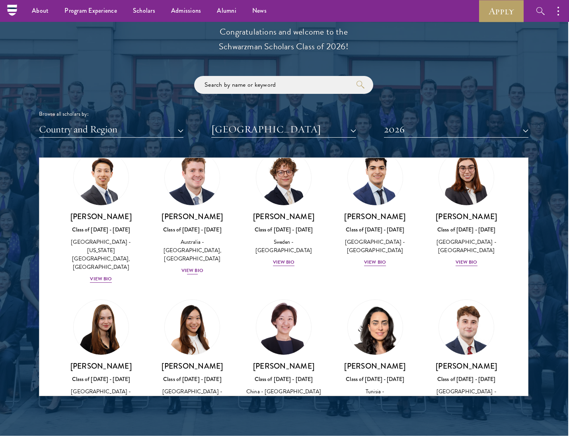
click at [193, 180] on img at bounding box center [192, 178] width 60 height 60
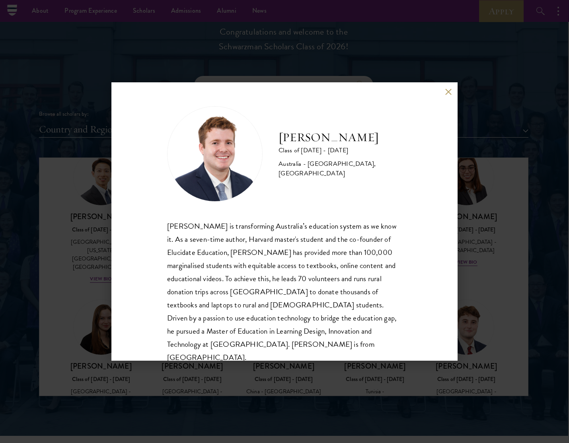
click at [481, 250] on div "[PERSON_NAME] Class of [DATE] - [DATE] [GEOGRAPHIC_DATA] - [GEOGRAPHIC_DATA], […" at bounding box center [284, 221] width 569 height 443
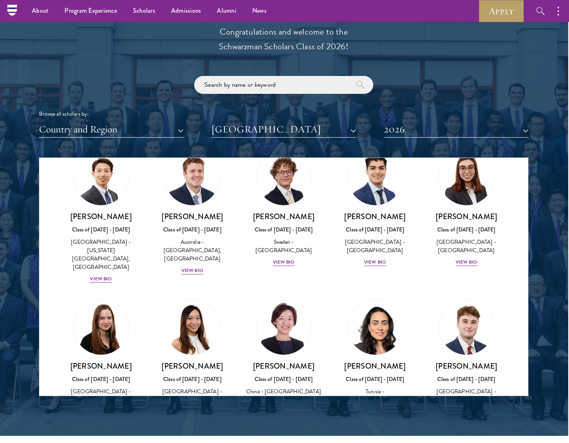
click at [396, 128] on button "2026" at bounding box center [456, 129] width 144 height 16
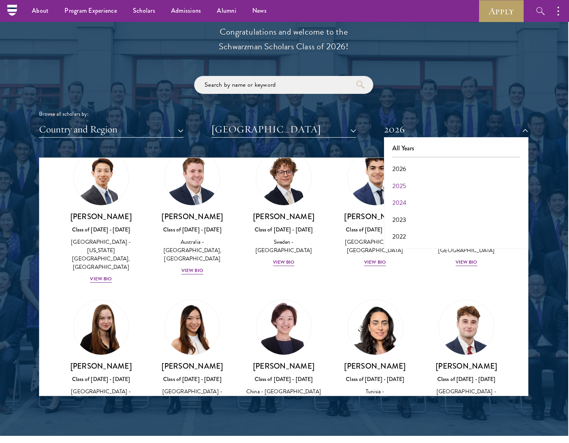
click at [392, 201] on button "2024" at bounding box center [456, 203] width 140 height 17
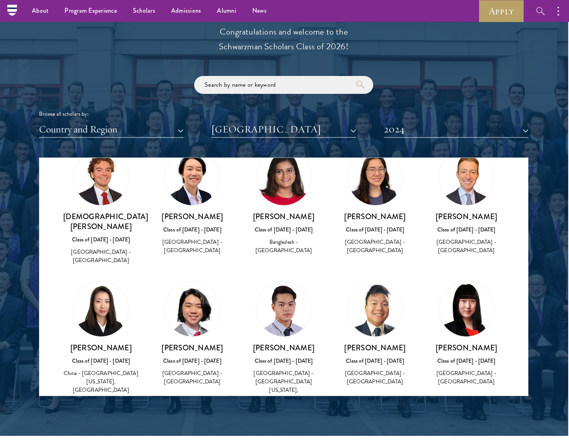
click at [361, 195] on img at bounding box center [375, 177] width 55 height 55
click at [312, 129] on button "[GEOGRAPHIC_DATA]" at bounding box center [283, 129] width 144 height 16
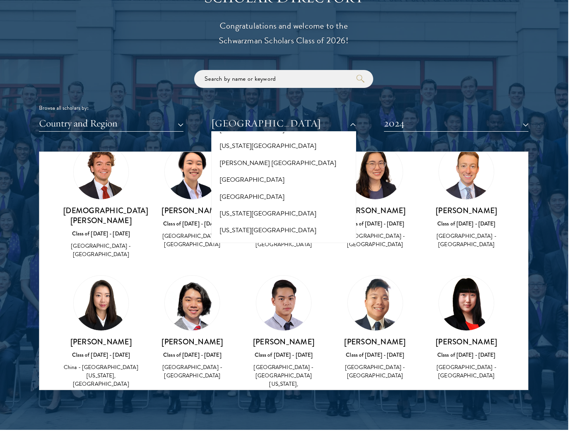
scroll to position [7929, 0]
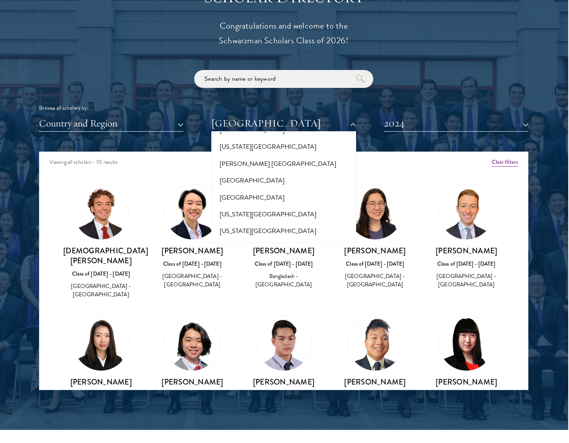
scroll to position [904, 4]
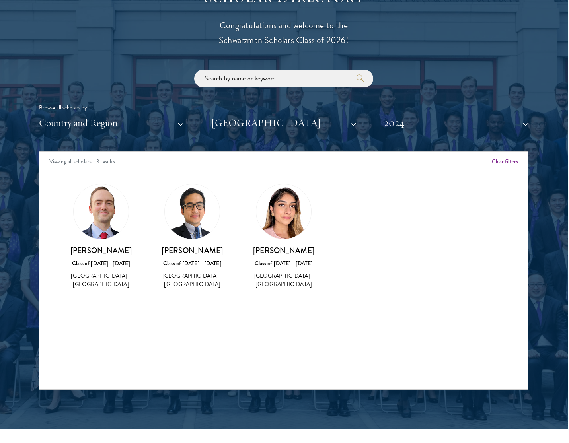
click at [114, 205] on img at bounding box center [101, 211] width 55 height 55
click at [106, 205] on img at bounding box center [101, 211] width 55 height 55
click at [384, 118] on button "2024" at bounding box center [456, 123] width 144 height 16
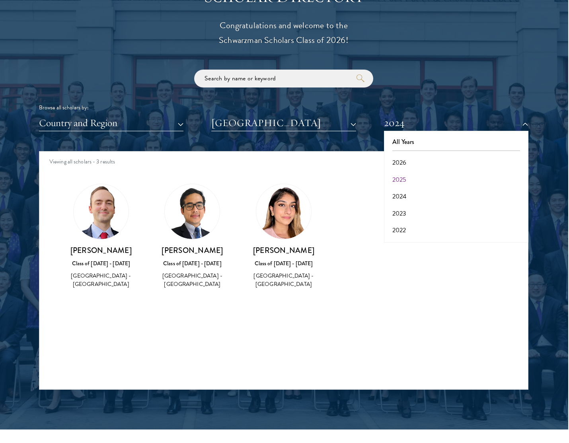
scroll to position [907, 4]
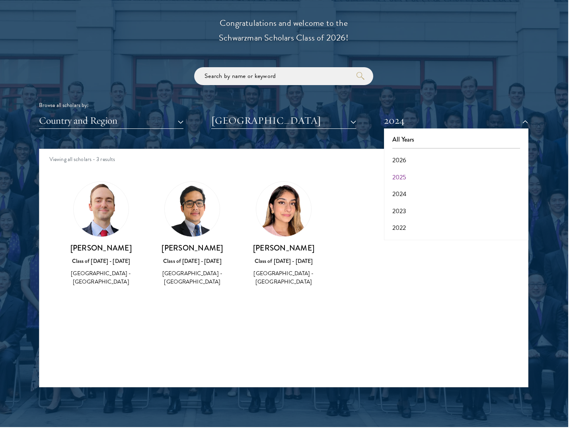
click at [397, 173] on button "2025" at bounding box center [456, 177] width 140 height 17
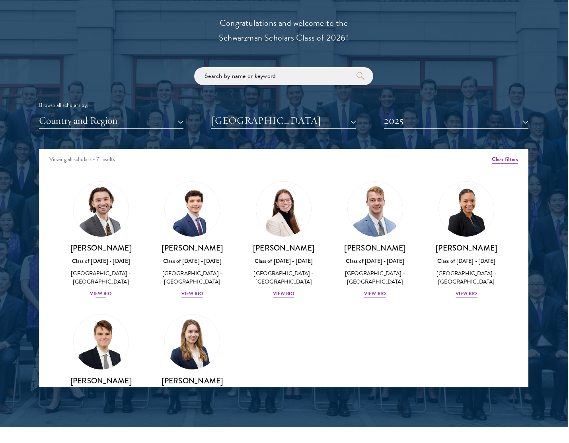
click at [97, 207] on img at bounding box center [101, 209] width 60 height 60
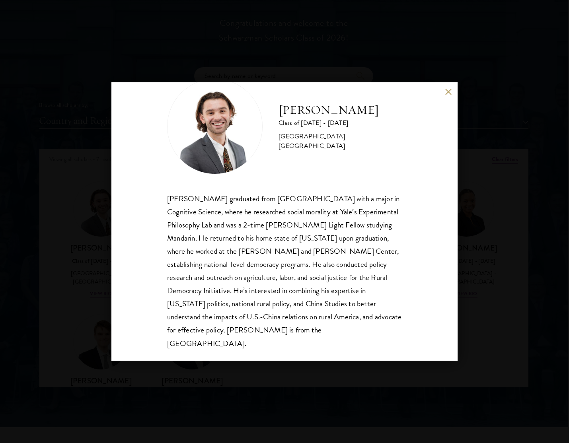
scroll to position [27, 0]
click at [496, 248] on div "[PERSON_NAME] Class of [DATE] - [DATE] [GEOGRAPHIC_DATA] - [GEOGRAPHIC_DATA] [P…" at bounding box center [284, 221] width 569 height 443
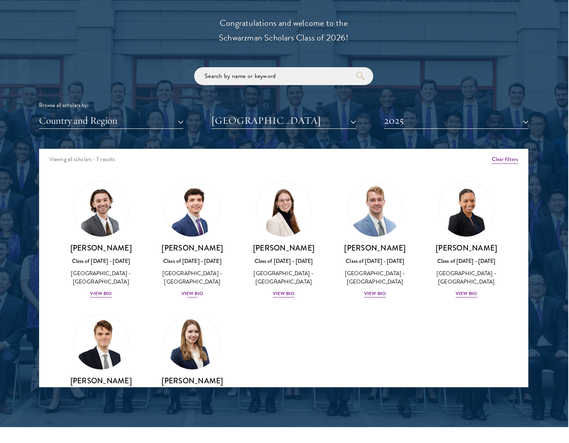
click at [199, 209] on img at bounding box center [192, 209] width 60 height 60
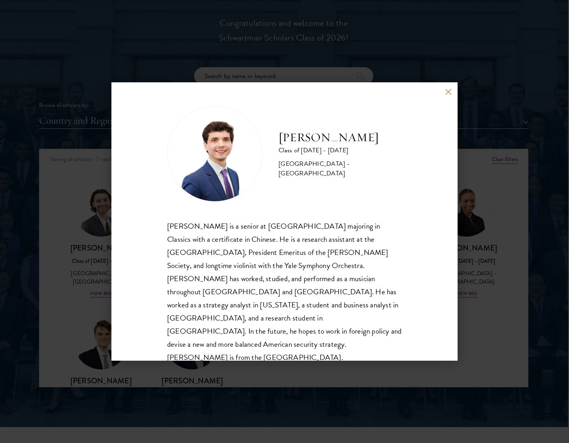
click at [450, 92] on button at bounding box center [448, 91] width 7 height 7
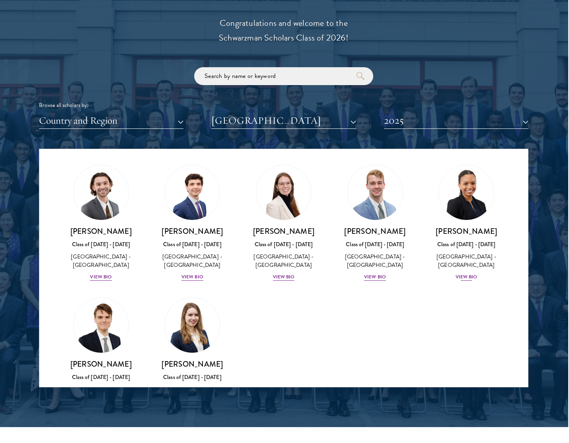
scroll to position [18, 0]
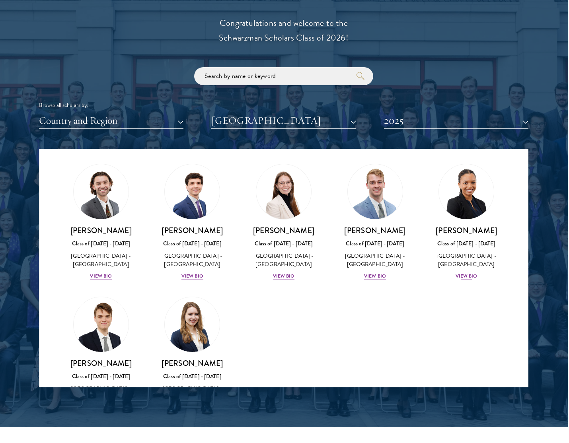
click at [446, 186] on img at bounding box center [466, 192] width 60 height 60
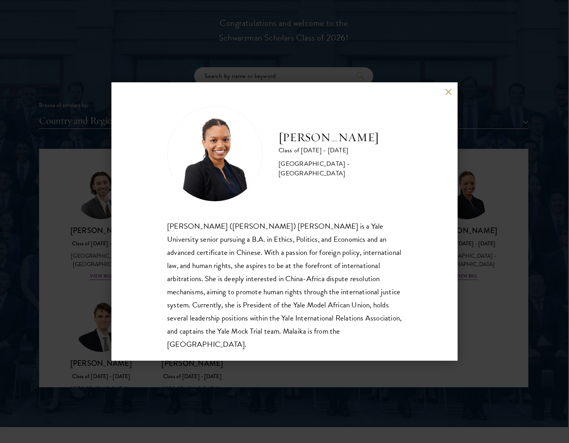
click at [444, 92] on div "[PERSON_NAME] Class of [DATE] - [DATE] [GEOGRAPHIC_DATA] - [GEOGRAPHIC_DATA] [P…" at bounding box center [284, 221] width 346 height 279
click at [446, 90] on button at bounding box center [448, 91] width 7 height 7
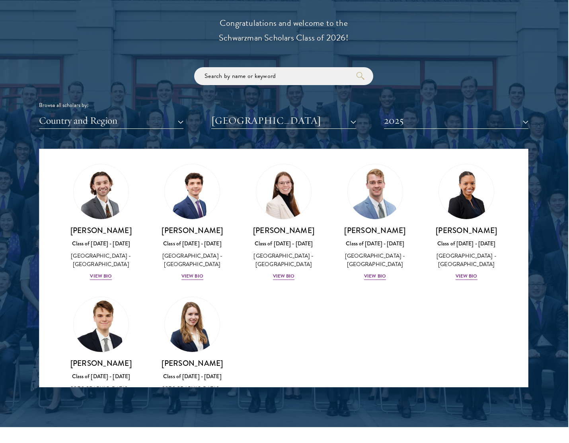
click at [94, 326] on img at bounding box center [101, 324] width 60 height 60
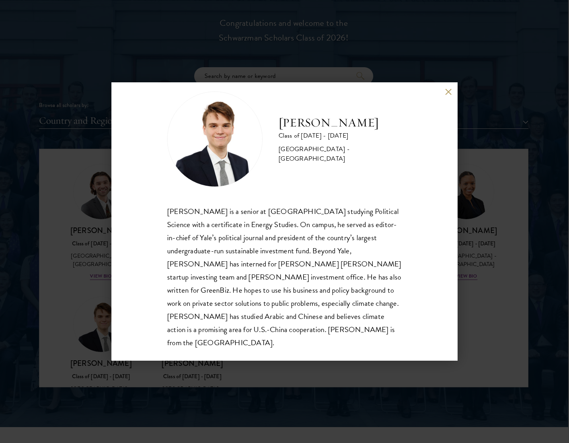
scroll to position [14, 0]
click at [446, 90] on button at bounding box center [448, 91] width 7 height 7
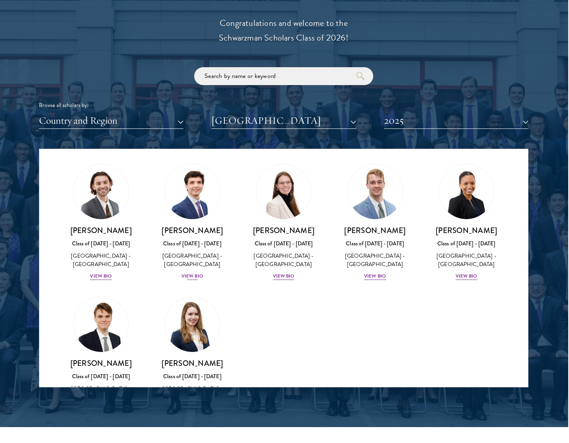
click at [187, 199] on img at bounding box center [192, 192] width 60 height 60
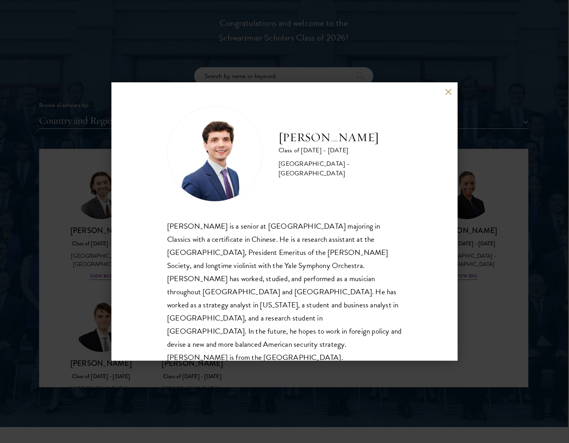
click at [449, 93] on button at bounding box center [448, 91] width 7 height 7
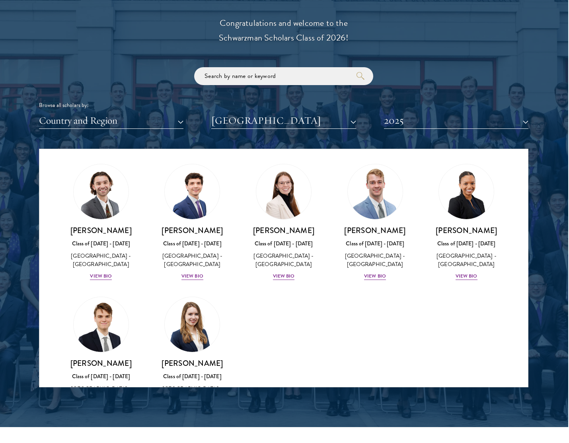
click at [380, 121] on div "Country and Region All Countries and Regions [GEOGRAPHIC_DATA] [GEOGRAPHIC_DATA…" at bounding box center [283, 121] width 489 height 16
click at [394, 123] on button "2025" at bounding box center [456, 121] width 144 height 16
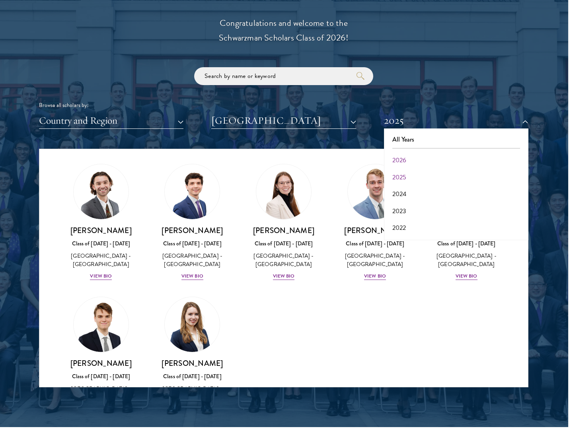
click at [398, 160] on button "2026" at bounding box center [456, 160] width 140 height 17
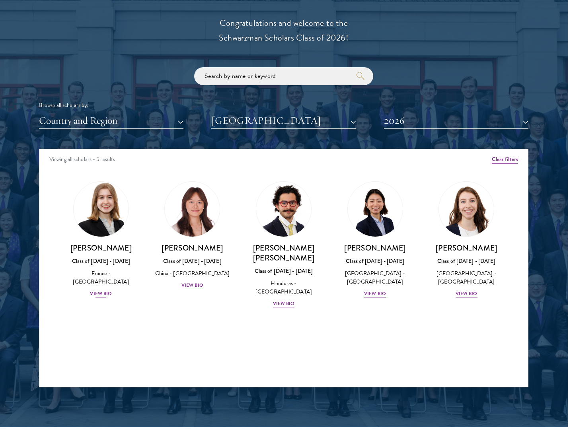
click at [106, 214] on img at bounding box center [101, 209] width 60 height 60
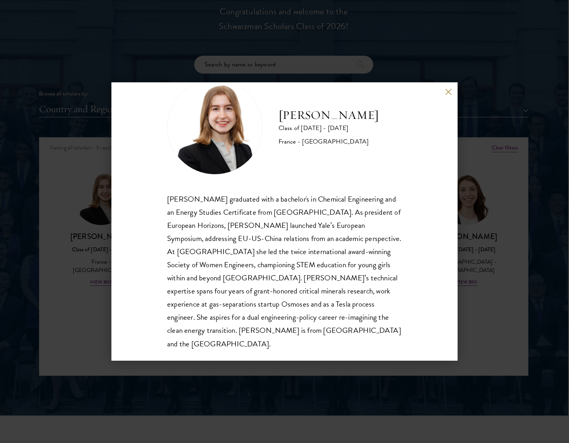
scroll to position [920, 4]
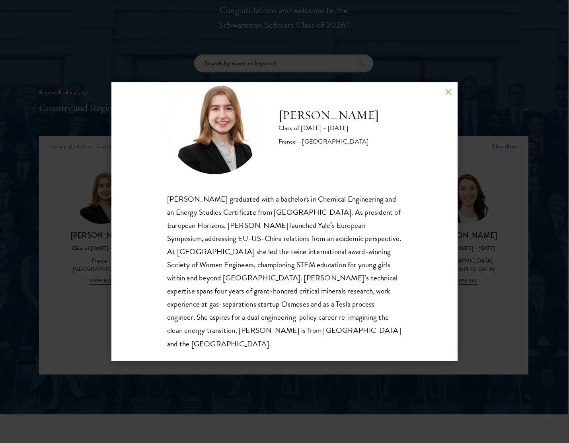
click at [478, 199] on div "[PERSON_NAME] Class of [DATE] - [DATE] [GEOGRAPHIC_DATA] - [GEOGRAPHIC_DATA] [P…" at bounding box center [284, 221] width 569 height 443
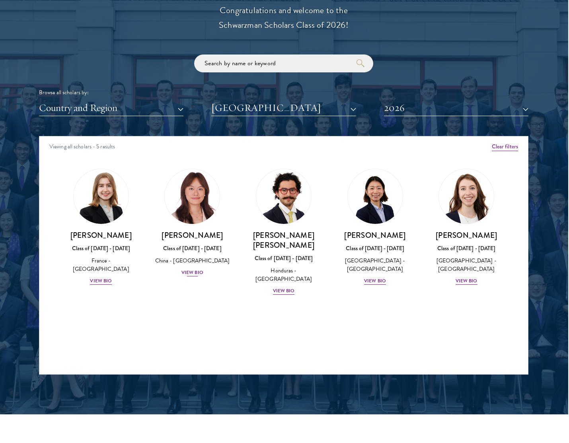
click at [203, 198] on img at bounding box center [192, 196] width 60 height 60
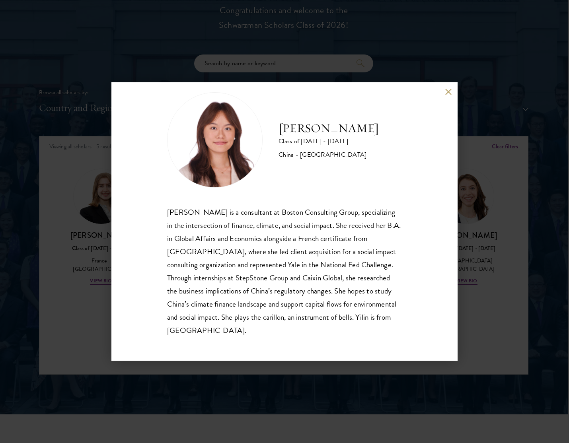
scroll to position [14, 0]
click at [476, 224] on div "[PERSON_NAME] Class of [DATE] - [DATE] [GEOGRAPHIC_DATA] - [GEOGRAPHIC_DATA] [P…" at bounding box center [284, 221] width 569 height 443
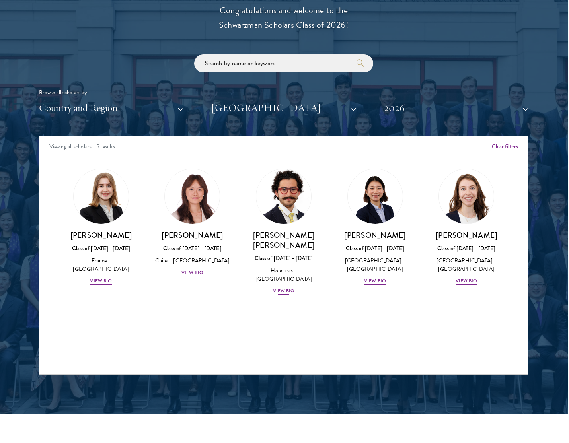
click at [287, 201] on img at bounding box center [283, 196] width 60 height 60
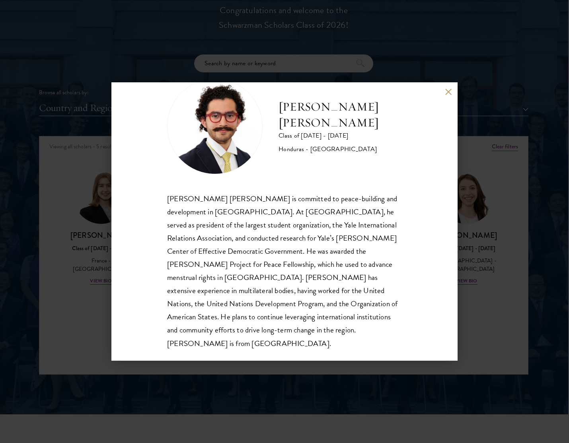
scroll to position [27, 0]
click at [478, 210] on div "[PERSON_NAME] [PERSON_NAME] Class of [DATE] - [DATE] [GEOGRAPHIC_DATA] - [GEOGR…" at bounding box center [284, 221] width 569 height 443
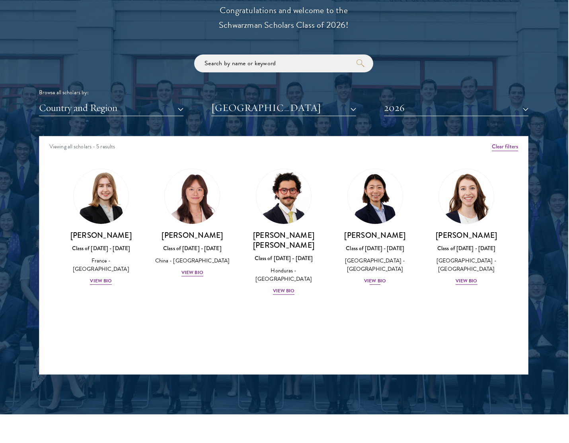
click at [379, 205] on img at bounding box center [375, 196] width 60 height 60
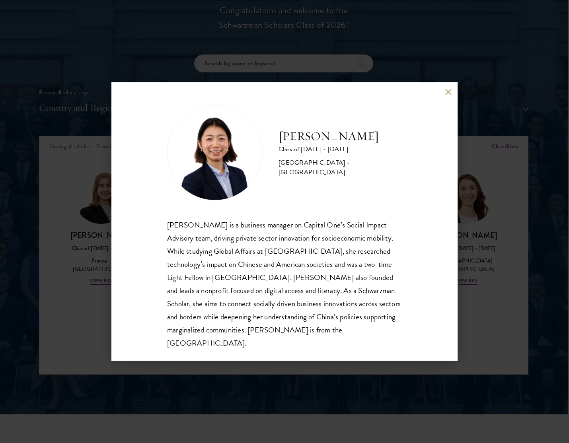
scroll to position [1, 0]
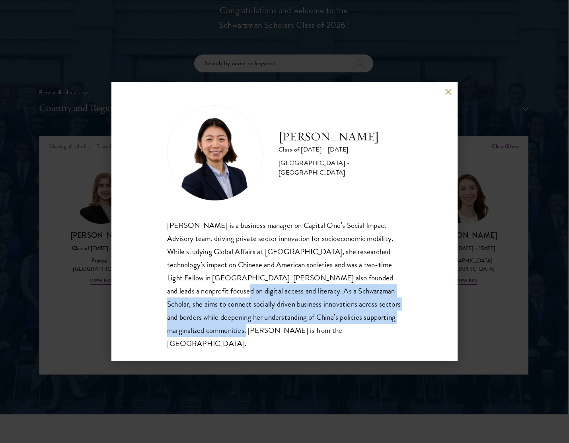
drag, startPoint x: 195, startPoint y: 292, endPoint x: 268, endPoint y: 330, distance: 82.4
click at [268, 330] on div "[PERSON_NAME] is a business manager on Capital One’s Social Impact Advisory tea…" at bounding box center [284, 284] width 235 height 131
copy div "As a Schwarzman Scholar, she aims to connect socially driven business innovatio…"
click at [447, 92] on button at bounding box center [448, 91] width 7 height 7
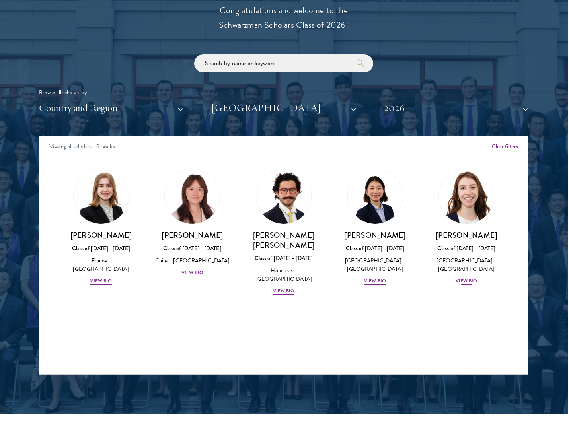
click at [471, 197] on img at bounding box center [466, 196] width 60 height 60
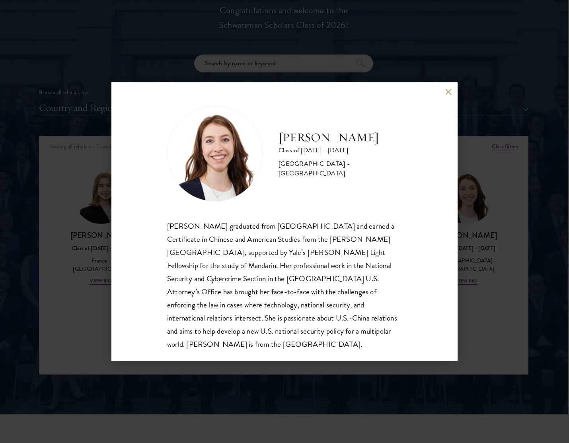
click at [487, 252] on div "[PERSON_NAME] Class of [DATE] - [DATE] [GEOGRAPHIC_DATA] - [GEOGRAPHIC_DATA] [P…" at bounding box center [284, 221] width 569 height 443
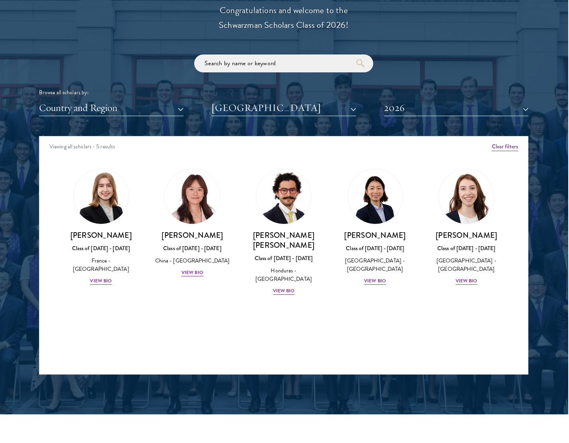
click at [396, 105] on button "2026" at bounding box center [456, 108] width 144 height 16
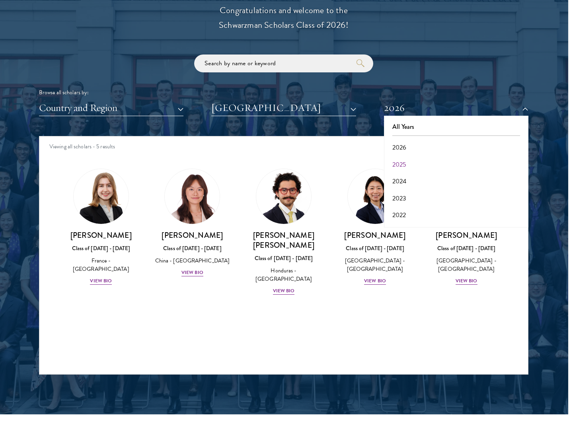
click at [396, 105] on button "2026" at bounding box center [456, 108] width 144 height 16
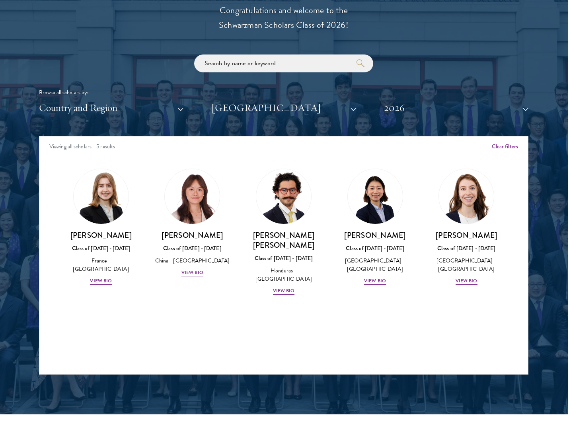
click at [306, 104] on button "[GEOGRAPHIC_DATA]" at bounding box center [283, 108] width 144 height 16
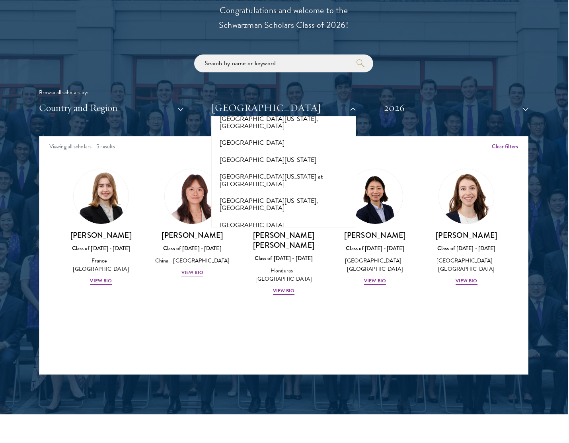
scroll to position [5902, 0]
click at [290, 410] on button "[GEOGRAPHIC_DATA][US_STATE], [GEOGRAPHIC_DATA]" at bounding box center [284, 422] width 140 height 24
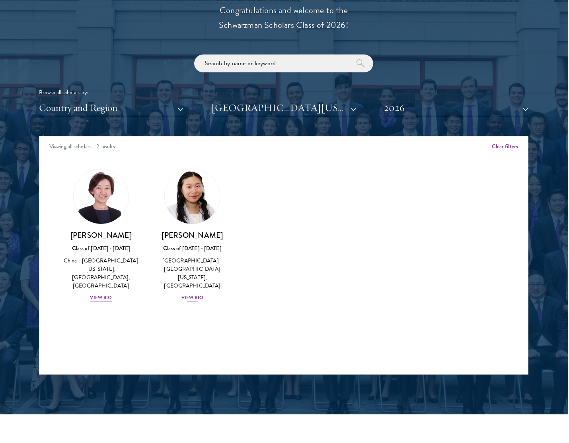
click at [178, 190] on img at bounding box center [192, 196] width 60 height 60
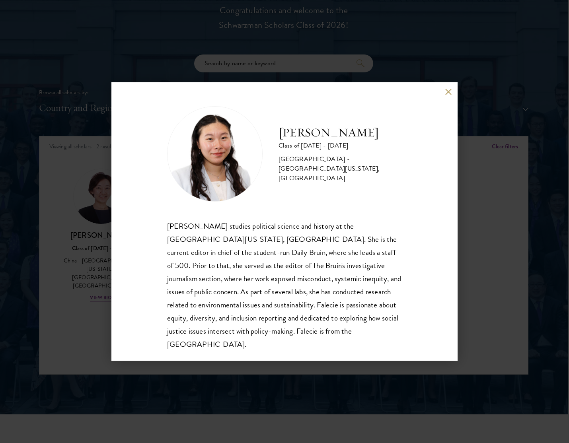
click at [448, 92] on button at bounding box center [448, 91] width 7 height 7
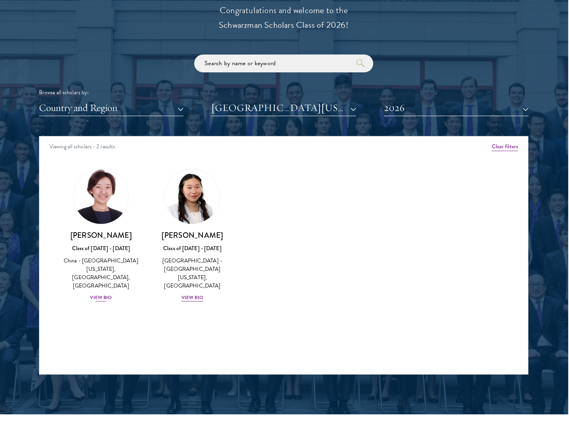
click at [98, 208] on img at bounding box center [101, 196] width 60 height 60
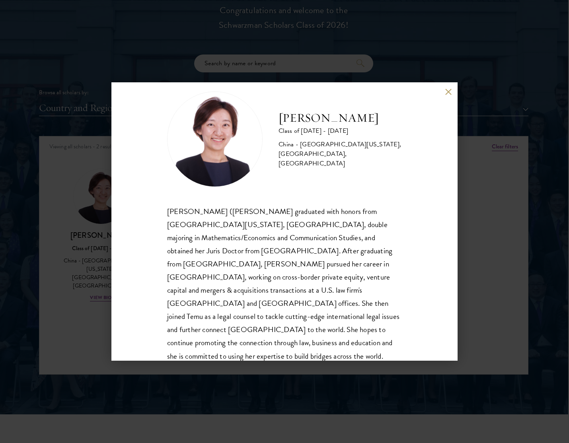
scroll to position [14, 0]
click at [89, 281] on div "[PERSON_NAME] Class of [DATE] - [DATE] [GEOGRAPHIC_DATA] - [GEOGRAPHIC_DATA][US…" at bounding box center [284, 221] width 569 height 443
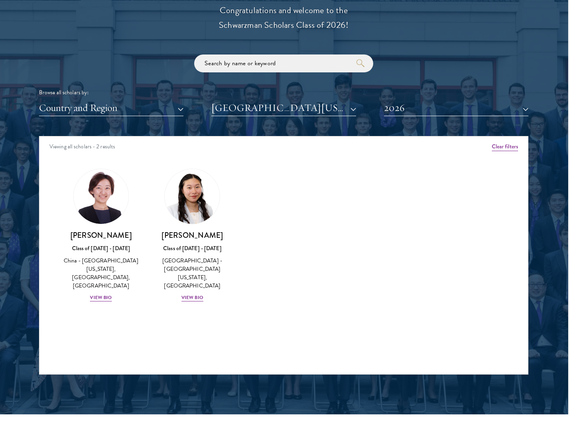
click at [396, 106] on button "2026" at bounding box center [456, 108] width 144 height 16
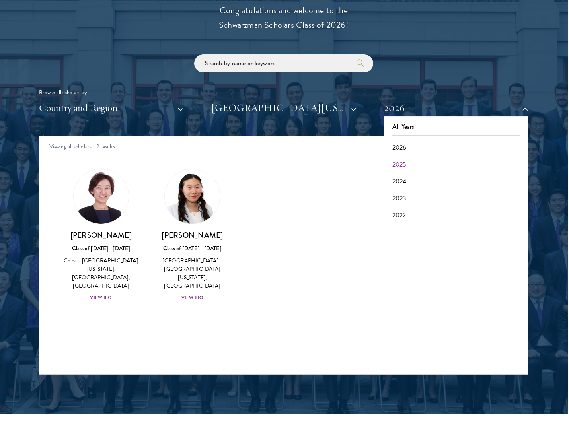
click at [396, 163] on button "2025" at bounding box center [456, 164] width 140 height 17
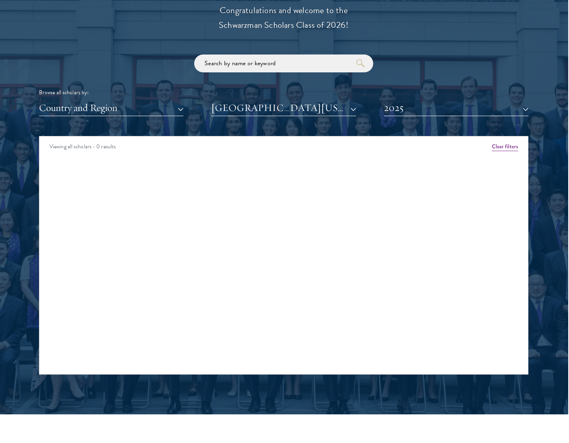
click at [397, 105] on button "2025" at bounding box center [456, 108] width 144 height 16
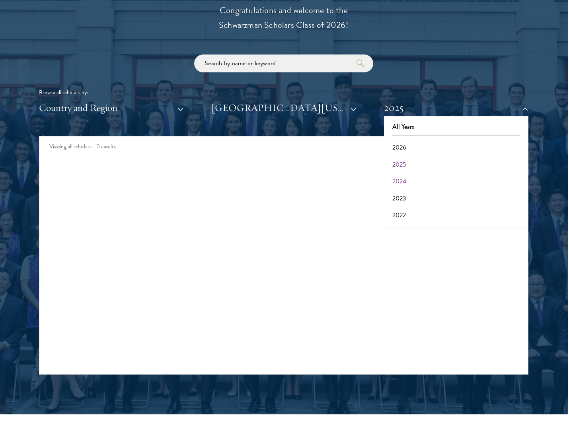
click at [392, 179] on button "2024" at bounding box center [456, 181] width 140 height 17
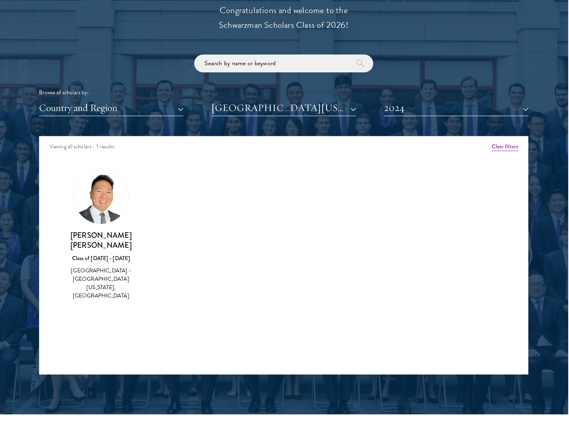
click at [416, 103] on button "2024" at bounding box center [456, 108] width 144 height 16
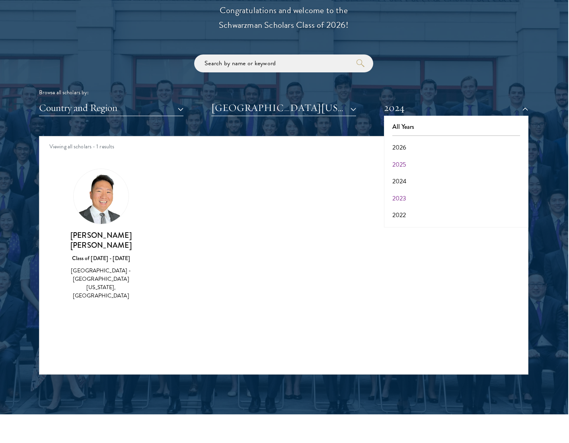
click at [397, 195] on button "2023" at bounding box center [456, 198] width 140 height 17
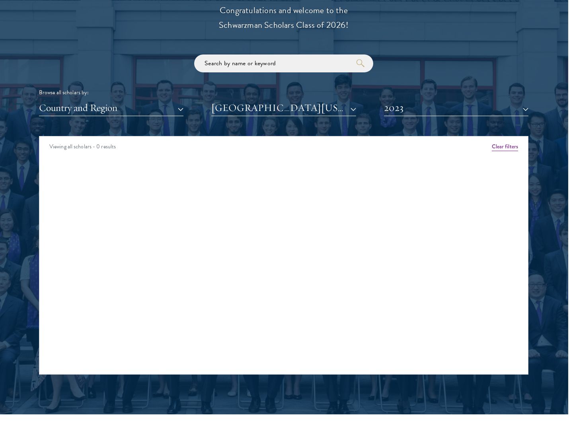
click at [330, 109] on button "[GEOGRAPHIC_DATA][US_STATE], [GEOGRAPHIC_DATA]" at bounding box center [283, 108] width 144 height 16
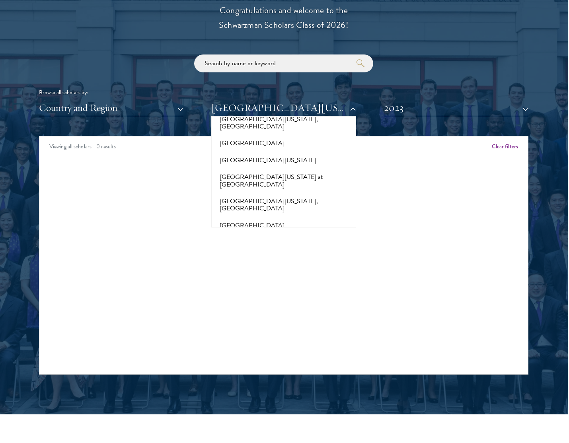
click at [304, 369] on button "[GEOGRAPHIC_DATA][US_STATE]" at bounding box center [284, 377] width 140 height 17
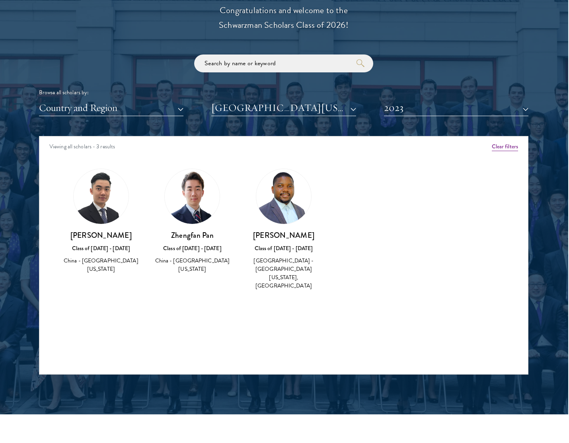
click at [396, 109] on button "2023" at bounding box center [456, 108] width 144 height 16
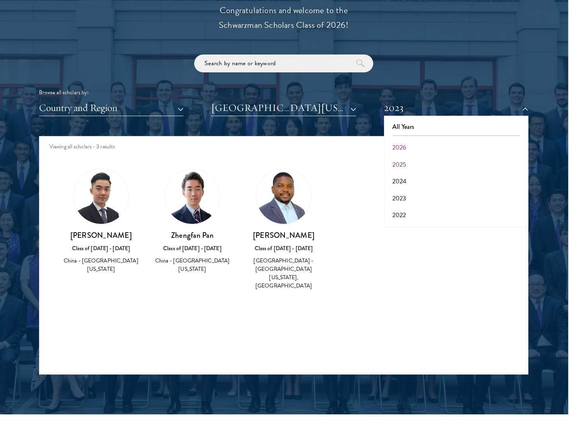
click at [394, 146] on button "2026" at bounding box center [456, 147] width 140 height 17
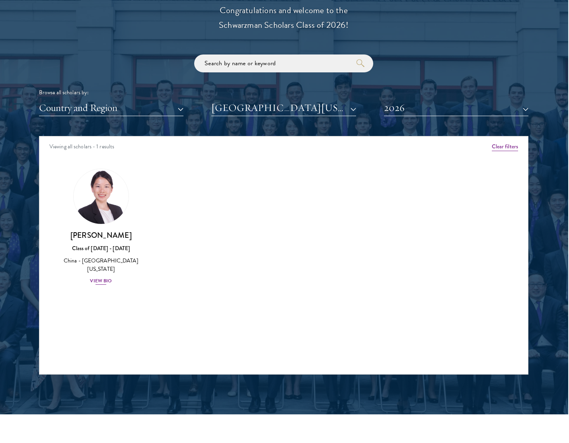
click at [87, 205] on img at bounding box center [101, 196] width 60 height 60
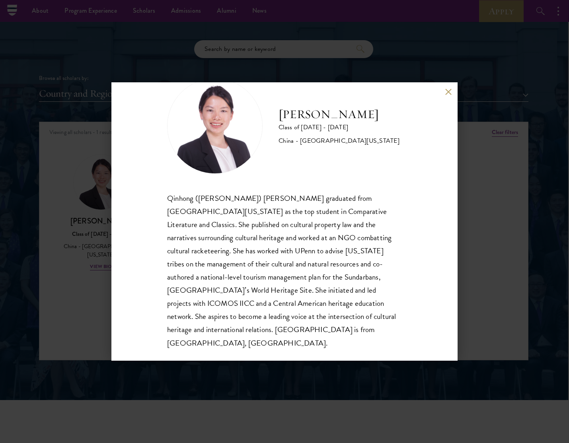
scroll to position [27, 0]
click at [450, 95] on button at bounding box center [448, 91] width 7 height 7
